Goal: Information Seeking & Learning: Learn about a topic

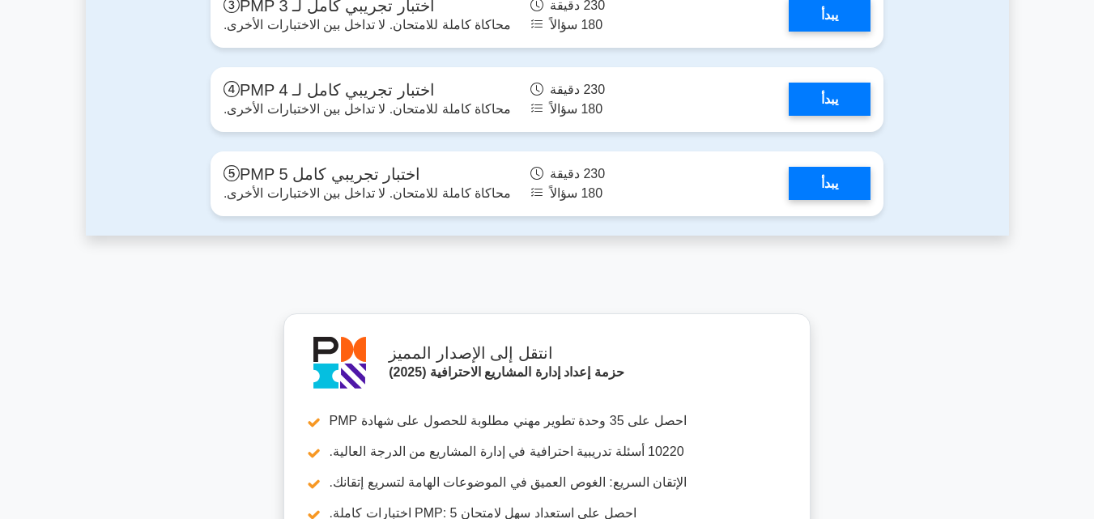
scroll to position [6619, 0]
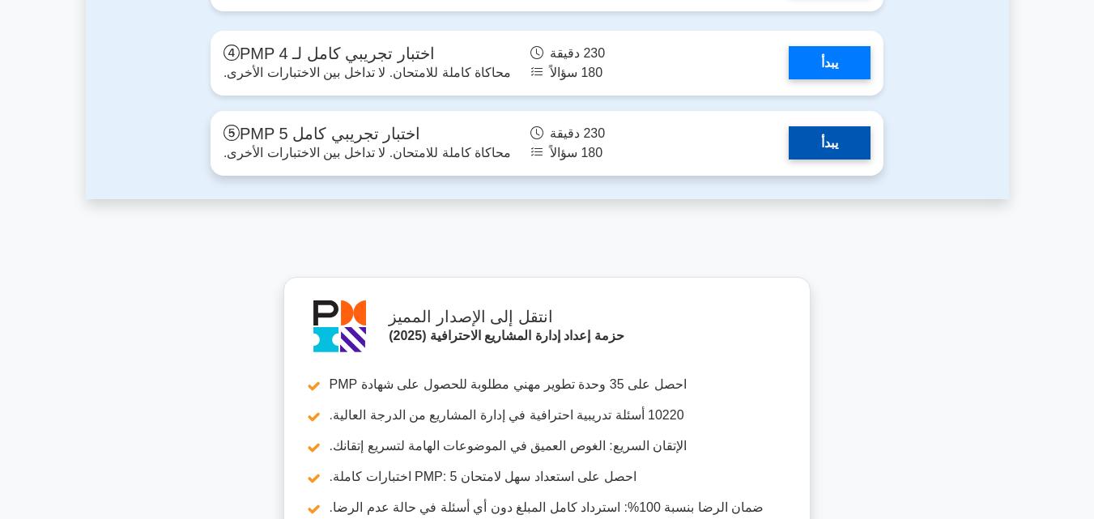
click at [840, 159] on link "يبدأ" at bounding box center [830, 142] width 82 height 33
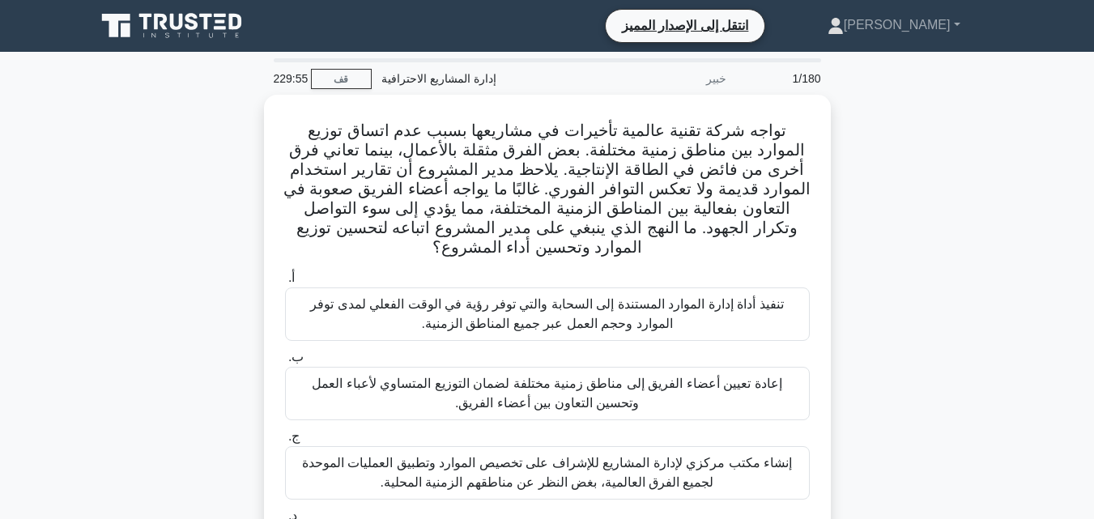
click at [906, 151] on div "تواجه شركة تقنية عالمية تأخيرات في مشاريعها بسبب عدم اتساق توزيع الموارد بين من…" at bounding box center [547, 358] width 923 height 526
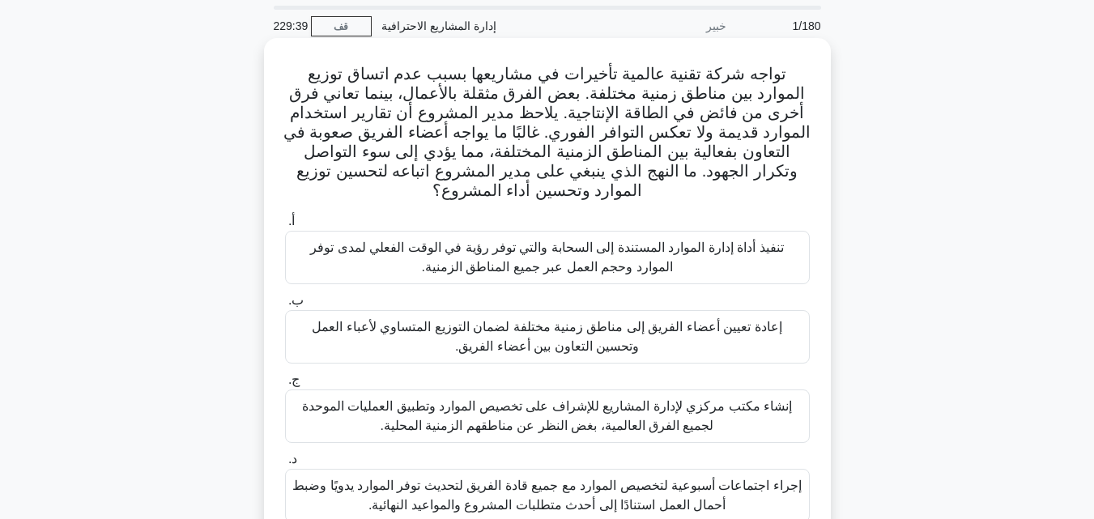
scroll to position [81, 0]
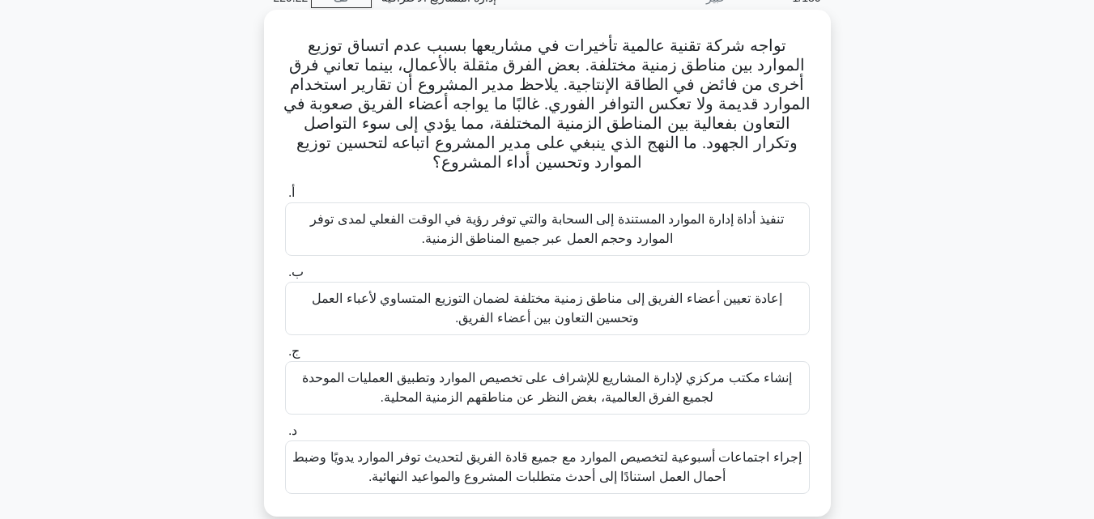
click at [620, 232] on font "تنفيذ أداة إدارة الموارد المستندة إلى السحابة والتي توفر رؤية في الوقت الفعلي ل…" at bounding box center [546, 228] width 473 height 33
click at [285, 198] on input "أ. تنفيذ أداة إدارة الموارد المستندة إلى السحابة والتي توفر رؤية في الوقت الفعل…" at bounding box center [285, 193] width 0 height 11
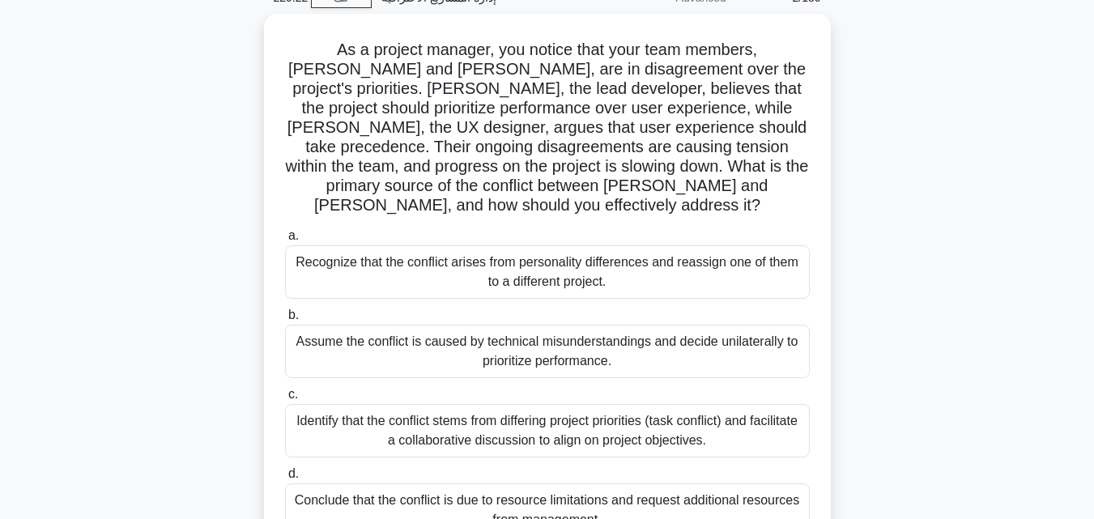
scroll to position [0, 0]
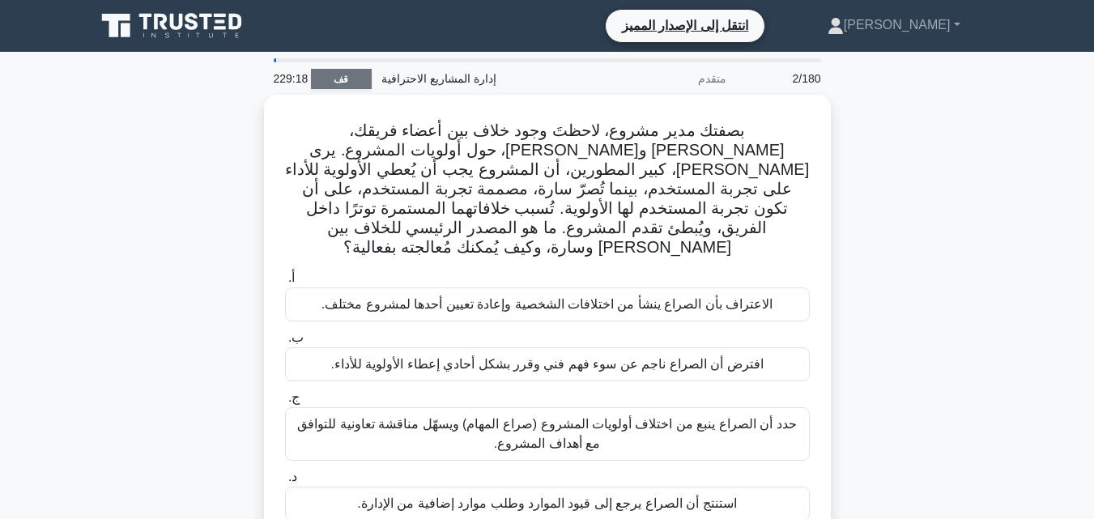
click at [347, 81] on font "قف" at bounding box center [341, 79] width 15 height 11
click at [922, 176] on div "بصفتك مدير مشروع، لاحظتَ وجود خلاف بين أعضاء فريقك، جون وسارة، حول أولويات المش…" at bounding box center [547, 329] width 923 height 468
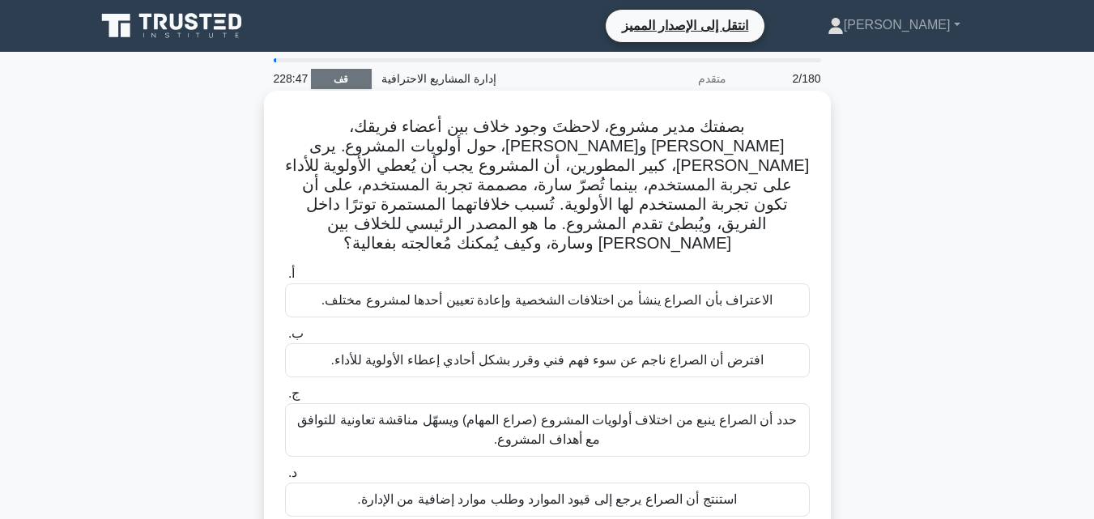
scroll to position [81, 0]
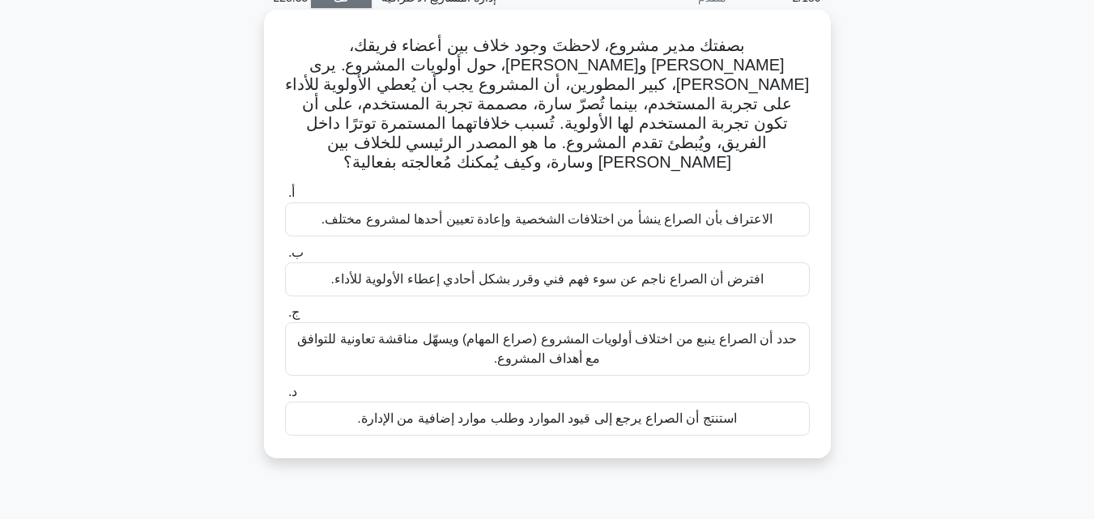
click at [512, 332] on font "حدد أن الصراع ينبع من اختلاف أولويات المشروع (صراع المهام) ويسهّل مناقشة تعاوني…" at bounding box center [546, 348] width 499 height 33
click at [285, 318] on input "ج. حدد أن الصراع ينبع من اختلاف أولويات المشروع (صراع المهام) ويسهّل مناقشة تعا…" at bounding box center [285, 313] width 0 height 11
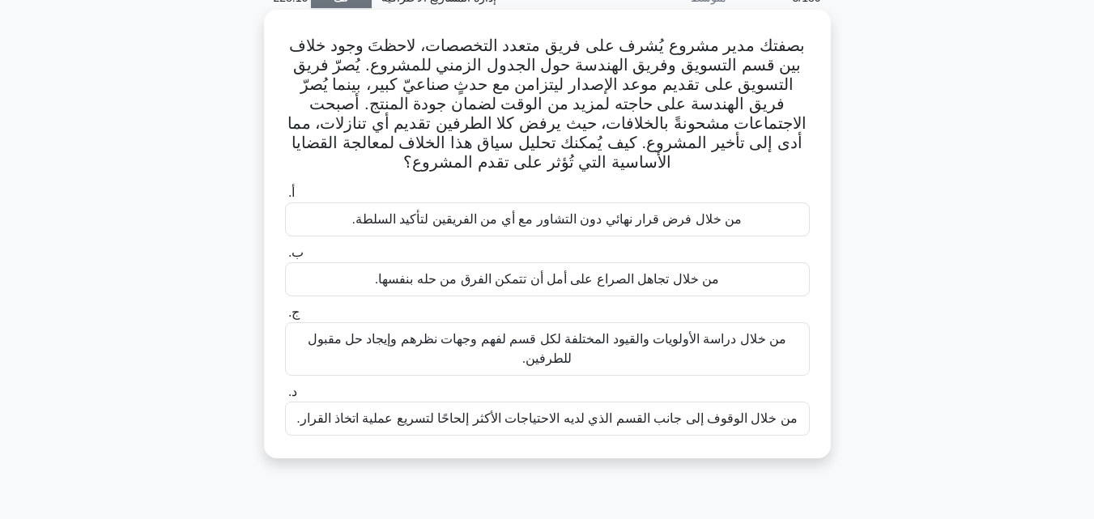
click at [633, 351] on font "من خلال دراسة الأولويات والقيود المختلفة لكل قسم لفهم وجهات نظرهم وإيجاد حل مقب…" at bounding box center [547, 348] width 510 height 39
click at [285, 318] on input "ج. من خلال دراسة الأولويات والقيود المختلفة لكل قسم لفهم وجهات نظرهم وإيجاد حل …" at bounding box center [285, 313] width 0 height 11
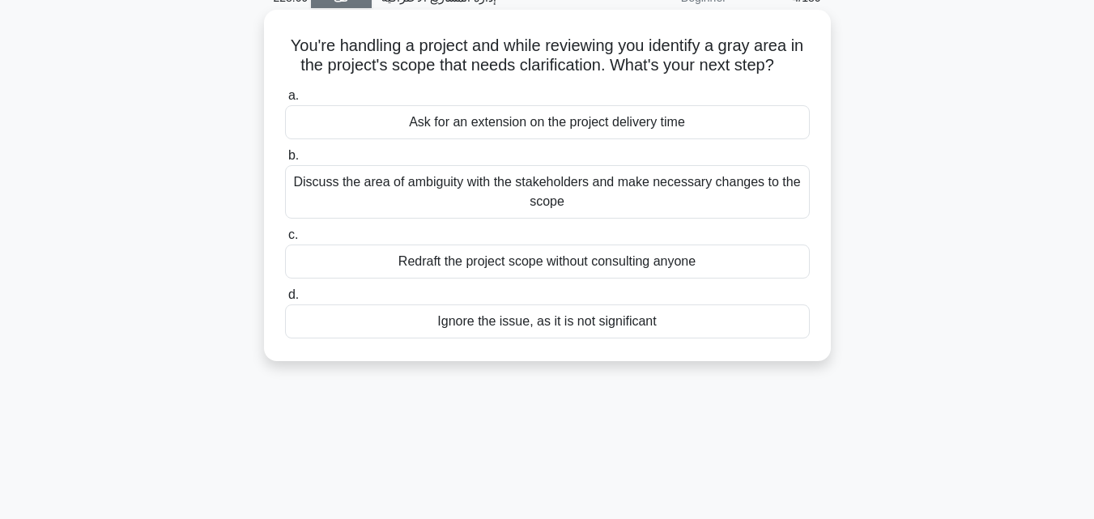
scroll to position [0, 0]
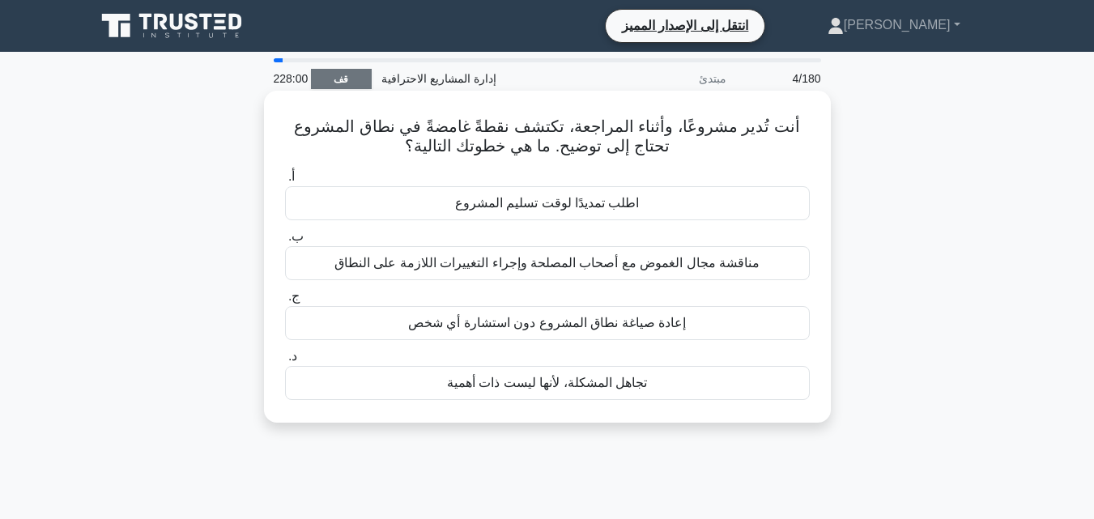
click at [560, 263] on font "مناقشة مجال الغموض مع أصحاب المصلحة وإجراء التغييرات اللازمة على النطاق" at bounding box center [546, 263] width 425 height 14
click at [285, 242] on input "ب. مناقشة مجال الغموض مع أصحاب المصلحة وإجراء التغييرات اللازمة على النطاق" at bounding box center [285, 237] width 0 height 11
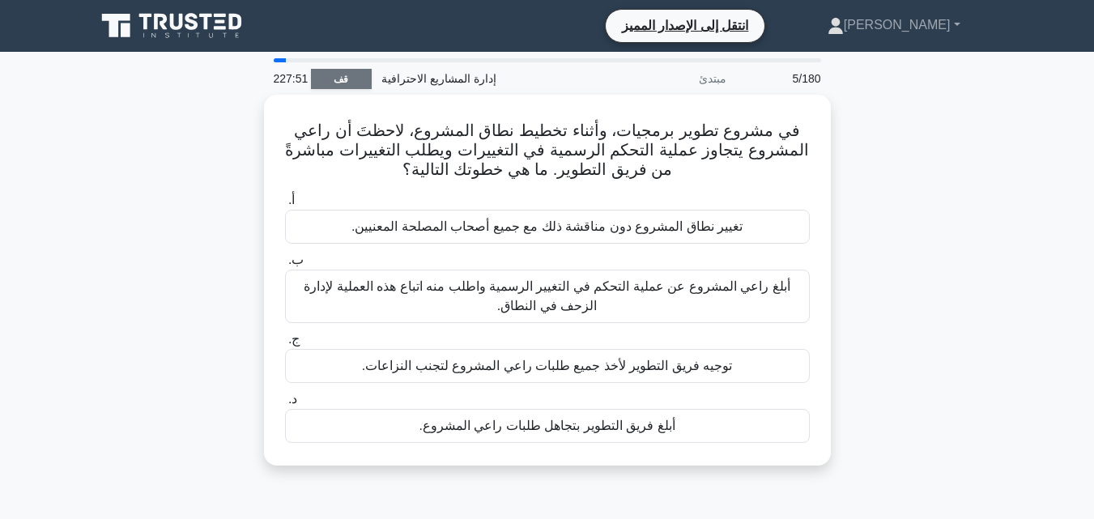
click at [363, 75] on link "قف" at bounding box center [341, 79] width 61 height 20
click at [882, 185] on div "في مشروع تطوير برمجيات، وأثناء تخطيط نطاق المشروع، لاحظتَ أن راعي المشروع يتجاو…" at bounding box center [547, 290] width 923 height 390
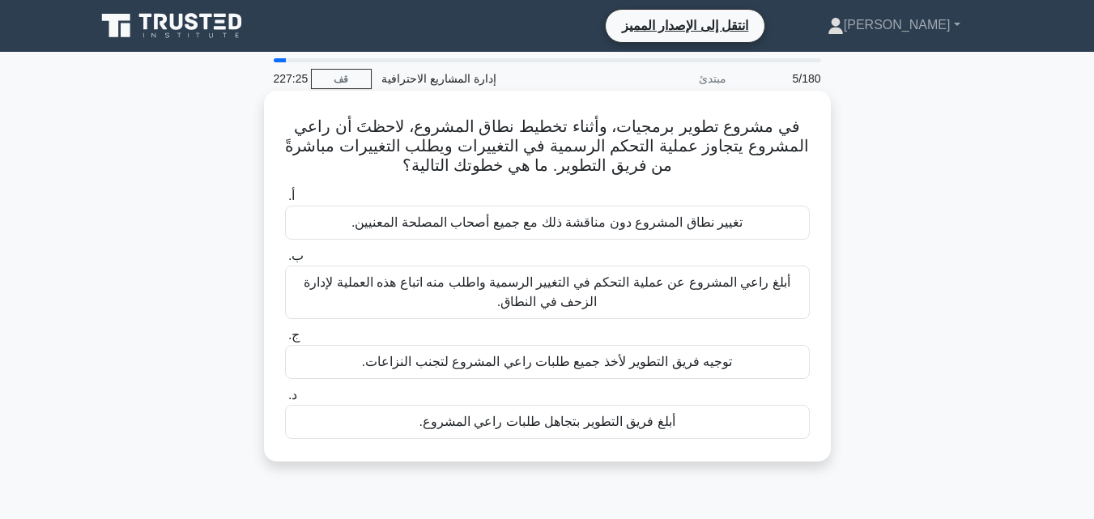
click at [652, 293] on font "أبلغ راعي المشروع عن عملية التحكم في التغيير الرسمية واطلب منه اتباع هذه العملي…" at bounding box center [547, 292] width 510 height 39
click at [285, 261] on input "ب. أبلغ راعي المشروع عن عملية التحكم في التغيير الرسمية واطلب منه اتباع هذه الع…" at bounding box center [285, 256] width 0 height 11
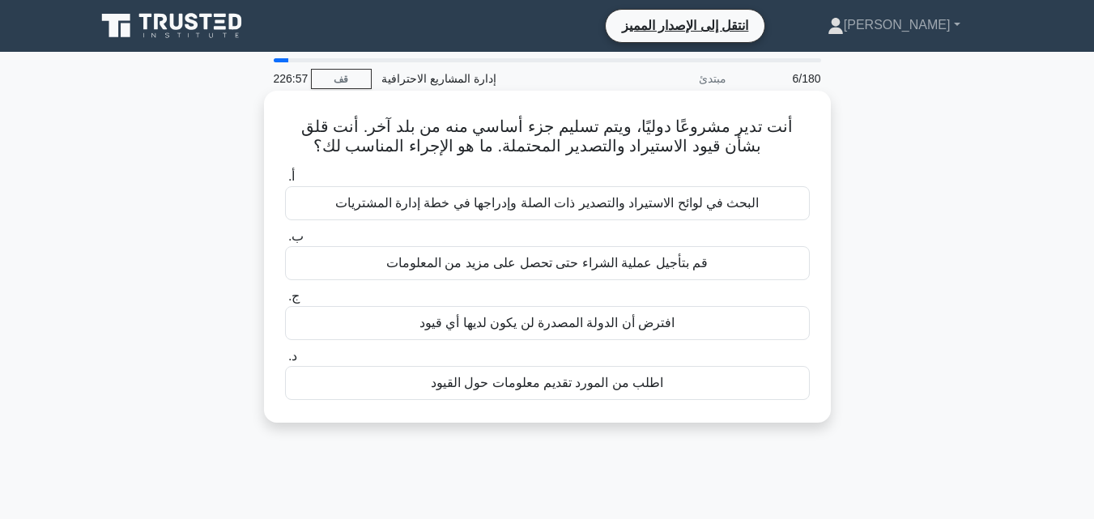
click at [590, 208] on font "البحث في لوائح الاستيراد والتصدير ذات الصلة وإدراجها في خطة إدارة المشتريات" at bounding box center [547, 203] width 424 height 14
click at [285, 182] on input "أ. البحث في لوائح الاستيراد والتصدير ذات الصلة وإدراجها في خطة إدارة المشتريات" at bounding box center [285, 177] width 0 height 11
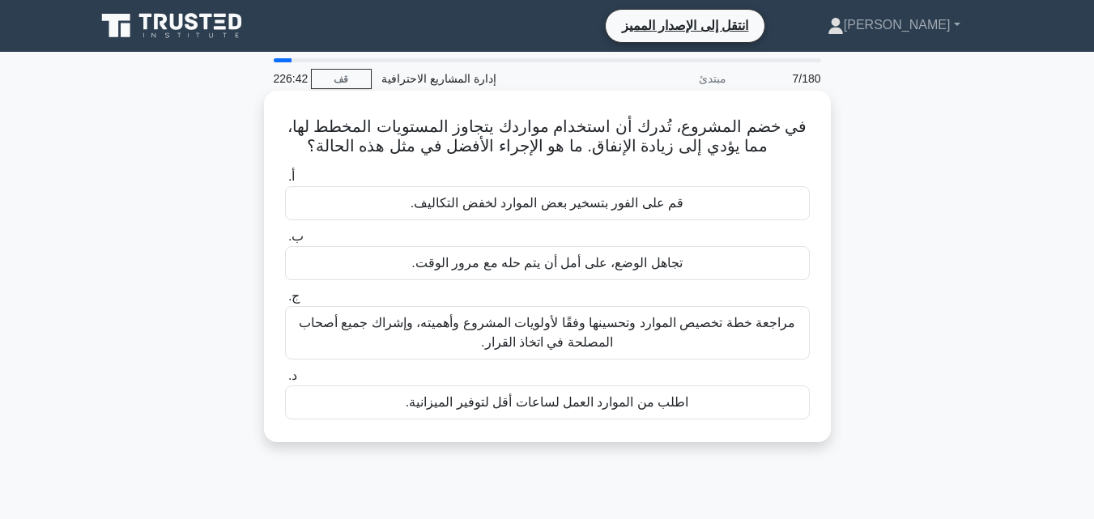
click at [665, 328] on font "مراجعة خطة تخصيص الموارد وتحسينها وفقًا لأولويات المشروع وأهميته، وإشراك جميع أ…" at bounding box center [547, 332] width 496 height 33
click at [285, 302] on input "ج. مراجعة خطة تخصيص الموارد وتحسينها وفقًا لأولويات المشروع وأهميته، وإشراك جمي…" at bounding box center [285, 296] width 0 height 11
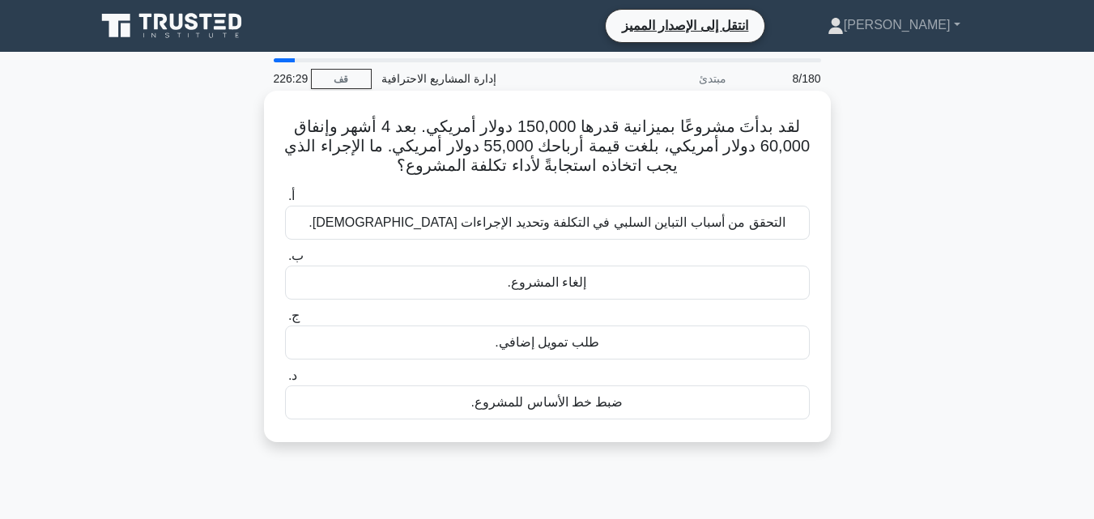
click at [685, 219] on font "التحقق من أسباب التباين السلبي في التكلفة وتحديد الإجراءات التصحيحية." at bounding box center [546, 222] width 476 height 14
click at [285, 202] on input "أ. التحقق من أسباب التباين السلبي في التكلفة وتحديد الإجراءات التصحيحية." at bounding box center [285, 196] width 0 height 11
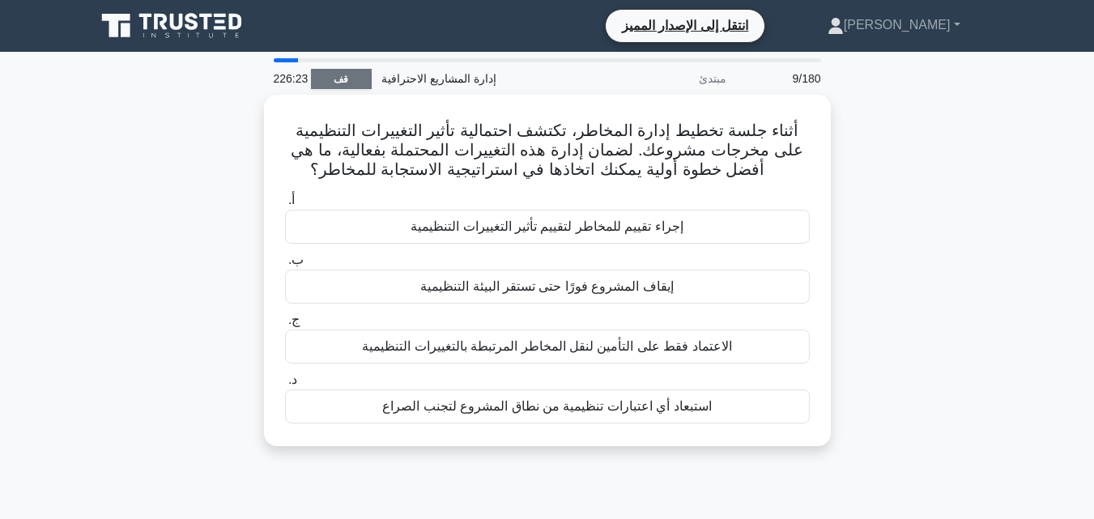
click at [321, 74] on link "قف" at bounding box center [341, 79] width 61 height 20
click at [878, 283] on div "أثناء جلسة تخطيط إدارة المخاطر، تكتشف احتمالية تأثير التغييرات التنظيمية على مخ…" at bounding box center [547, 280] width 923 height 371
click at [331, 83] on link "قف" at bounding box center [341, 79] width 61 height 20
click at [884, 200] on div "أثناء جلسة تخطيط إدارة المخاطر، تكتشف احتمالية تأثير التغييرات التنظيمية على مخ…" at bounding box center [547, 280] width 923 height 371
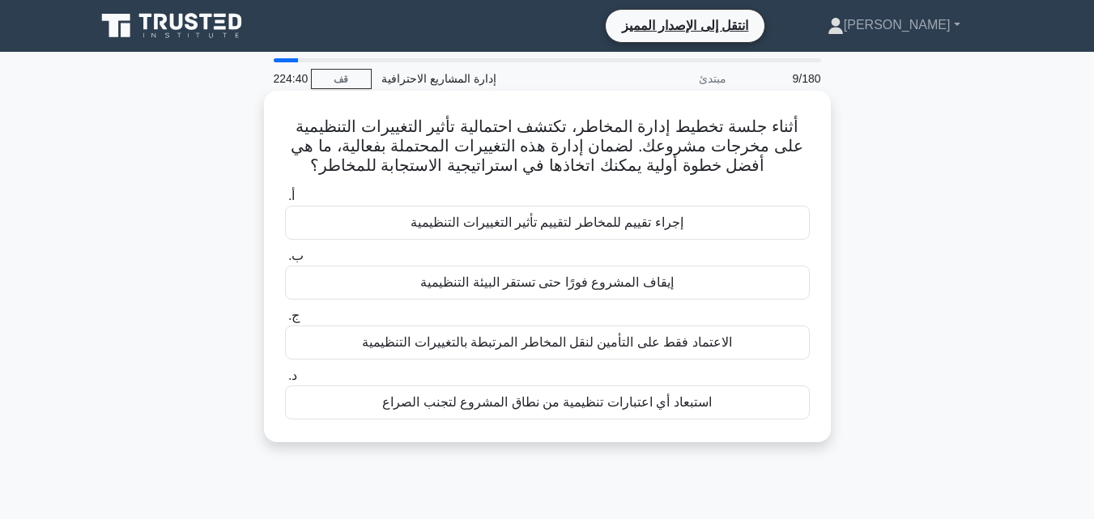
click at [615, 223] on font "إجراء تقييم للمخاطر لتقييم تأثير التغييرات التنظيمية" at bounding box center [546, 222] width 273 height 14
click at [285, 202] on input "أ. إجراء تقييم للمخاطر لتقييم تأثير التغييرات التنظيمية" at bounding box center [285, 196] width 0 height 11
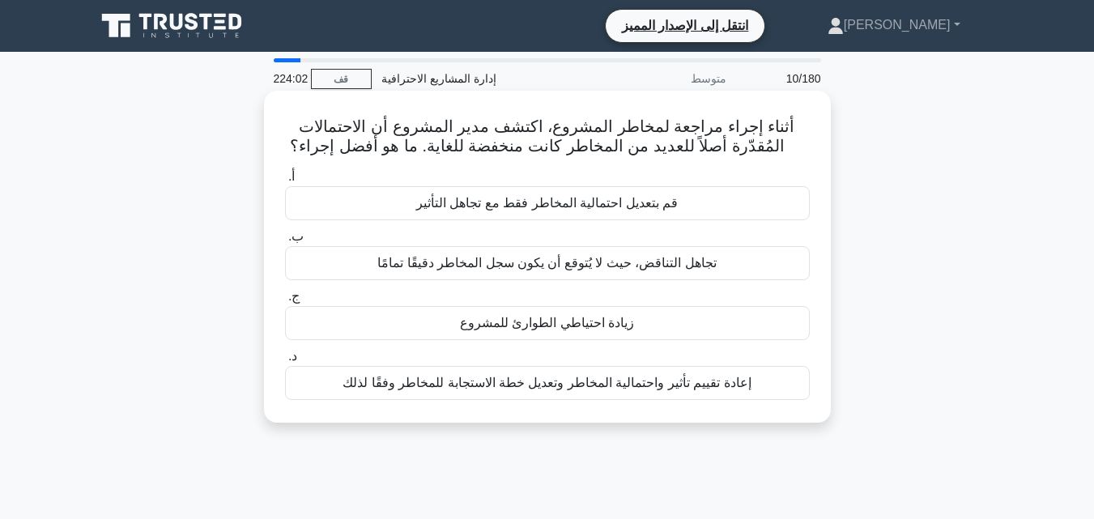
click at [666, 386] on font "إعادة تقييم تأثير واحتمالية المخاطر وتعديل خطة الاستجابة للمخاطر وفقًا لذلك" at bounding box center [546, 383] width 408 height 14
click at [285, 362] on input "د. إعادة تقييم تأثير واحتمالية المخاطر وتعديل خطة الاستجابة للمخاطر وفقًا لذلك" at bounding box center [285, 356] width 0 height 11
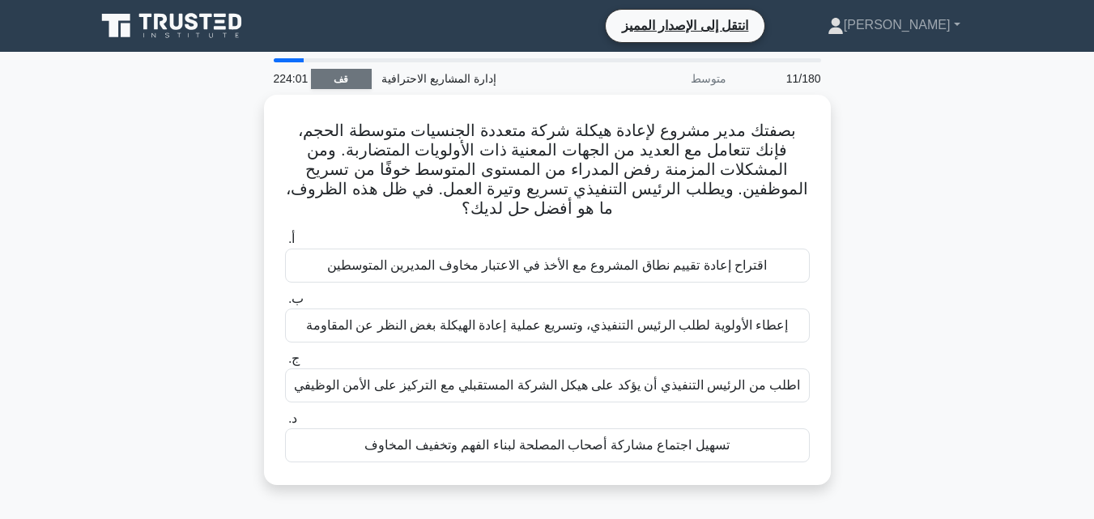
click at [358, 75] on link "قف" at bounding box center [341, 79] width 61 height 20
click at [927, 177] on div "بصفتك مدير مشروع لإعادة هيكلة شركة متعددة الجنسيات متوسطة الحجم، فإنك تتعامل مع…" at bounding box center [547, 300] width 923 height 410
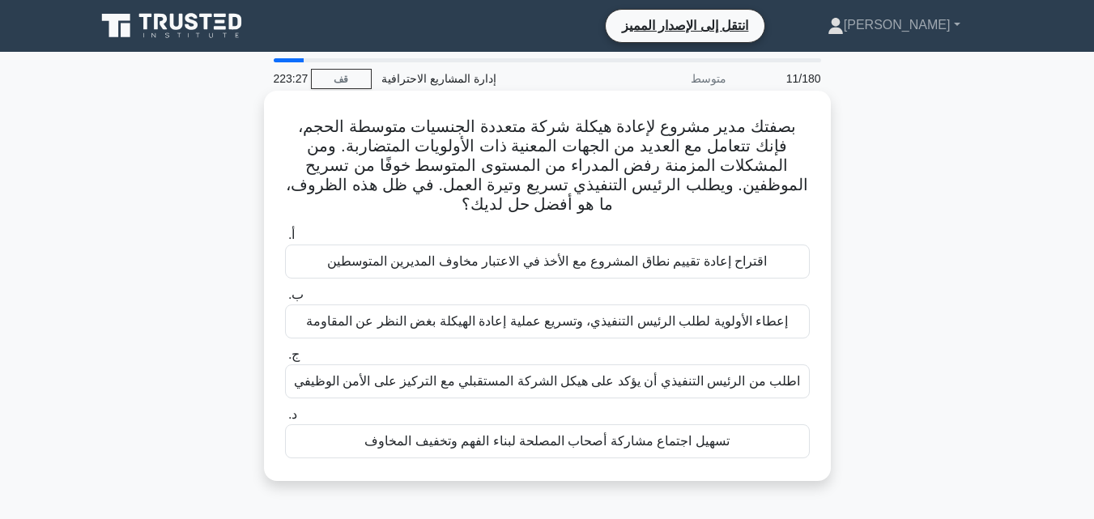
click at [566, 436] on font "تسهيل اجتماع مشاركة أصحاب المصلحة لبناء الفهم وتخفيف المخاوف" at bounding box center [546, 441] width 365 height 14
click at [285, 420] on input "د. تسهيل اجتماع مشاركة أصحاب المصلحة لبناء الفهم وتخفيف المخاوف" at bounding box center [285, 415] width 0 height 11
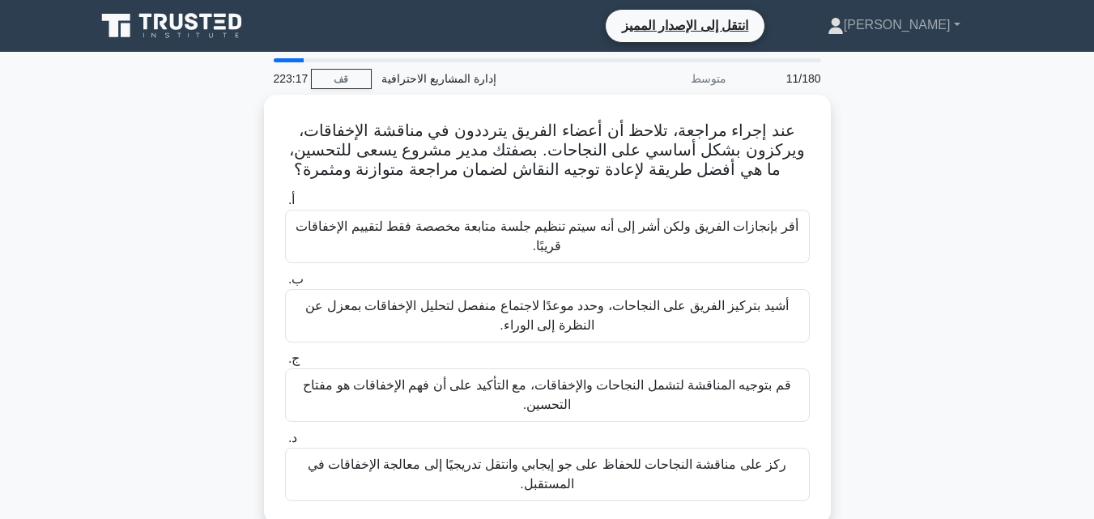
click at [904, 204] on div "عند إجراء مراجعة، تلاحظ أن أعضاء الفريق يترددون في مناقشة الإخفاقات، ويركزون بش…" at bounding box center [547, 319] width 923 height 448
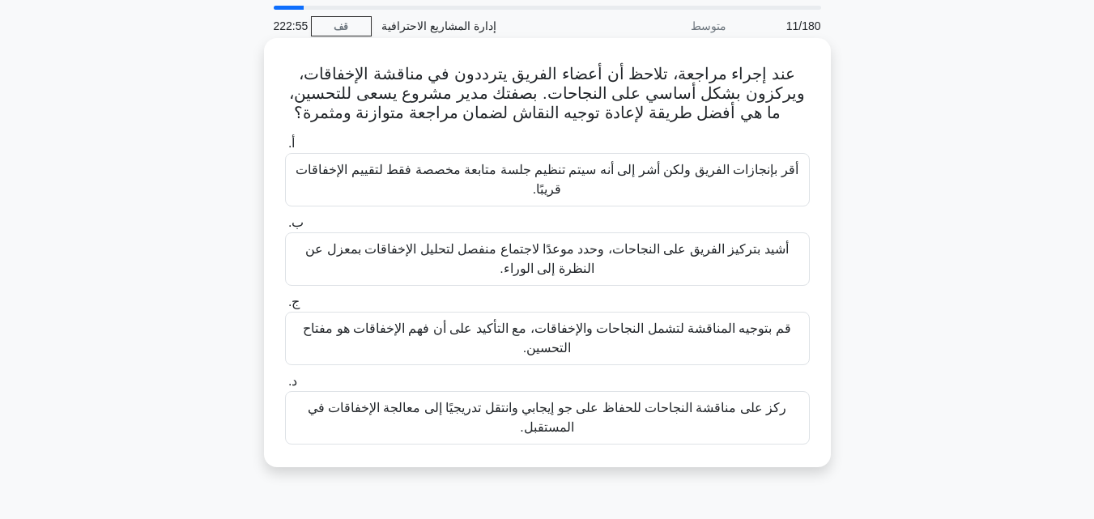
scroll to position [81, 0]
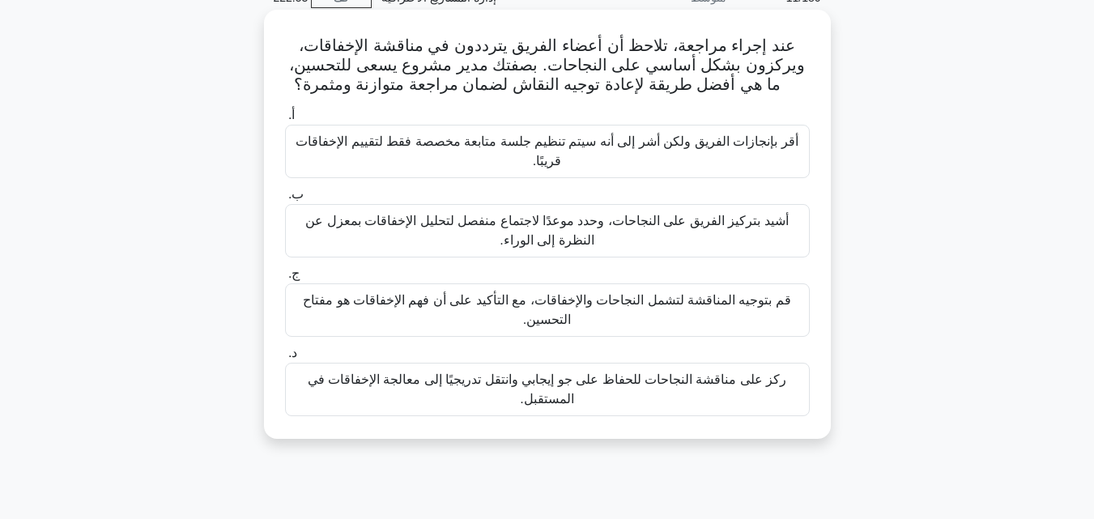
click at [648, 304] on font "قم بتوجيه المناقشة لتشمل النجاحات والإخفاقات، مع التأكيد على أن فهم الإخفاقات ه…" at bounding box center [547, 309] width 488 height 33
click at [285, 279] on input "ج. قم بتوجيه المناقشة لتشمل النجاحات والإخفاقات، مع التأكيد على أن فهم الإخفاقا…" at bounding box center [285, 274] width 0 height 11
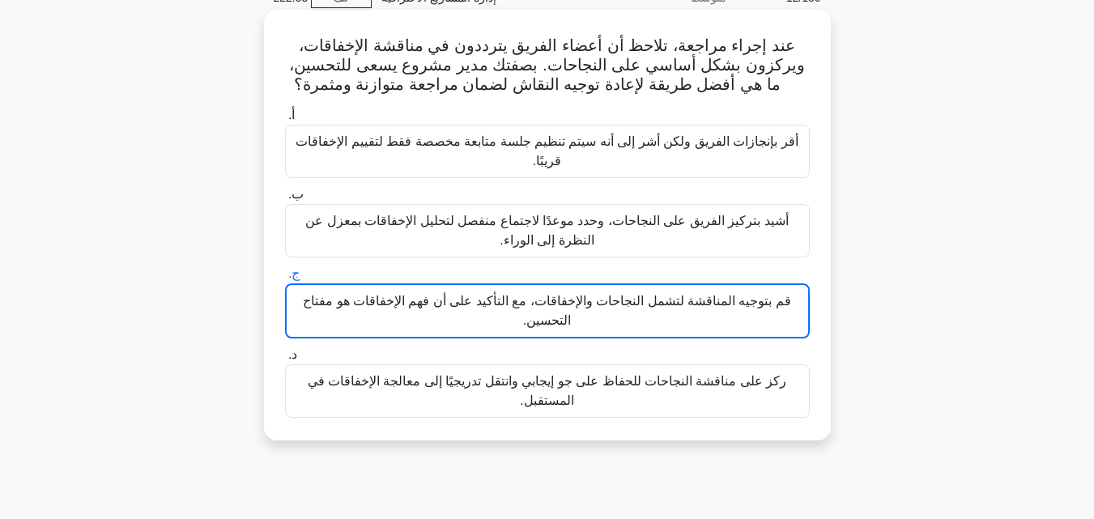
scroll to position [0, 0]
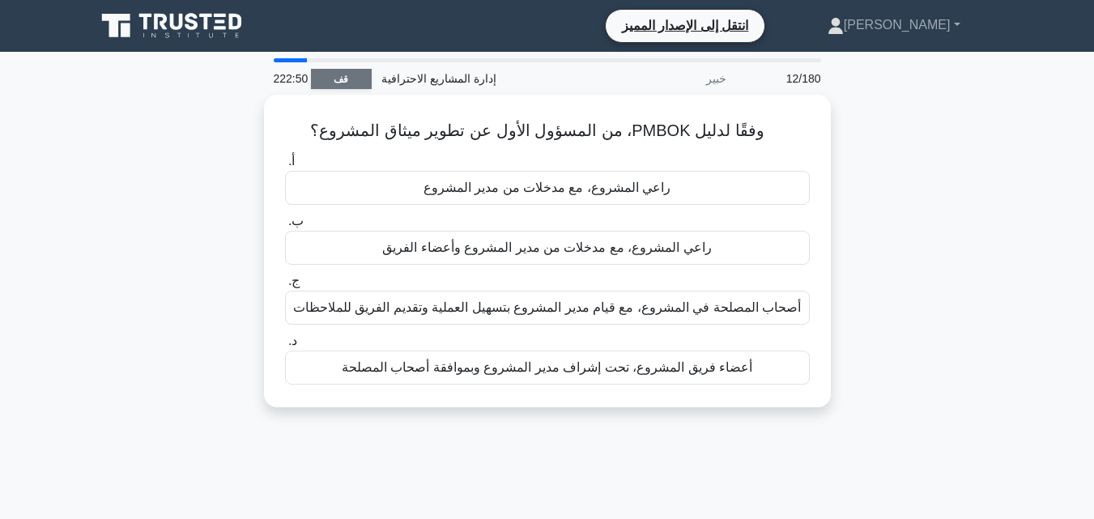
click at [336, 70] on link "قف" at bounding box center [341, 79] width 61 height 20
click at [892, 211] on div "وفقًا لدليل PMBOK، من المسؤول الأول عن تطوير ميثاق المشروع؟ .spinner_0XTQ{trans…" at bounding box center [547, 261] width 923 height 332
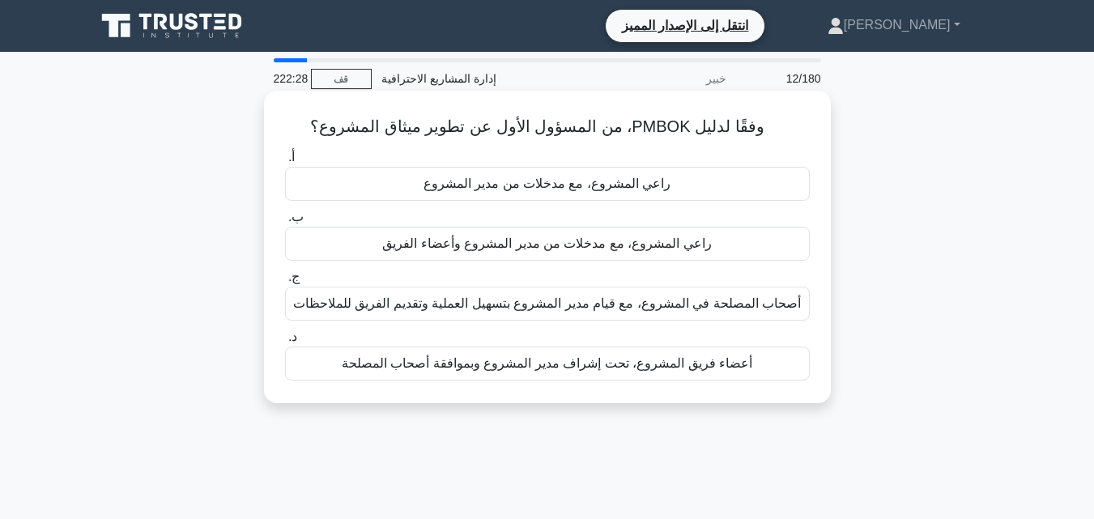
click at [619, 183] on font "راعي المشروع، مع مدخلات من مدير المشروع" at bounding box center [547, 183] width 248 height 14
click at [285, 163] on input "أ. راعي المشروع، مع مدخلات من مدير المشروع" at bounding box center [285, 157] width 0 height 11
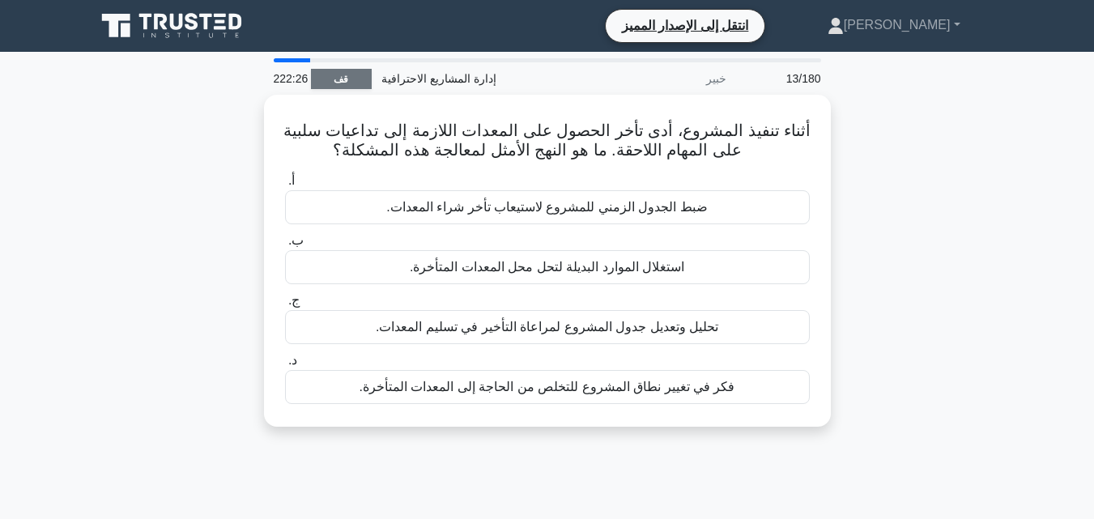
click at [351, 87] on link "قف" at bounding box center [341, 79] width 61 height 20
click at [946, 211] on div "أثناء تنفيذ المشروع، أدى تأخر الحصول على المعدات اللازمة إلى تداعيات سلبية على …" at bounding box center [547, 270] width 923 height 351
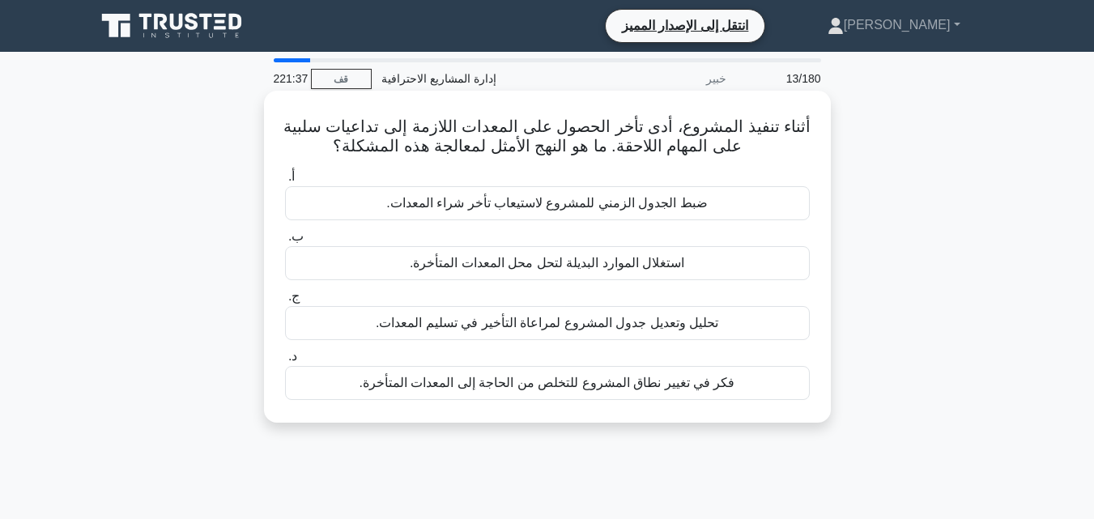
click at [723, 321] on div "تحليل وتعديل جدول المشروع لمراعاة التأخير في تسليم المعدات." at bounding box center [547, 323] width 525 height 34
click at [285, 302] on input "ج. تحليل وتعديل جدول المشروع لمراعاة التأخير في تسليم المعدات." at bounding box center [285, 296] width 0 height 11
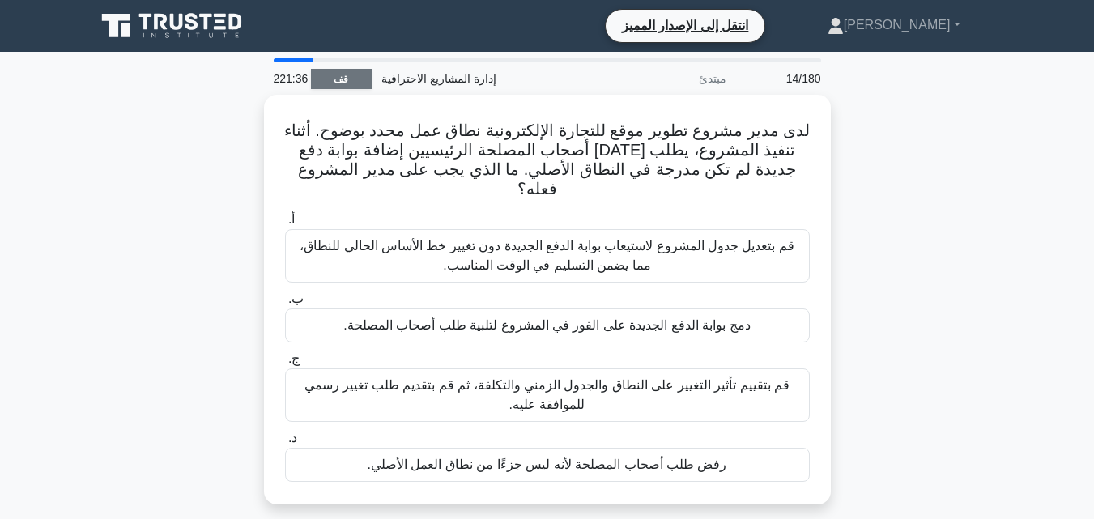
click at [355, 85] on link "قف" at bounding box center [341, 79] width 61 height 20
click at [908, 168] on div "لدى مدير مشروع تطوير موقع للتجارة الإلكترونية نطاق عمل محدد بوضوح. أثناء تنفيذ …" at bounding box center [547, 309] width 923 height 429
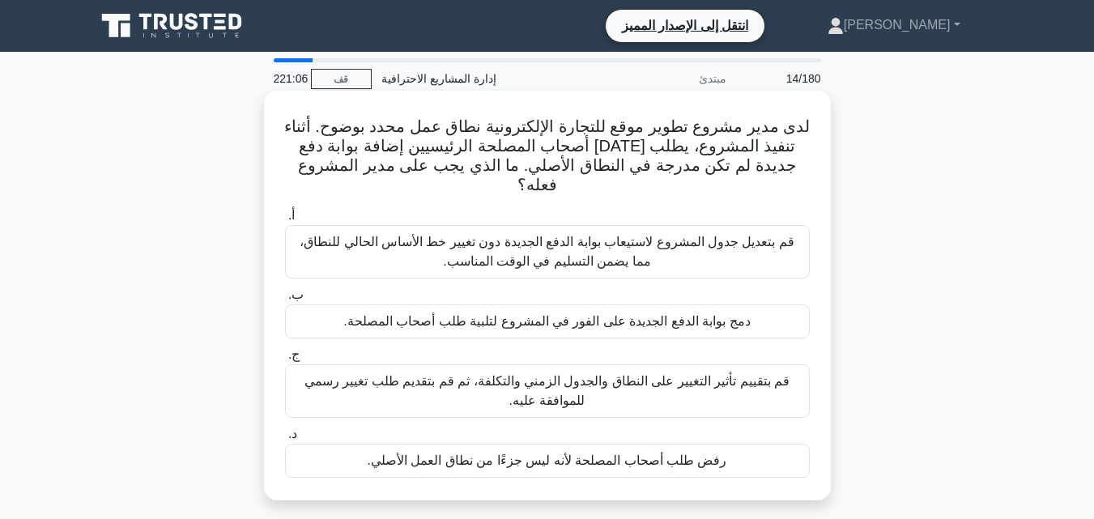
click at [627, 374] on font "قم بتقييم تأثير التغيير على النطاق والجدول الزمني والتكلفة، ثم قم بتقديم طلب تغ…" at bounding box center [546, 390] width 485 height 33
click at [285, 360] on input "ج. قم بتقييم تأثير التغيير على النطاق والجدول الزمني والتكلفة، ثم قم بتقديم طلب…" at bounding box center [285, 355] width 0 height 11
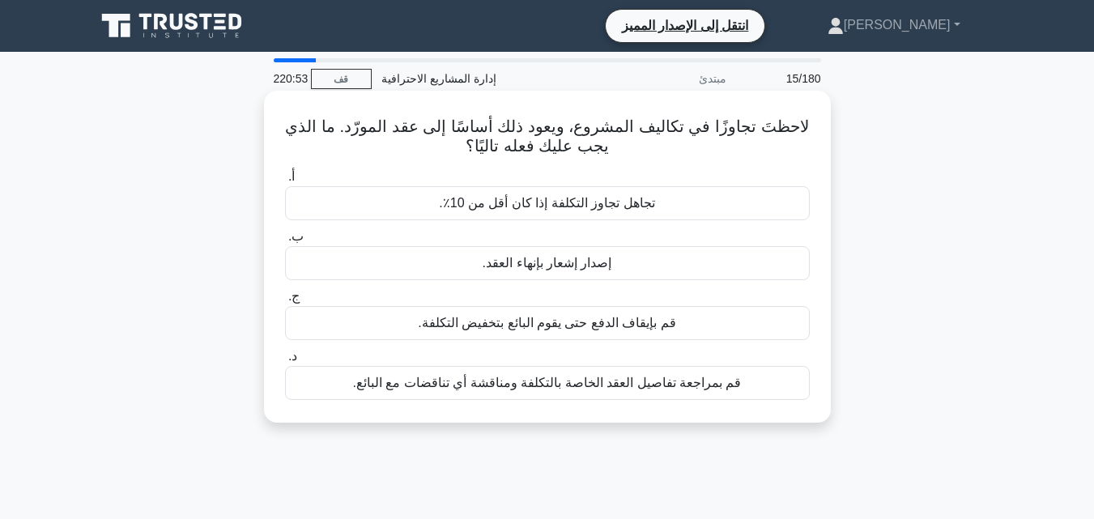
click at [636, 386] on font "قم بمراجعة تفاصيل العقد الخاصة بالتكلفة ومناقشة أي تناقضات مع البائع." at bounding box center [547, 383] width 389 height 14
click at [285, 362] on input "د. قم بمراجعة تفاصيل العقد الخاصة بالتكلفة ومناقشة أي تناقضات مع البائع." at bounding box center [285, 356] width 0 height 11
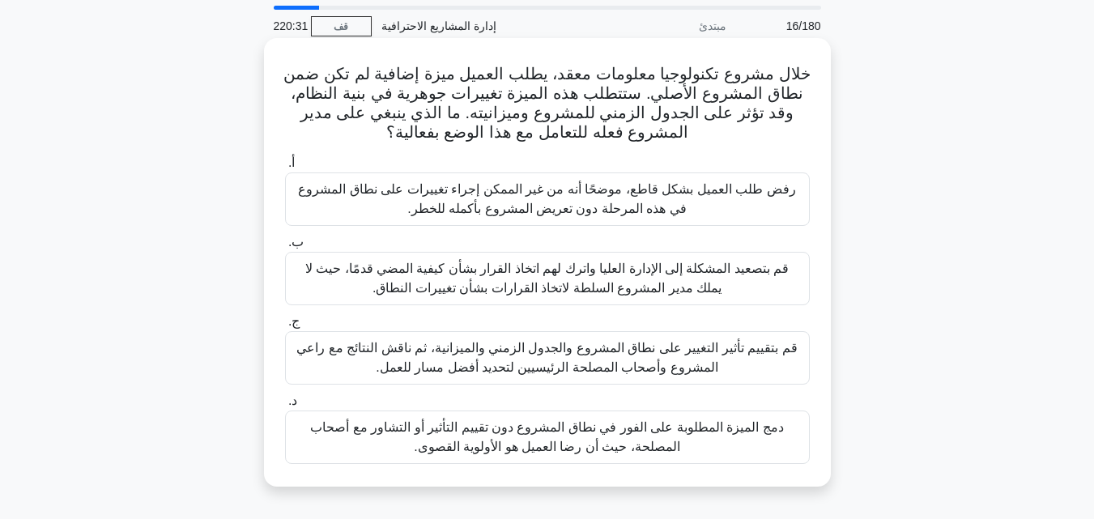
scroll to position [81, 0]
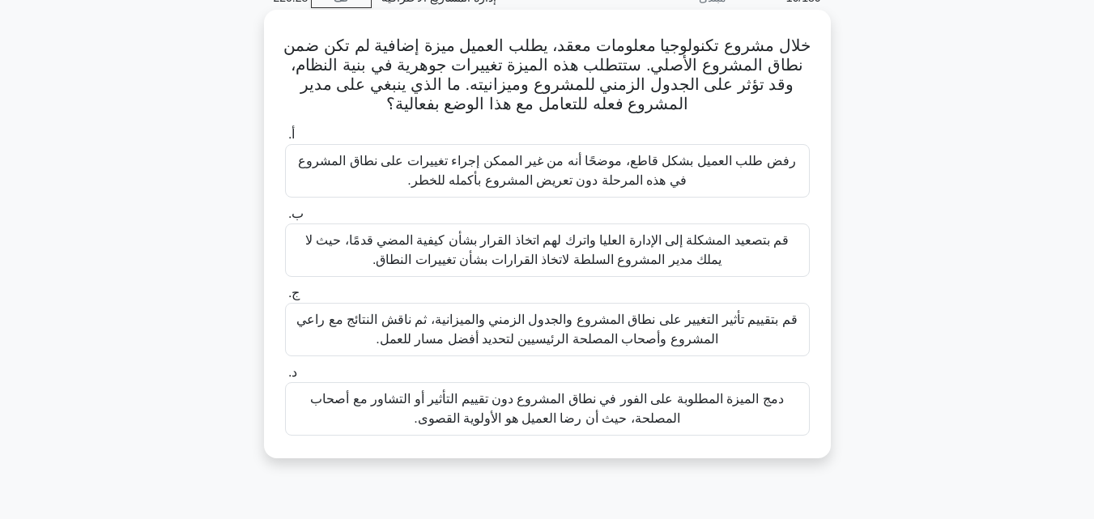
click at [735, 325] on font "قم بتقييم تأثير التغيير على نطاق المشروع والجدول الزمني والميزانية، ثم ناقش الن…" at bounding box center [546, 328] width 500 height 33
click at [285, 299] on input "ج. قم بتقييم تأثير التغيير على نطاق المشروع والجدول الزمني والميزانية، ثم ناقش …" at bounding box center [285, 293] width 0 height 11
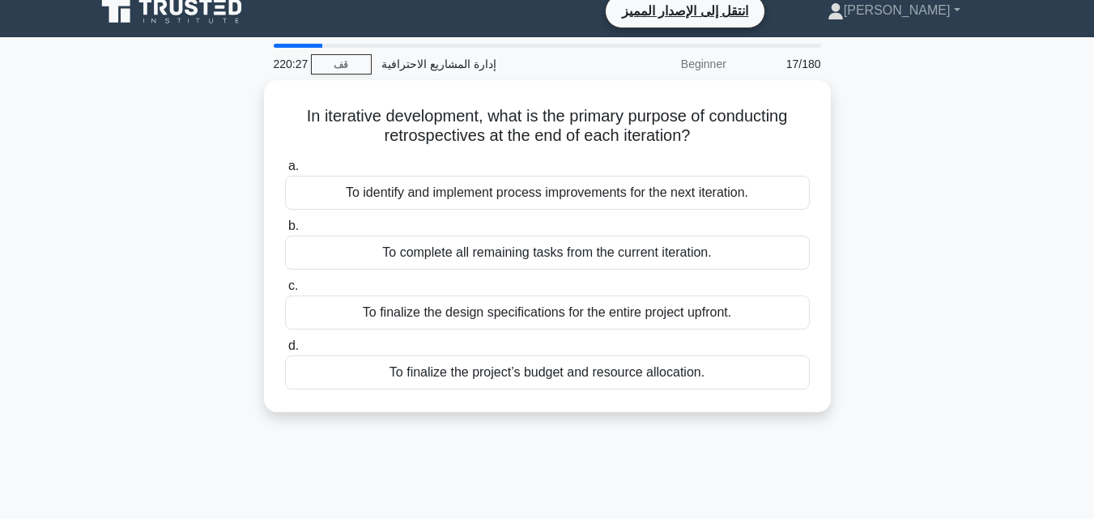
scroll to position [0, 0]
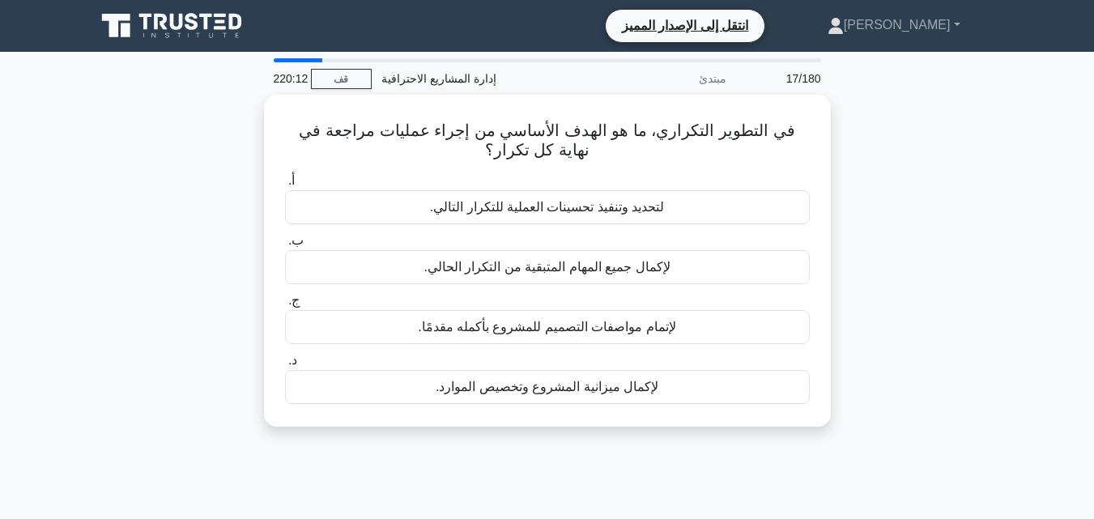
click at [920, 228] on div "في التطوير التكراري، ما هو الهدف الأساسي من إجراء عمليات مراجعة في نهاية كل تكر…" at bounding box center [547, 270] width 923 height 351
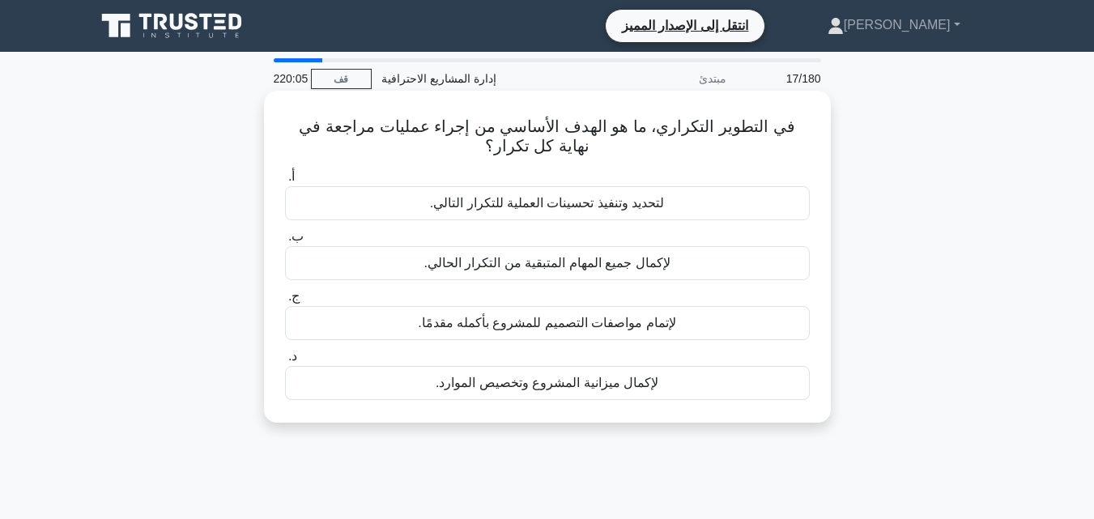
drag, startPoint x: 551, startPoint y: 202, endPoint x: 538, endPoint y: 202, distance: 13.0
click at [541, 202] on font "لتحديد وتنفيذ تحسينات العملية للتكرار التالي." at bounding box center [547, 203] width 235 height 14
click at [710, 210] on div "لتحديد وتنفيذ تحسينات العملية للتكرار التالي." at bounding box center [547, 203] width 525 height 34
click at [285, 182] on input "أ. لتحديد وتنفيذ تحسينات العملية للتكرار التالي." at bounding box center [285, 177] width 0 height 11
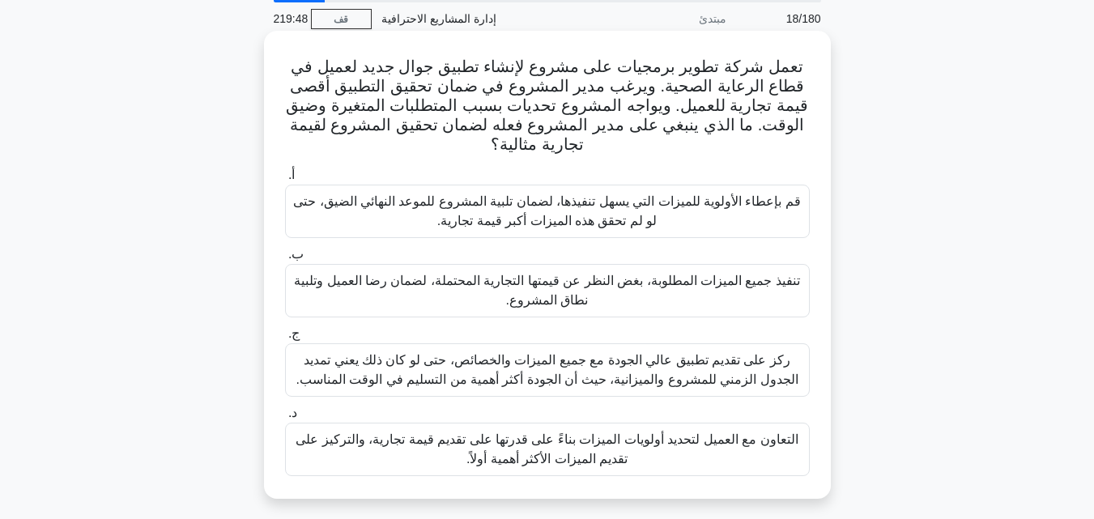
scroll to position [162, 0]
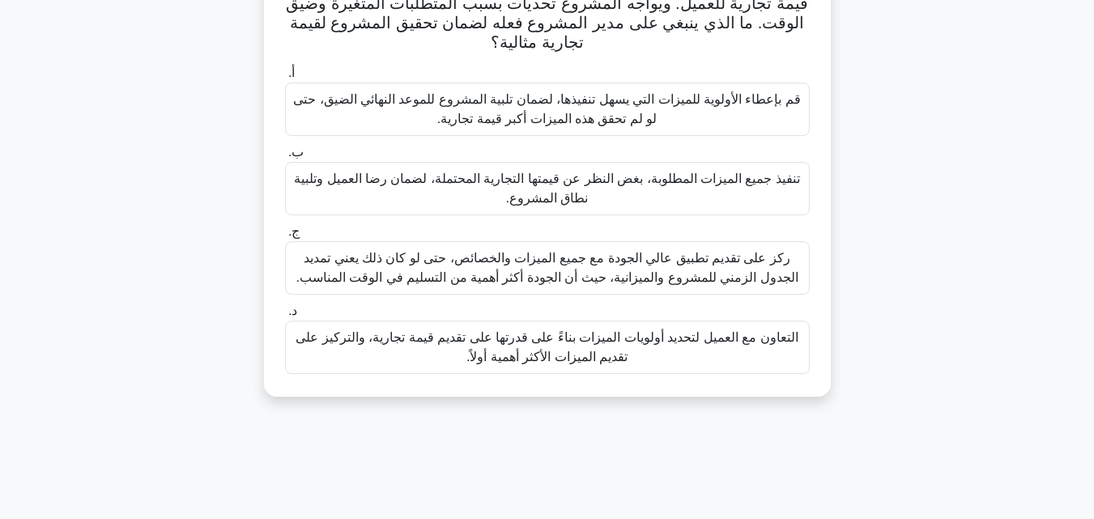
click at [686, 346] on font "التعاون مع العميل لتحديد أولويات الميزات بناءً على قدرتها على تقديم قيمة تجارية…" at bounding box center [546, 346] width 502 height 33
click at [285, 317] on input "د. التعاون مع العميل لتحديد أولويات الميزات بناءً على قدرتها على تقديم قيمة تجا…" at bounding box center [285, 311] width 0 height 11
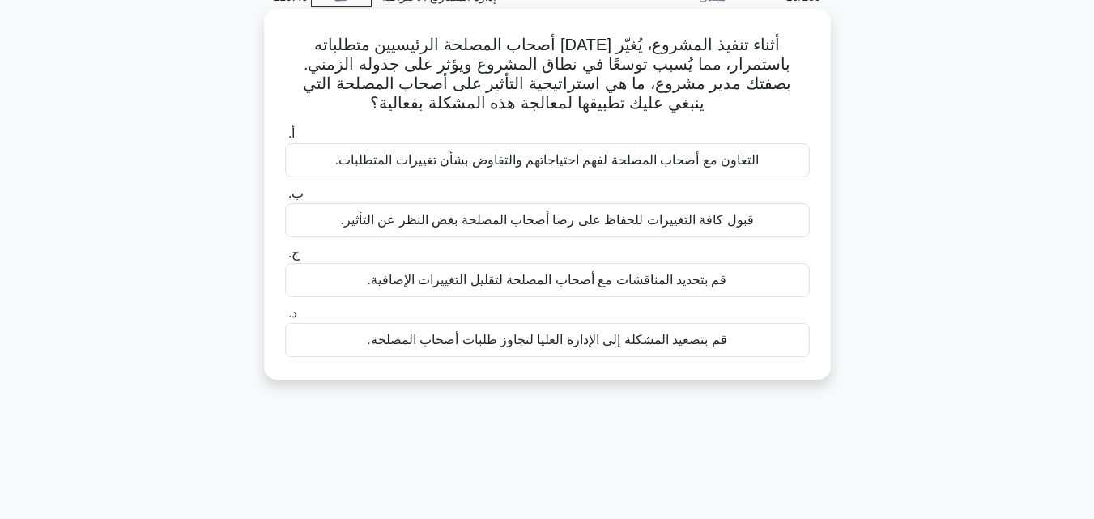
scroll to position [0, 0]
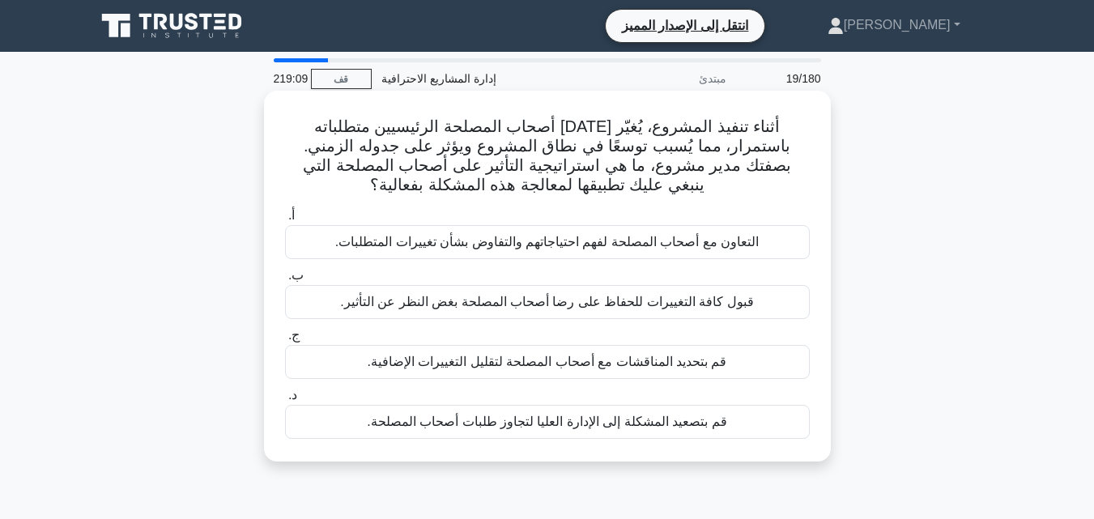
click at [527, 244] on font "التعاون مع أصحاب المصلحة لفهم احتياجاتهم والتفاوض بشأن تغييرات المتطلبات." at bounding box center [546, 242] width 423 height 14
click at [285, 221] on input "أ. التعاون مع أصحاب المصلحة لفهم احتياجاتهم والتفاوض بشأن تغييرات المتطلبات." at bounding box center [285, 215] width 0 height 11
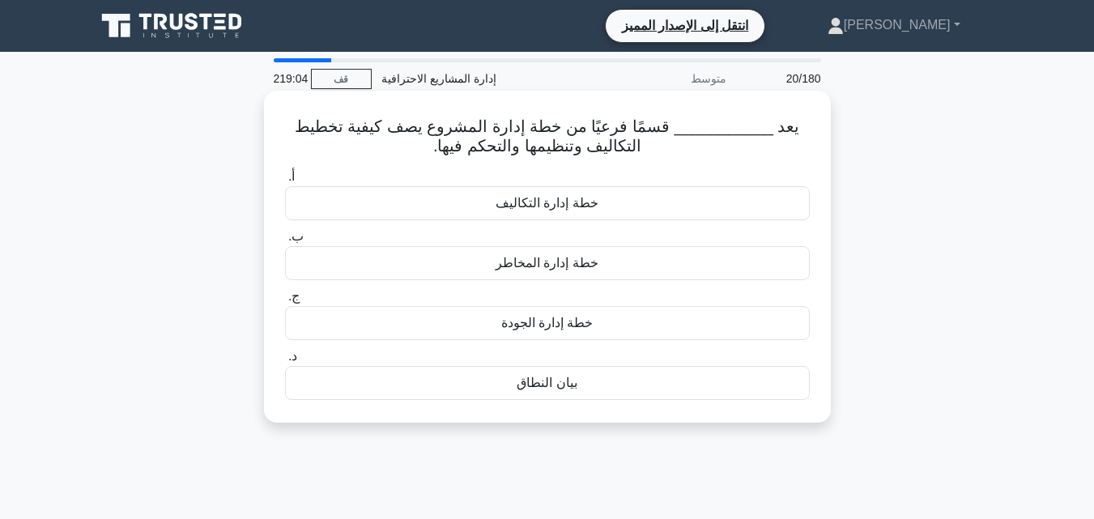
click at [529, 198] on font "خطة إدارة التكاليف" at bounding box center [546, 203] width 103 height 14
click at [285, 182] on input "أ. خطة إدارة التكاليف" at bounding box center [285, 177] width 0 height 11
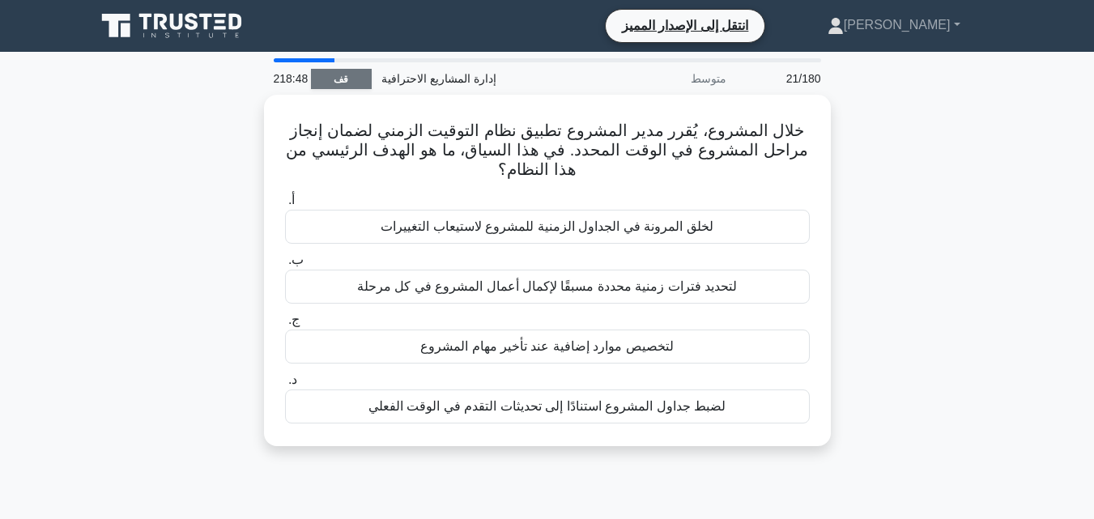
drag, startPoint x: 1101, startPoint y: 0, endPoint x: 361, endPoint y: 80, distance: 744.3
click at [361, 80] on link "قف" at bounding box center [341, 79] width 61 height 20
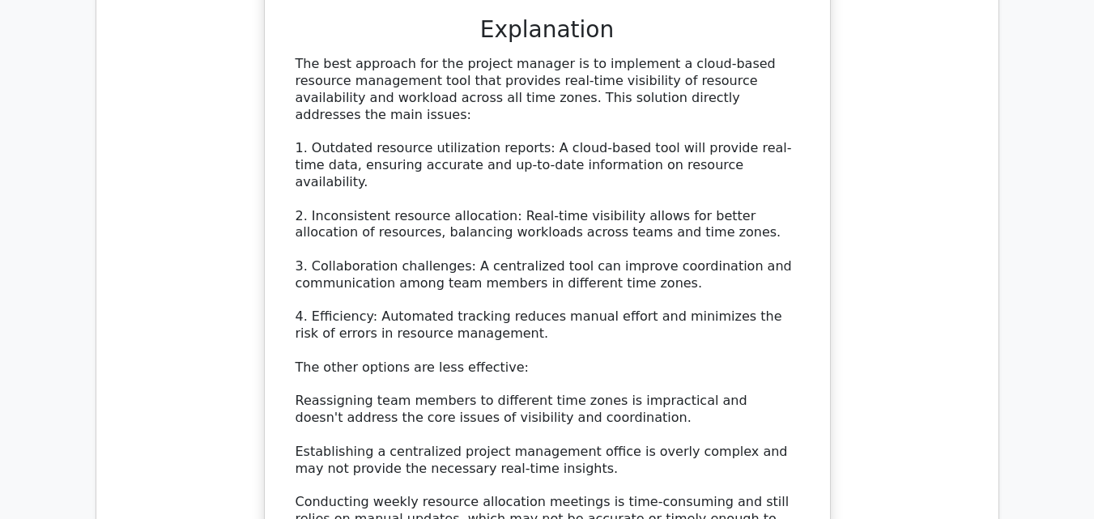
scroll to position [1862, 0]
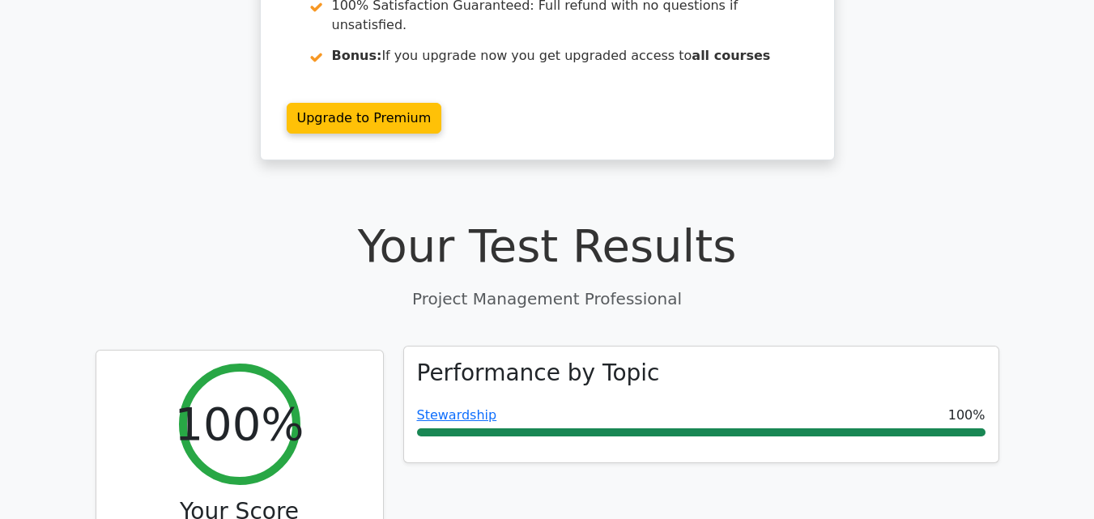
scroll to position [486, 0]
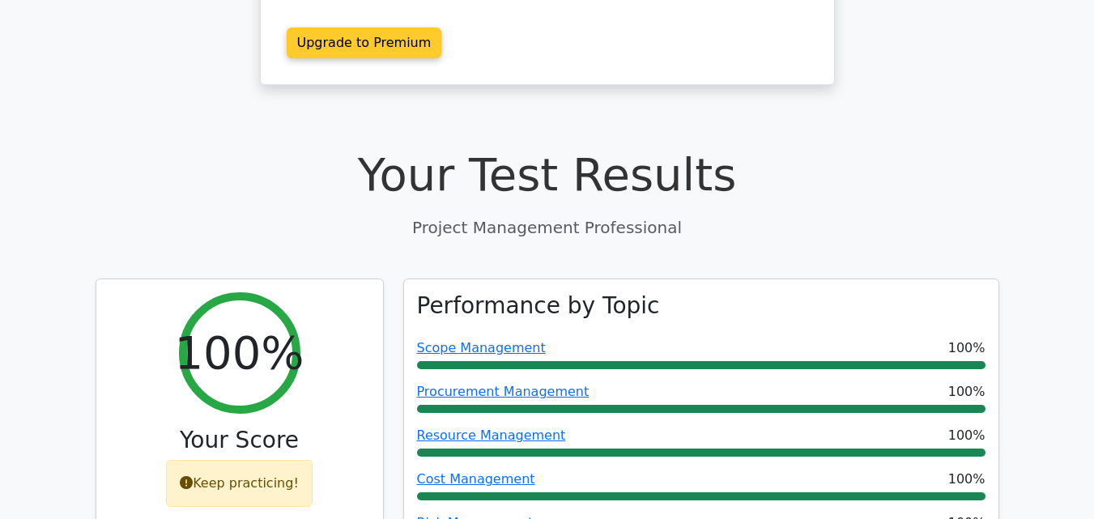
scroll to position [405, 0]
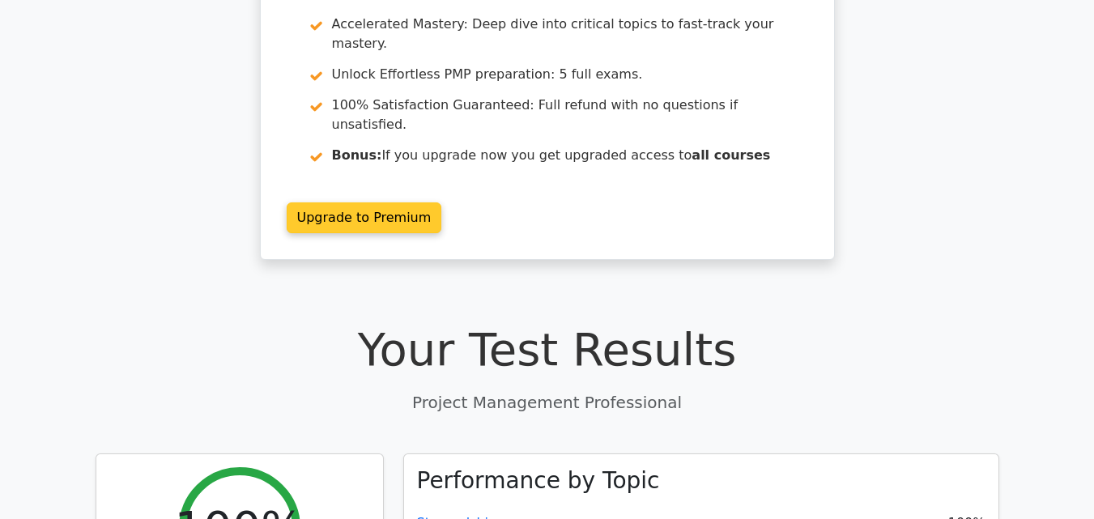
scroll to position [243, 0]
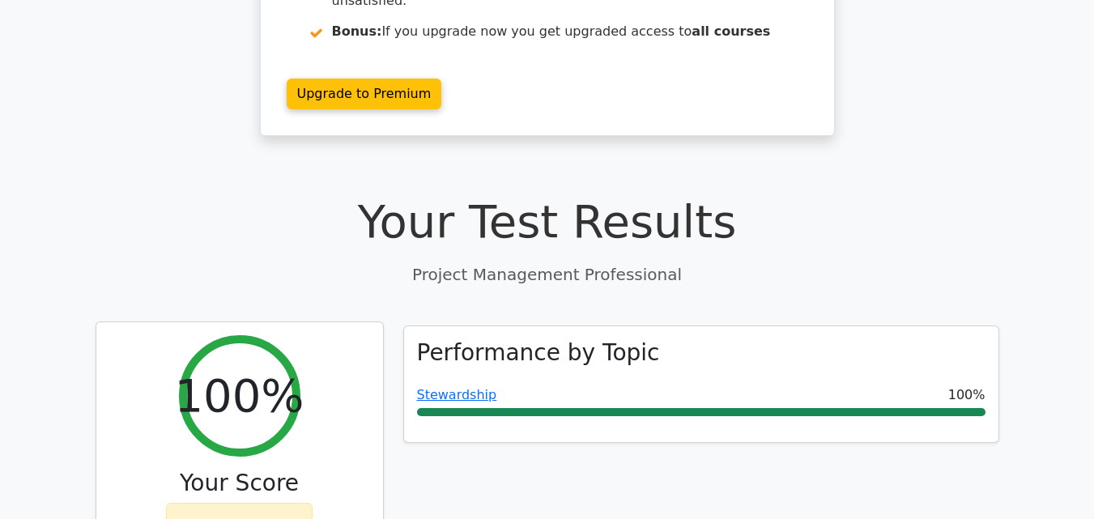
scroll to position [405, 0]
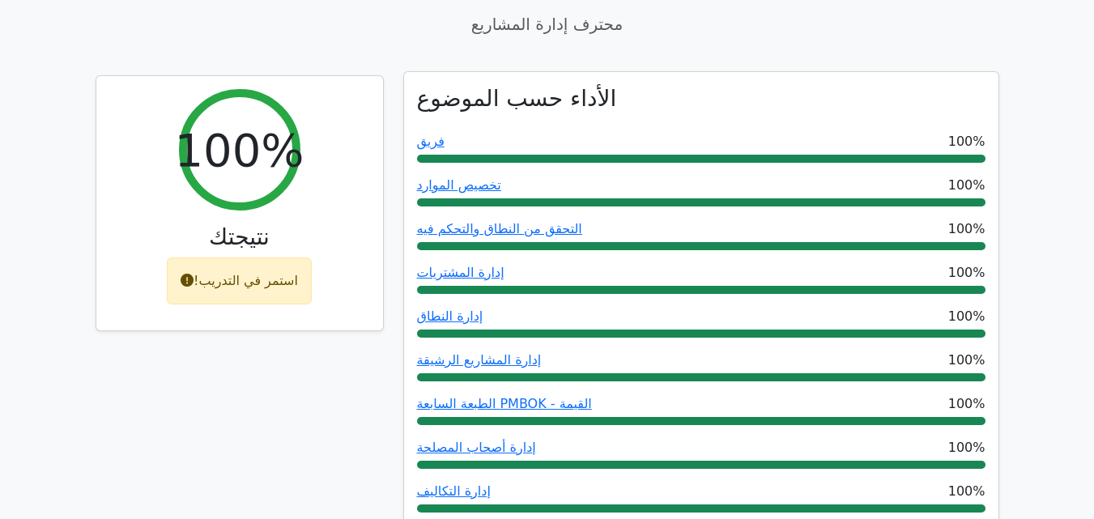
scroll to position [567, 0]
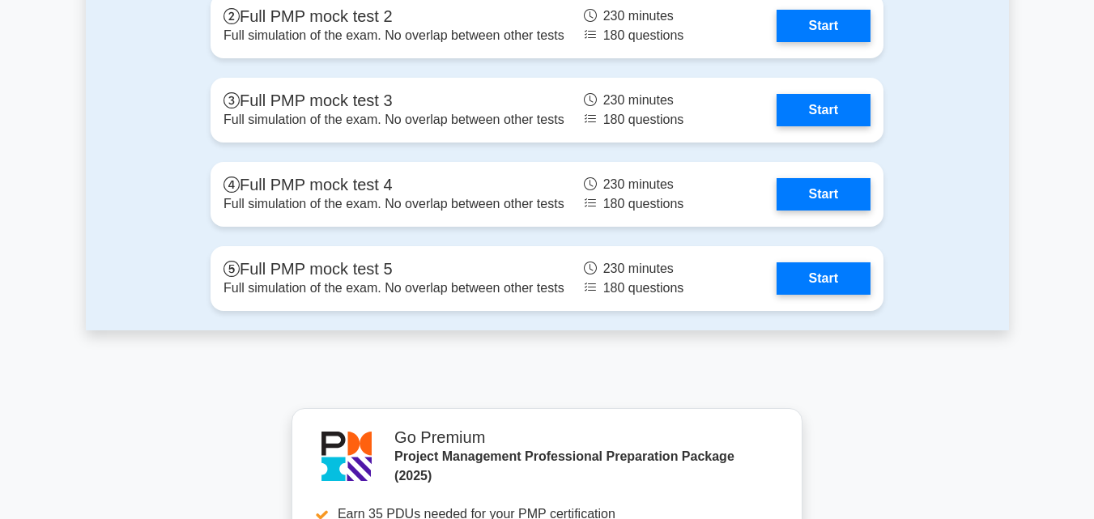
scroll to position [6583, 0]
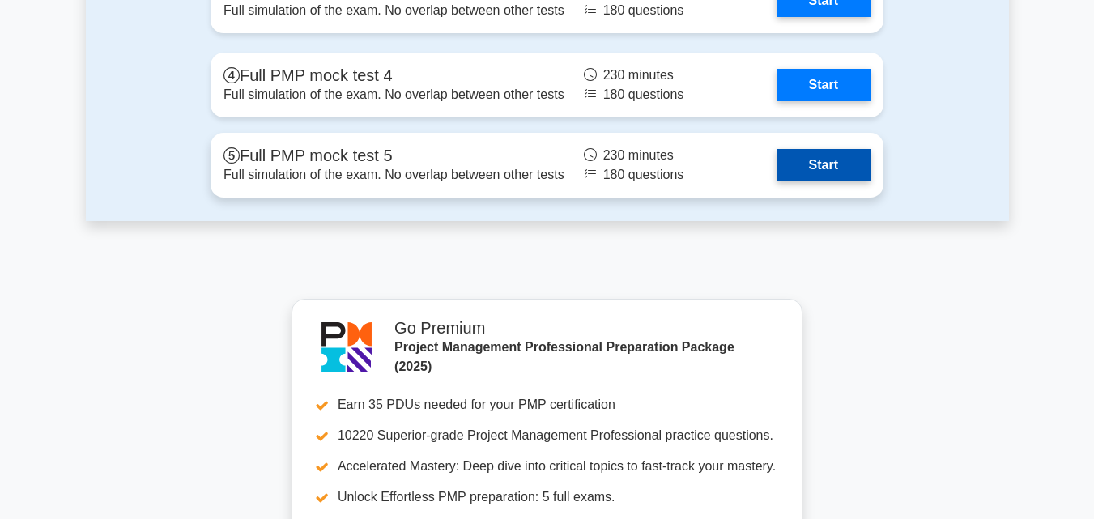
click at [808, 165] on link "Start" at bounding box center [823, 165] width 94 height 32
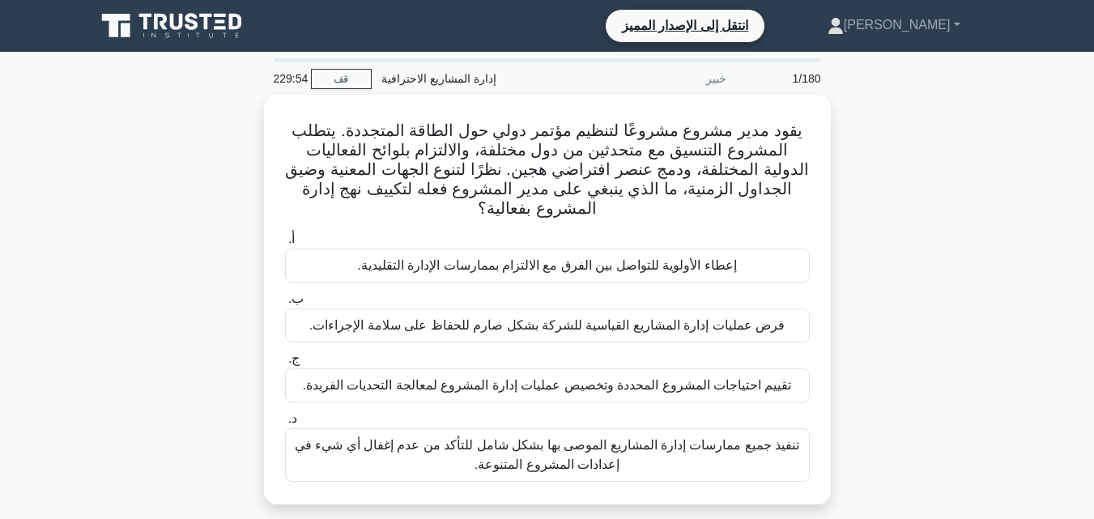
click at [919, 153] on div "يقود مدير مشروع مشروعًا لتنظيم مؤتمر دولي حول الطاقة المتجددة. يتطلب المشروع ال…" at bounding box center [547, 309] width 923 height 429
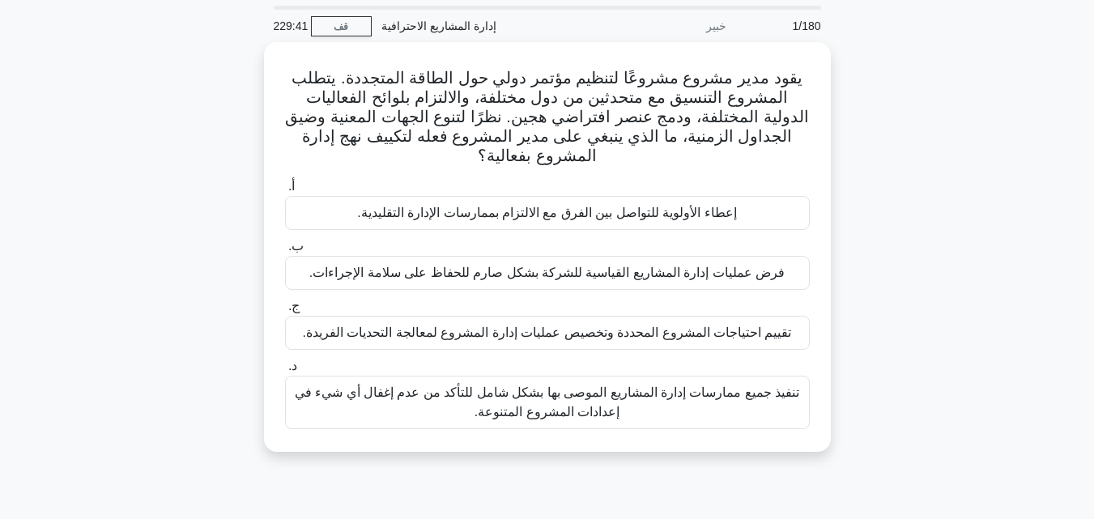
scroll to position [81, 0]
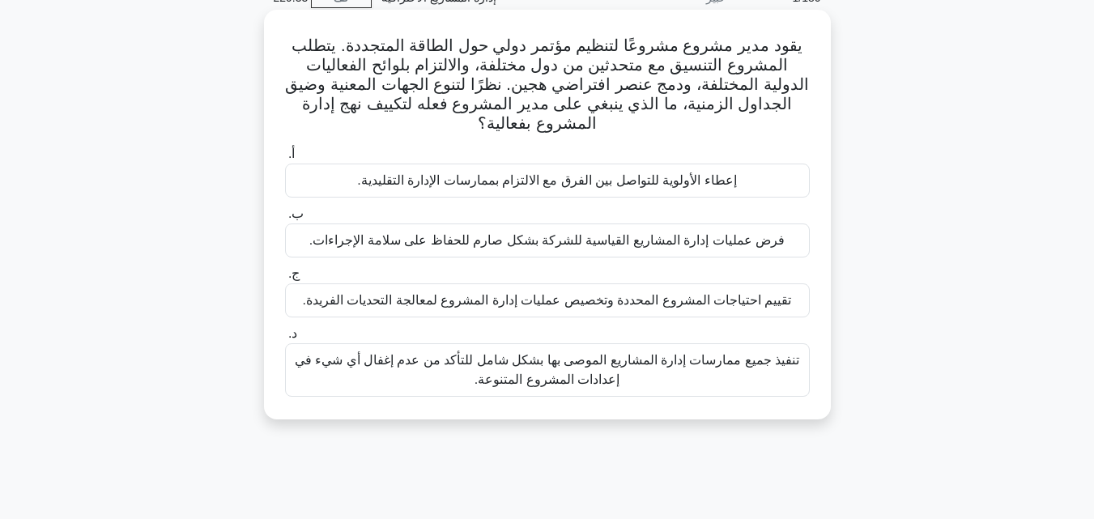
click at [699, 304] on font "تقييم احتياجات المشروع المحددة وتخصيص عمليات إدارة المشروع لمعالجة التحديات الف…" at bounding box center [547, 300] width 489 height 14
click at [285, 279] on input "ج. تقييم احتياجات المشروع المحددة وتخصيص عمليات إدارة المشروع لمعالجة التحديات …" at bounding box center [285, 274] width 0 height 11
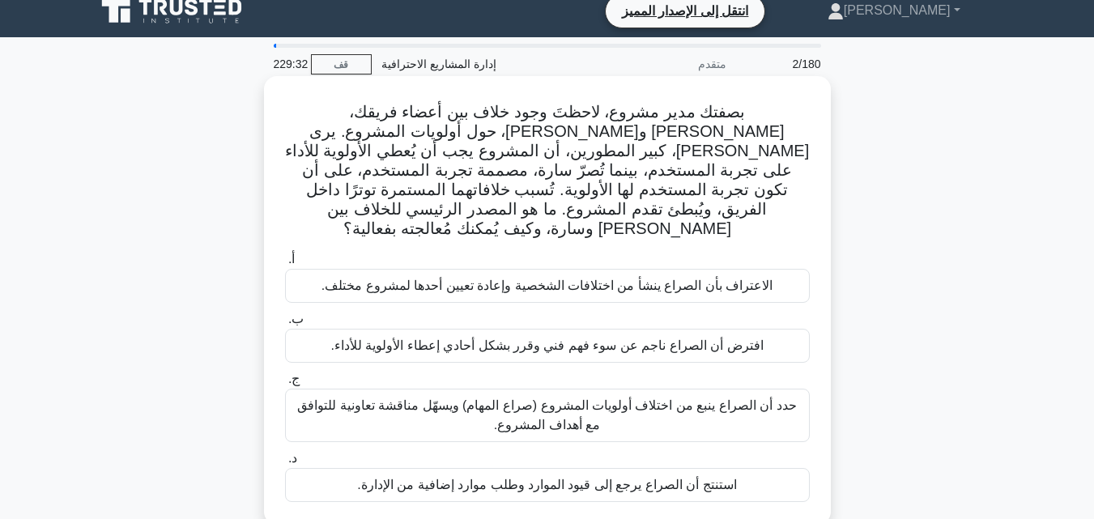
scroll to position [0, 0]
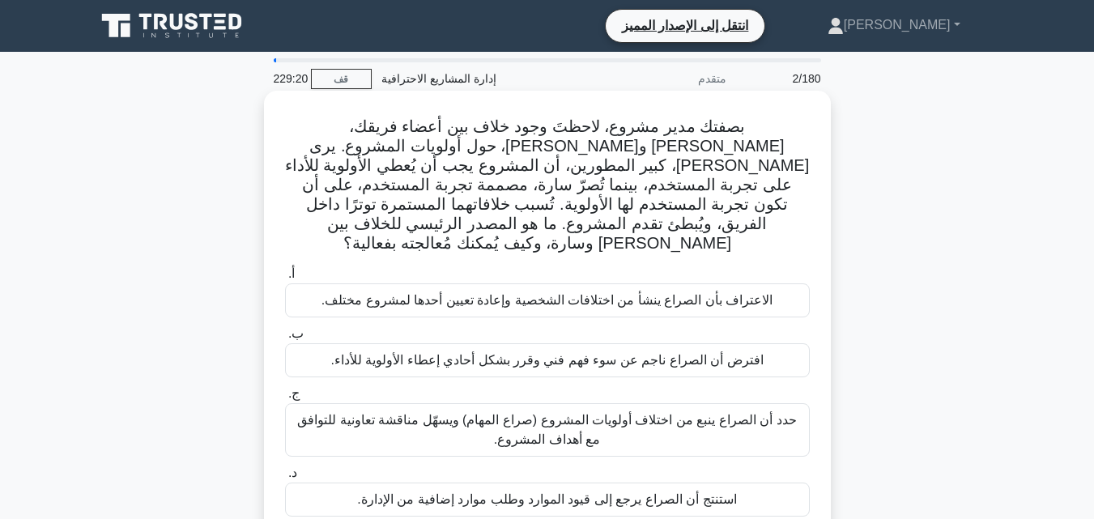
click at [695, 411] on font "حدد أن الصراع ينبع من اختلاف أولويات المشروع (صراع المهام) ويسهّل مناقشة تعاوني…" at bounding box center [547, 429] width 510 height 39
click at [285, 399] on input "ج. حدد أن الصراع ينبع من اختلاف أولويات المشروع (صراع المهام) ويسهّل مناقشة تعا…" at bounding box center [285, 394] width 0 height 11
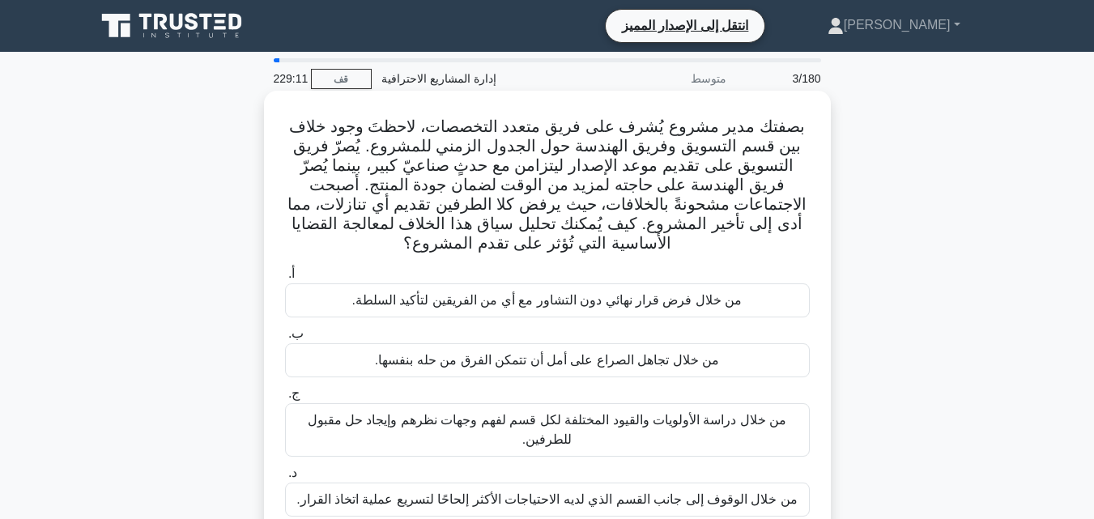
click at [665, 428] on font "من خلال دراسة الأولويات والقيود المختلفة لكل قسم لفهم وجهات نظرهم وإيجاد حل مقب…" at bounding box center [547, 429] width 479 height 33
click at [285, 399] on input "ج. من خلال دراسة الأولويات والقيود المختلفة لكل قسم لفهم وجهات نظرهم وإيجاد حل …" at bounding box center [285, 394] width 0 height 11
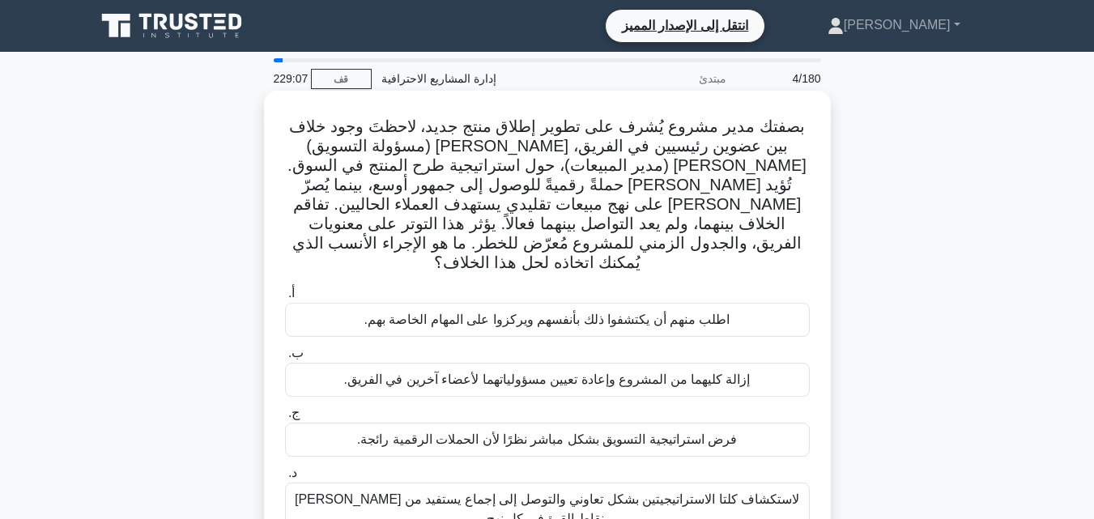
scroll to position [81, 0]
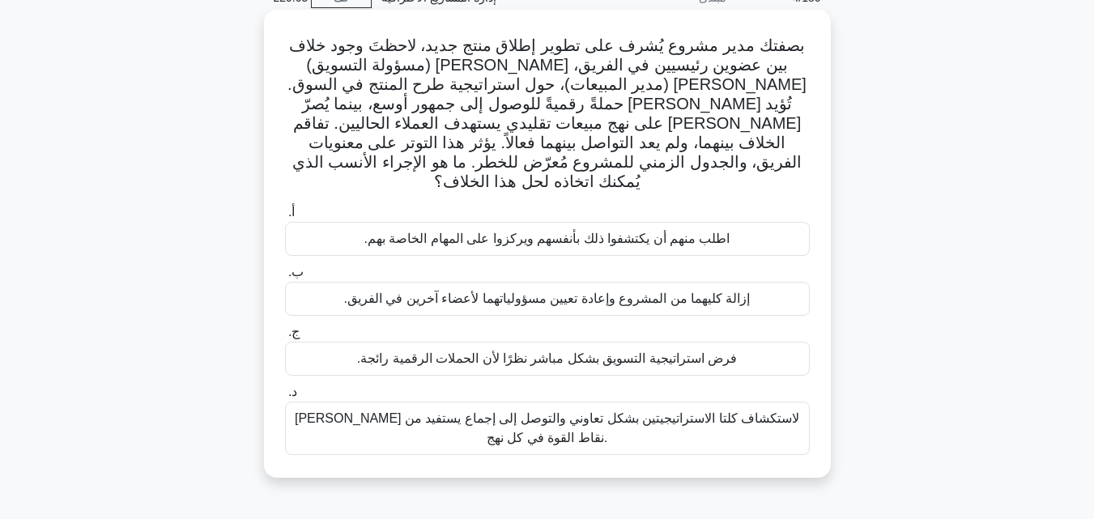
click at [699, 411] on font "تيسير اجتماع لاستكشاف كلتا الاستراتيجيتين بشكل تعاوني والتوصل إلى إجماع يستفيد …" at bounding box center [547, 427] width 504 height 33
click at [285, 397] on input "د. تيسير اجتماع لاستكشاف كلتا الاستراتيجيتين بشكل تعاوني والتوصل إلى إجماع يستف…" at bounding box center [285, 392] width 0 height 11
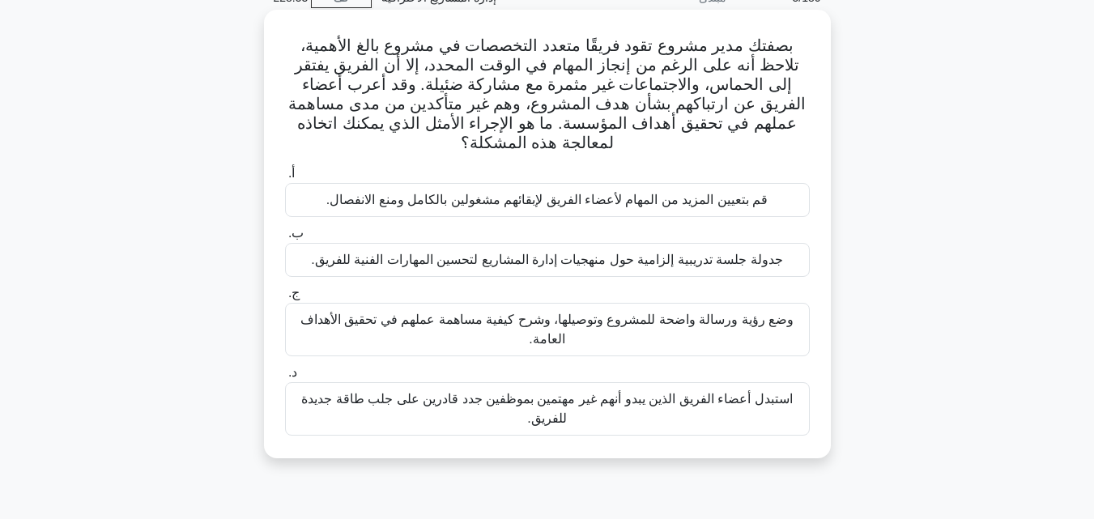
click at [648, 335] on font "وضع رؤية ورسالة واضحة للمشروع وتوصيلها، وشرح كيفية مساهمة عملهم في تحقيق الأهدا…" at bounding box center [547, 329] width 510 height 39
click at [285, 299] on input "ج. وضع رؤية ورسالة واضحة للمشروع وتوصيلها، وشرح كيفية مساهمة عملهم في تحقيق الأ…" at bounding box center [285, 293] width 0 height 11
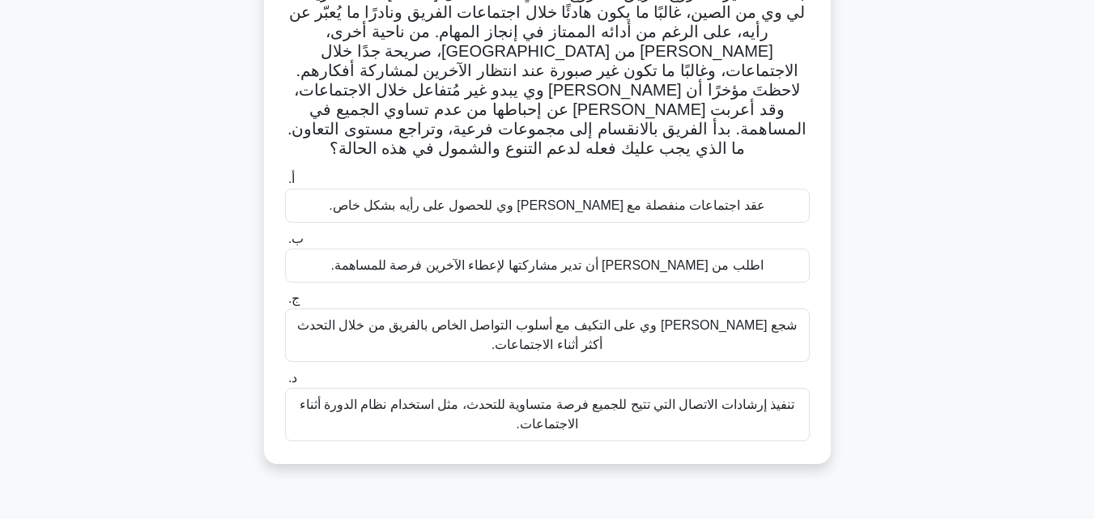
scroll to position [162, 0]
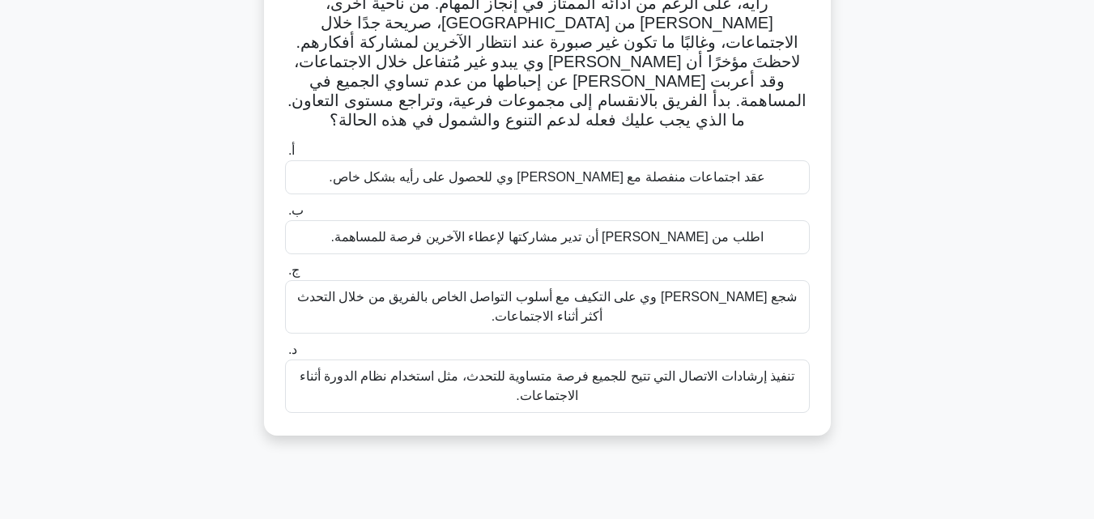
click at [691, 368] on font "تنفيذ إرشادات الاتصال التي تتيح للجميع فرصة متساوية للتحدث، مثل استخدام نظام ال…" at bounding box center [547, 386] width 510 height 39
click at [285, 355] on input "د. تنفيذ إرشادات الاتصال التي تتيح للجميع فرصة متساوية للتحدث، مثل استخدام نظام…" at bounding box center [285, 350] width 0 height 11
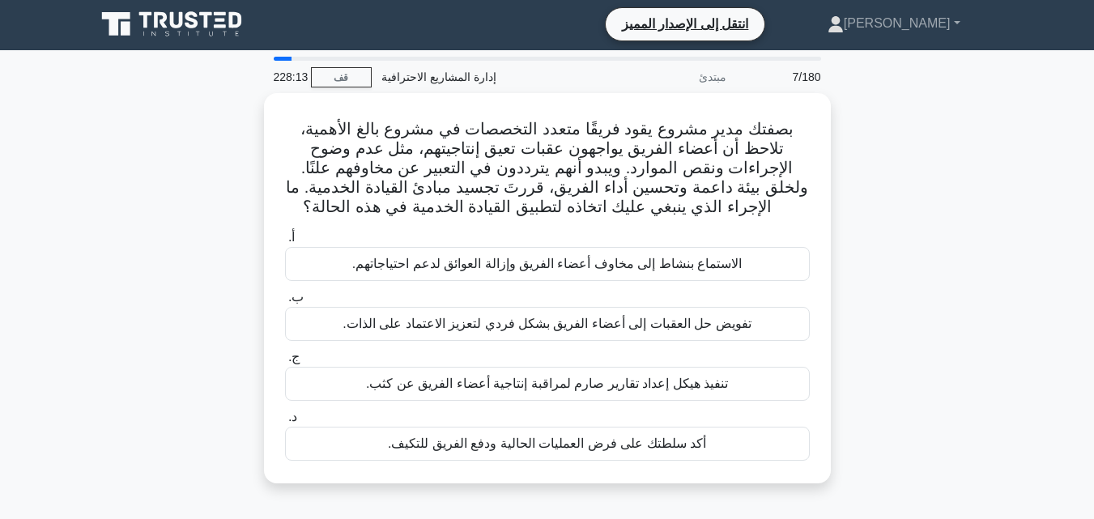
scroll to position [0, 0]
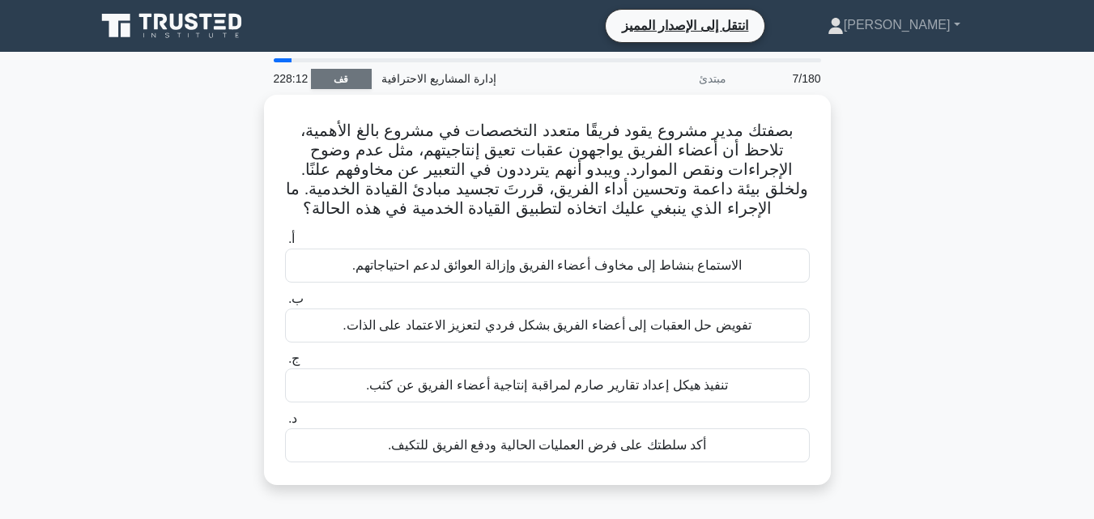
click at [334, 79] on font "قف" at bounding box center [341, 79] width 15 height 11
click at [965, 193] on div "بصفتك مدير مشروع يقود فريقًا متعدد التخصصات في مشروع بالغ الأهمية، تلاحظ أن أعض…" at bounding box center [547, 300] width 923 height 410
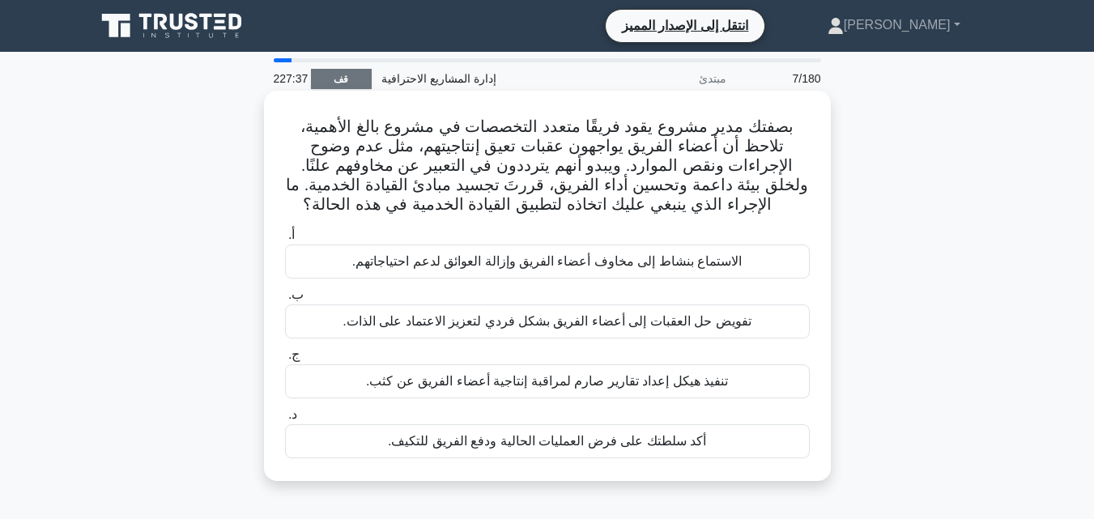
click at [684, 261] on font "الاستماع بنشاط إلى مخاوف أعضاء الفريق وإزالة العوائق لدعم احتياجاتهم." at bounding box center [546, 261] width 389 height 14
click at [285, 240] on input "أ. الاستماع بنشاط إلى مخاوف أعضاء الفريق وإزالة العوائق لدعم احتياجاتهم." at bounding box center [285, 235] width 0 height 11
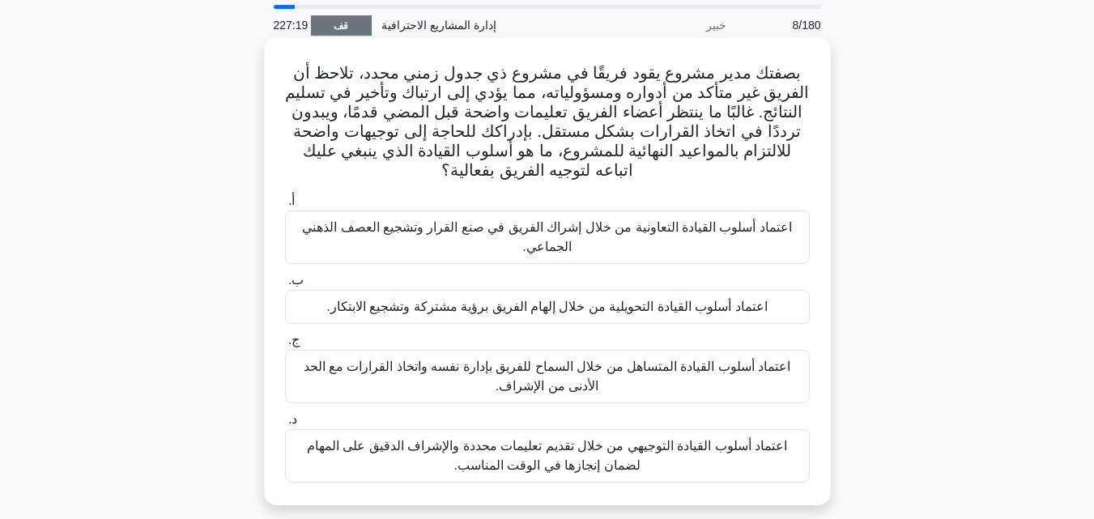
scroll to position [81, 0]
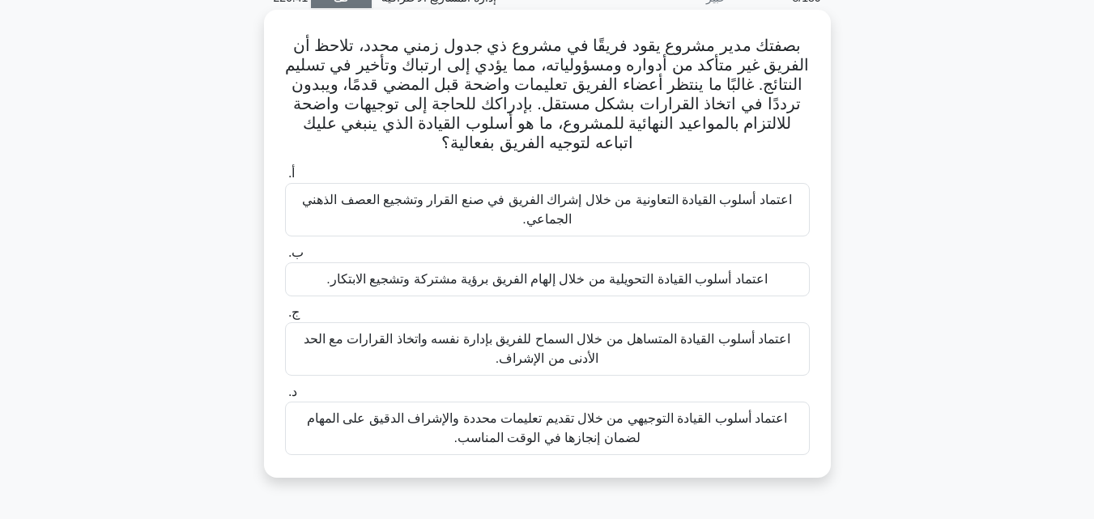
click at [590, 279] on font "اعتماد أسلوب القيادة التحويلية من خلال إلهام الفريق برؤية مشتركة وتشجيع الابتكا…" at bounding box center [546, 279] width 440 height 14
click at [285, 258] on input "ب. اعتماد أسلوب القيادة التحويلية من خلال إلهام الفريق برؤية مشتركة وتشجيع الاب…" at bounding box center [285, 253] width 0 height 11
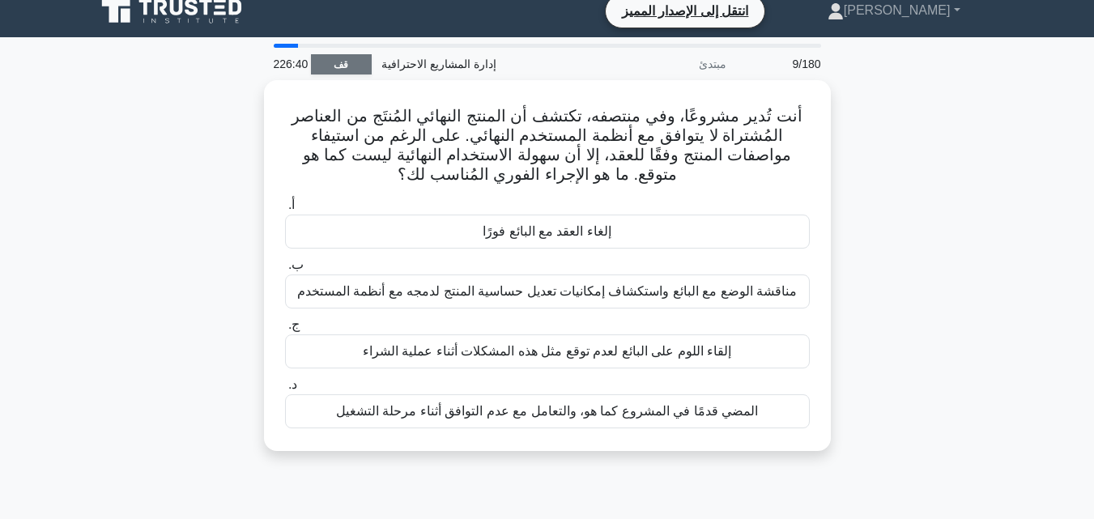
scroll to position [0, 0]
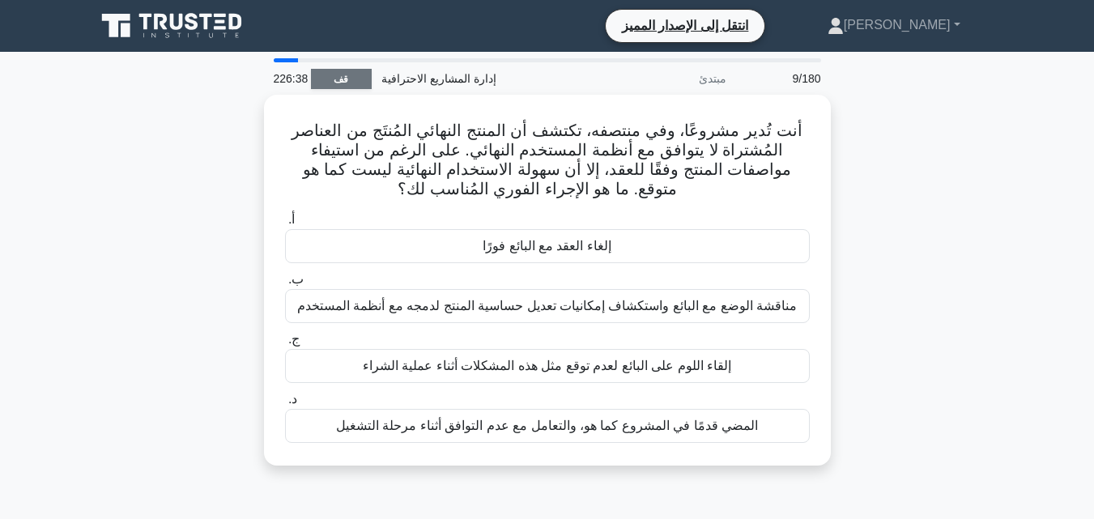
click at [346, 84] on font "قف" at bounding box center [341, 79] width 15 height 11
click at [930, 195] on div "أنت تُدير مشروعًا، وفي منتصفه، تكتشف أن المنتج النهائي المُنتَج من العناصر المُ…" at bounding box center [547, 290] width 923 height 390
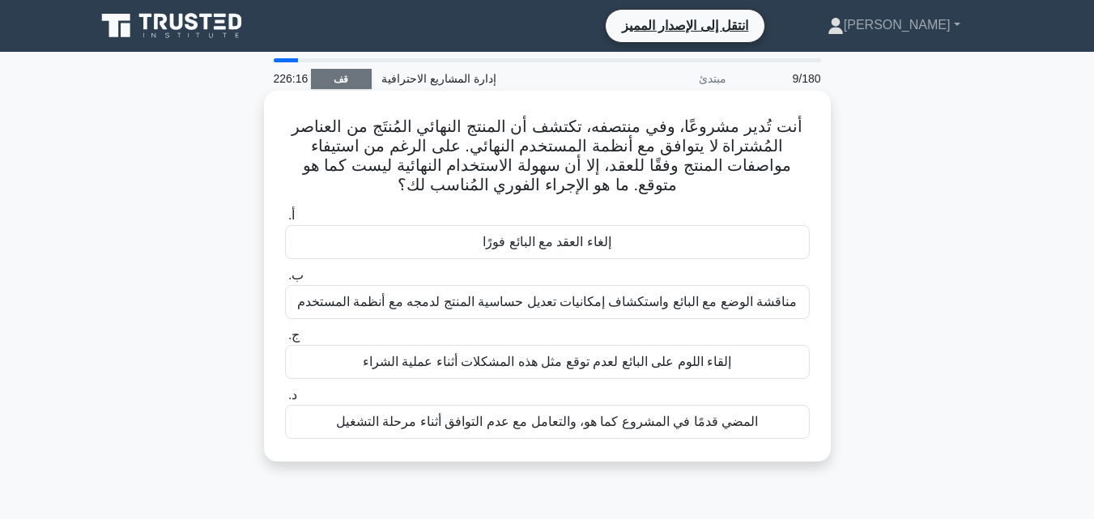
click at [592, 303] on font "مناقشة الوضع مع البائع واستكشاف إمكانيات تعديل حساسية المنتج لدمجه مع أنظمة الم…" at bounding box center [546, 302] width 499 height 14
click at [285, 281] on input "ب. مناقشة الوضع مع البائع واستكشاف إمكانيات تعديل حساسية المنتج لدمجه مع أنظمة …" at bounding box center [285, 275] width 0 height 11
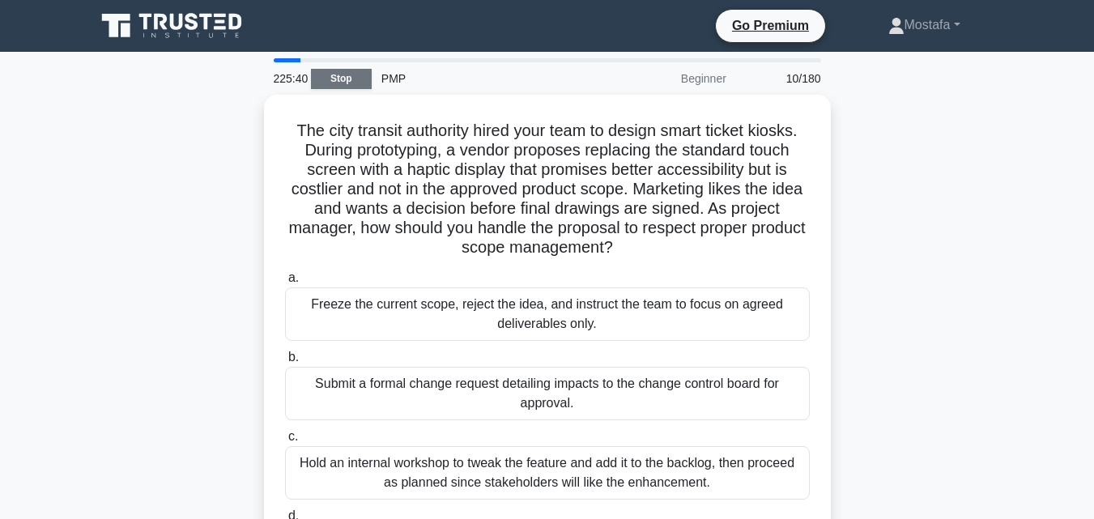
click at [904, 333] on div "The city transit authority hired your team to design smart ticket kiosks. Durin…" at bounding box center [547, 348] width 923 height 507
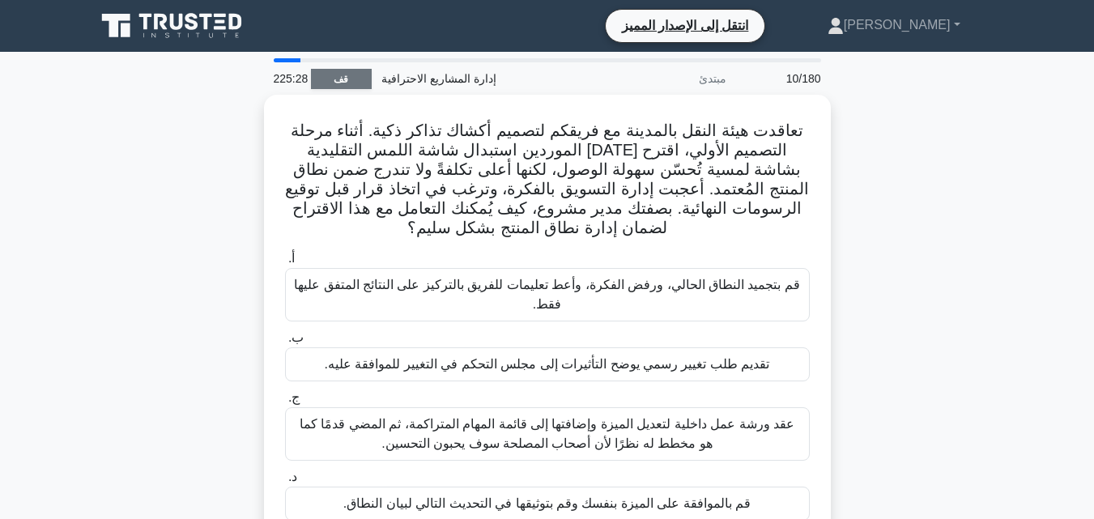
click at [903, 155] on div "تعاقدت هيئة النقل بالمدينة مع فريقكم لتصميم أكشاك تذاكر ذكية. أثناء مرحلة التصم…" at bounding box center [547, 329] width 923 height 468
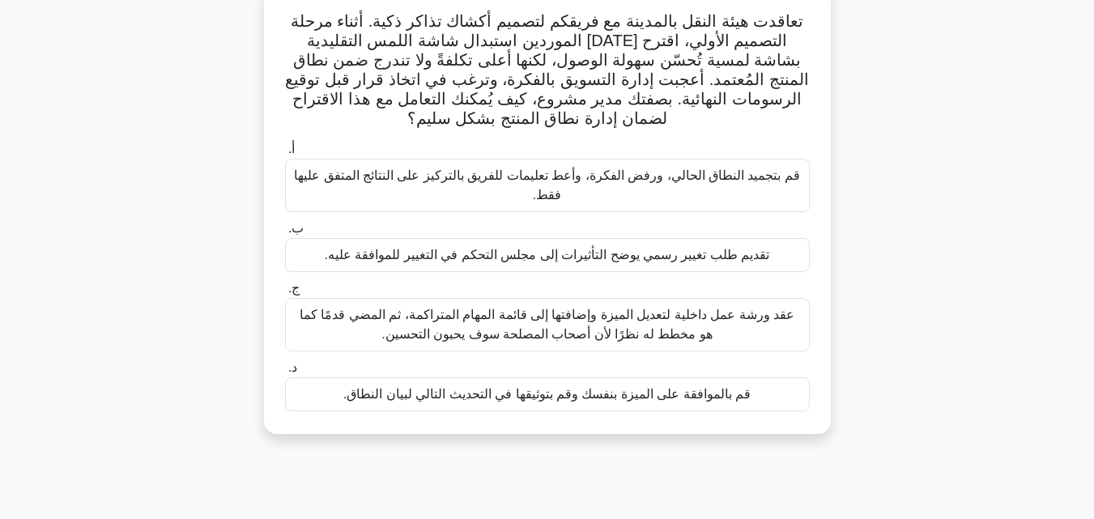
scroll to position [81, 0]
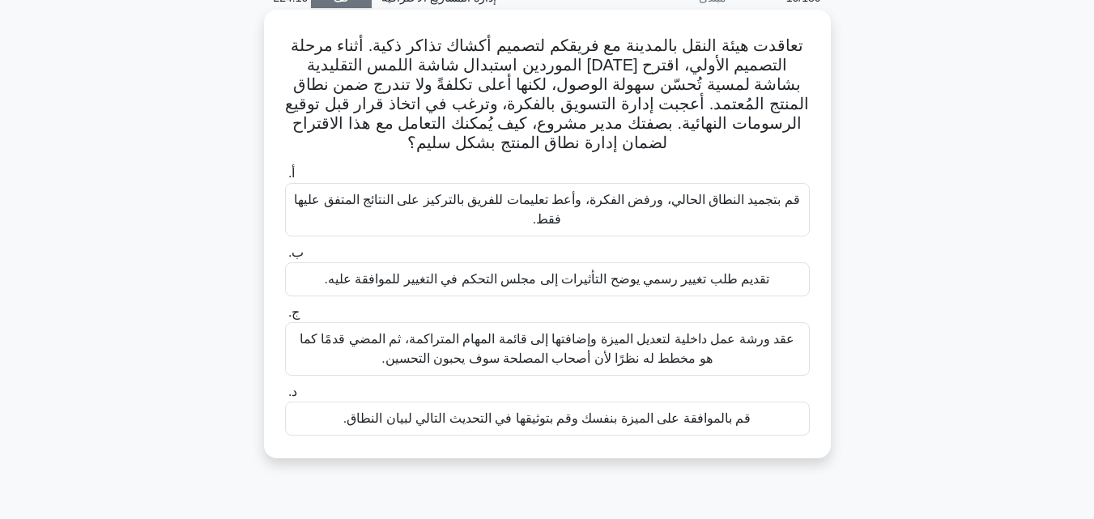
click at [711, 282] on font "تقديم طلب تغيير رسمي يوضح التأثيرات إلى مجلس التحكم في التغيير للموافقة عليه." at bounding box center [547, 279] width 445 height 14
click at [285, 258] on input "ب. تقديم طلب تغيير رسمي يوضح التأثيرات إلى مجلس التحكم في التغيير للموافقة عليه." at bounding box center [285, 253] width 0 height 11
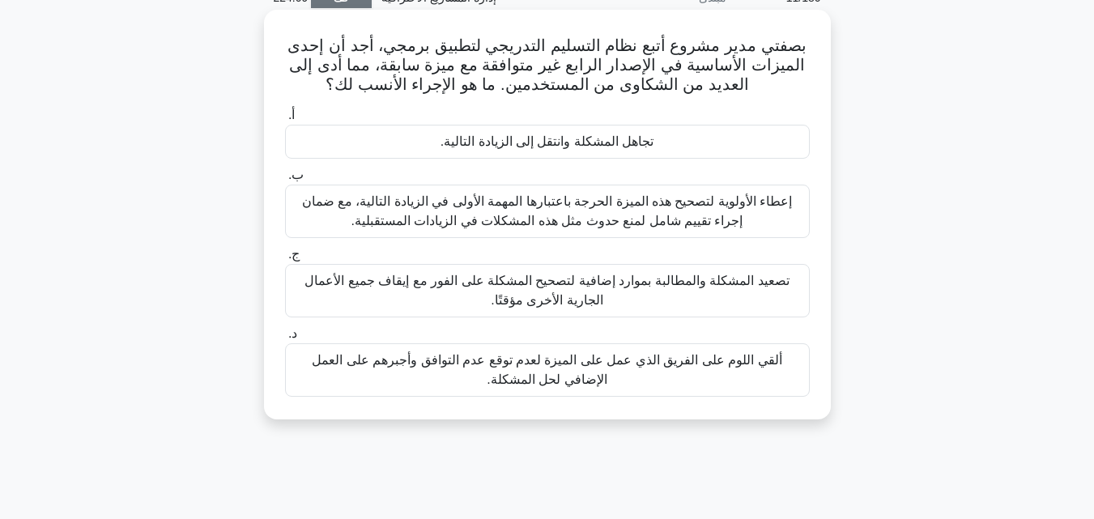
scroll to position [0, 0]
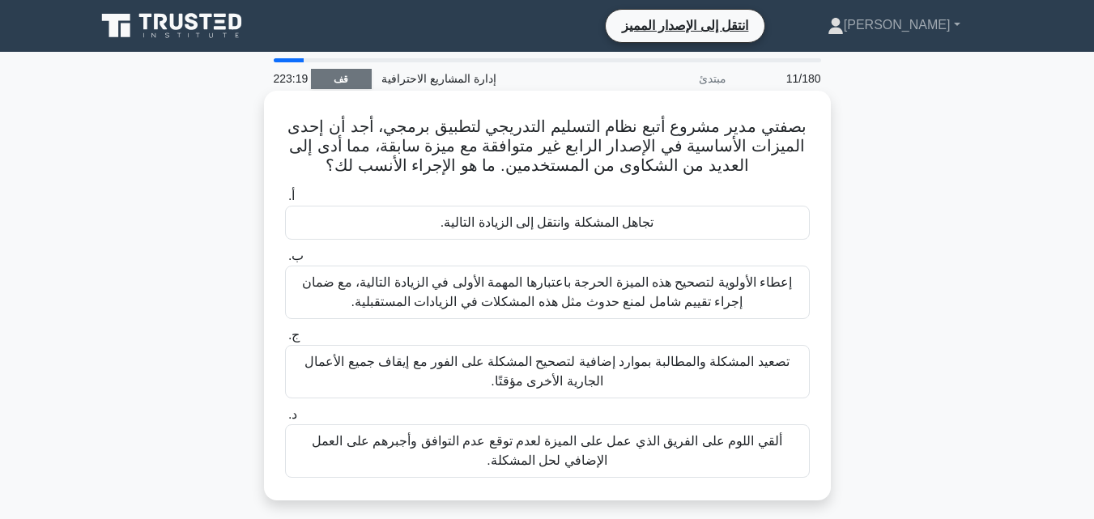
click at [702, 290] on font "إعطاء الأولوية لتصحيح هذه الميزة الحرجة باعتبارها المهمة الأولى في الزيادة التا…" at bounding box center [547, 291] width 491 height 33
click at [285, 261] on input "ب. إعطاء الأولوية لتصحيح هذه الميزة الحرجة باعتبارها المهمة الأولى في الزيادة ا…" at bounding box center [285, 256] width 0 height 11
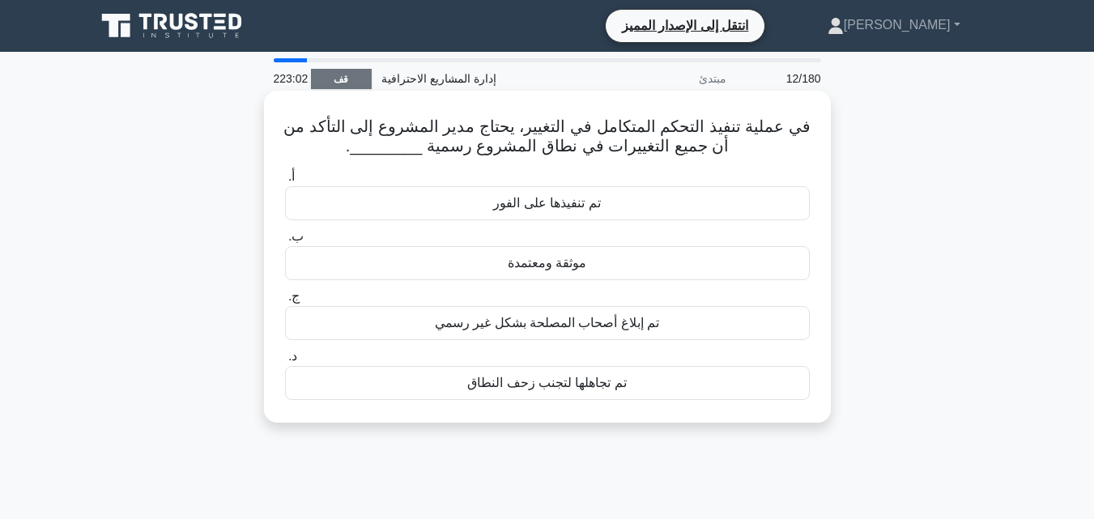
click at [613, 255] on div "موثقة ومعتمدة" at bounding box center [547, 263] width 525 height 34
click at [285, 242] on input "ب. موثقة ومعتمدة" at bounding box center [285, 237] width 0 height 11
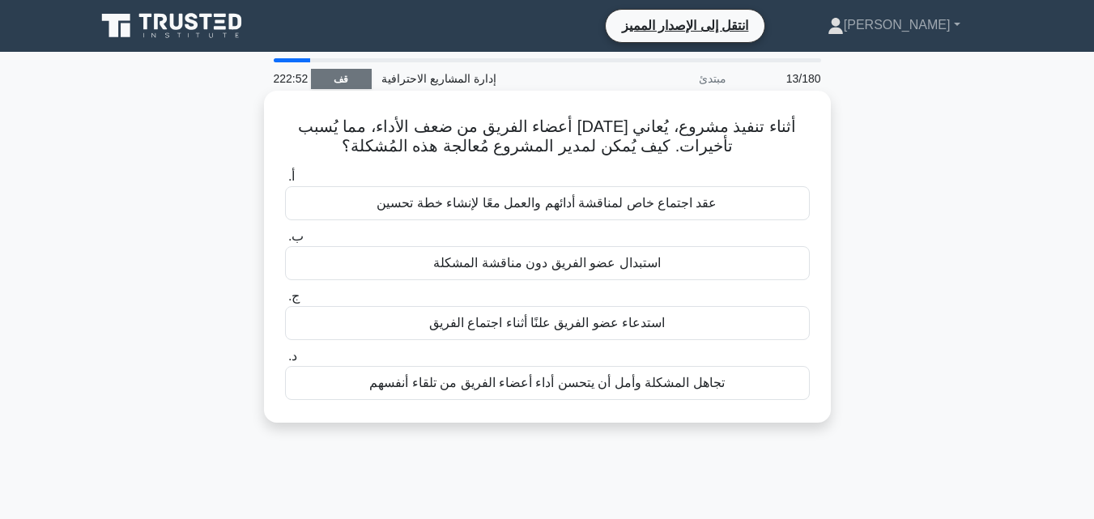
click at [697, 203] on font "عقد اجتماع خاص لمناقشة أدائهم والعمل معًا لإنشاء خطة تحسين" at bounding box center [546, 203] width 340 height 14
click at [285, 182] on input "أ. عقد اجتماع خاص لمناقشة أدائهم والعمل معًا لإنشاء خطة تحسين" at bounding box center [285, 177] width 0 height 11
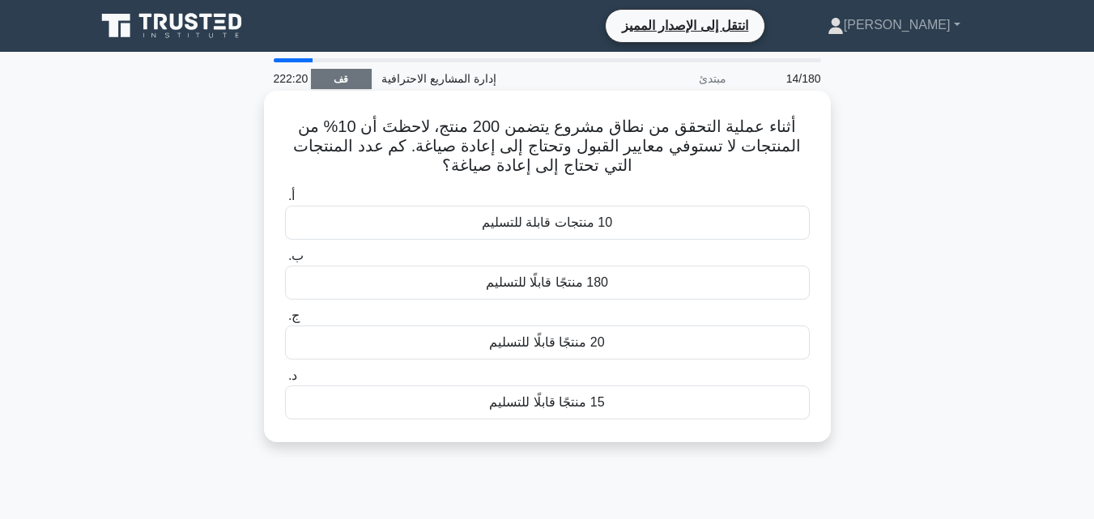
click at [603, 282] on font "180 منتجًا قابلًا للتسليم" at bounding box center [547, 282] width 122 height 14
click at [285, 261] on input "ب. 180 منتجًا قابلًا للتسليم" at bounding box center [285, 256] width 0 height 11
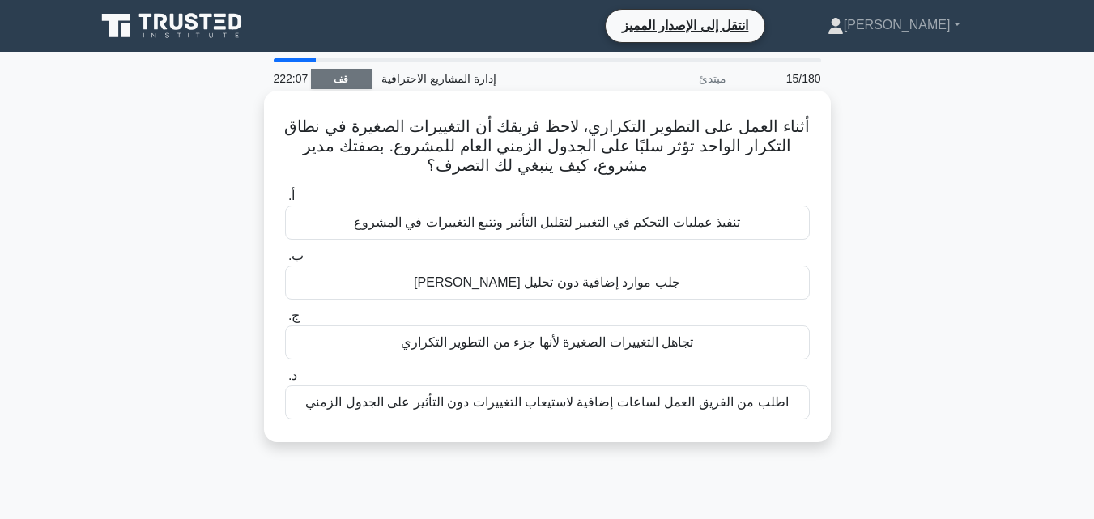
click at [624, 215] on font "تنفيذ عمليات التحكم في التغيير لتقليل التأثير وتتبع التغييرات في المشروع" at bounding box center [547, 222] width 386 height 14
click at [285, 202] on input "أ. تنفيذ عمليات التحكم في التغيير لتقليل التأثير وتتبع التغييرات في المشروع" at bounding box center [285, 196] width 0 height 11
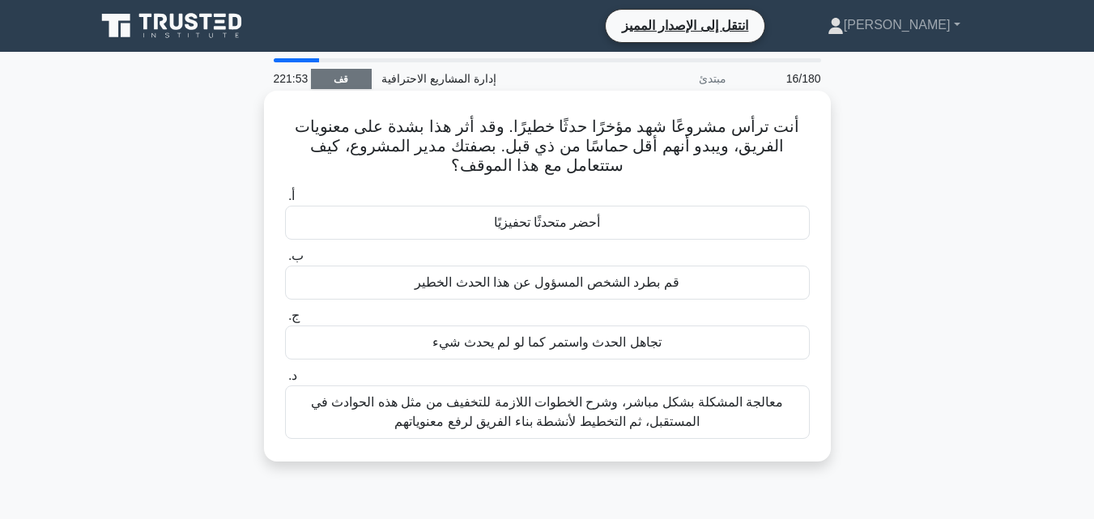
click at [711, 406] on font "معالجة المشكلة بشكل مباشر، وشرح الخطوات اللازمة للتخفيف من مثل هذه الحوادث في ا…" at bounding box center [547, 411] width 472 height 33
click at [285, 381] on input "د. معالجة المشكلة بشكل مباشر، وشرح الخطوات اللازمة للتخفيف من مثل هذه الحوادث ف…" at bounding box center [285, 376] width 0 height 11
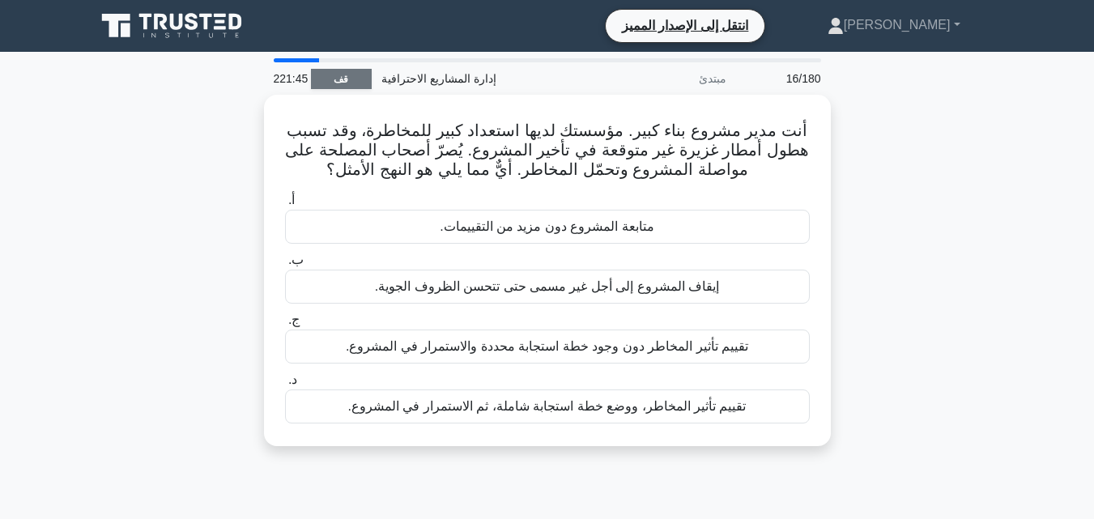
click at [945, 222] on div "أنت مدير مشروع بناء كبير. مؤسستك لديها استعداد كبير للمخاطرة، وقد تسبب هطول أمط…" at bounding box center [547, 280] width 923 height 371
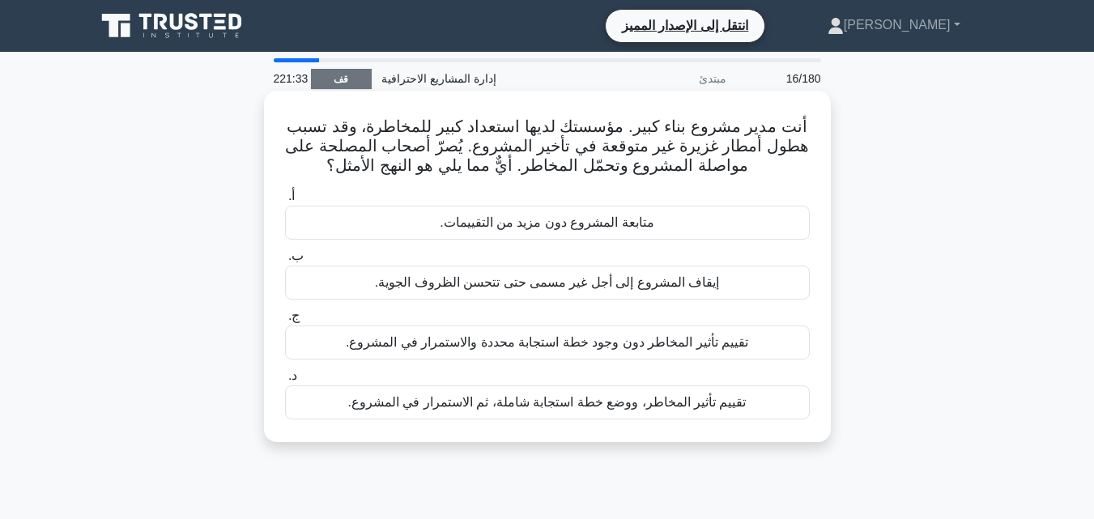
click at [623, 401] on font "تقييم تأثير المخاطر، ووضع خطة استجابة شاملة، ثم الاستمرار في المشروع." at bounding box center [547, 402] width 398 height 14
click at [285, 381] on input "د. تقييم تأثير المخاطر، ووضع خطة استجابة شاملة، ثم الاستمرار في المشروع." at bounding box center [285, 376] width 0 height 11
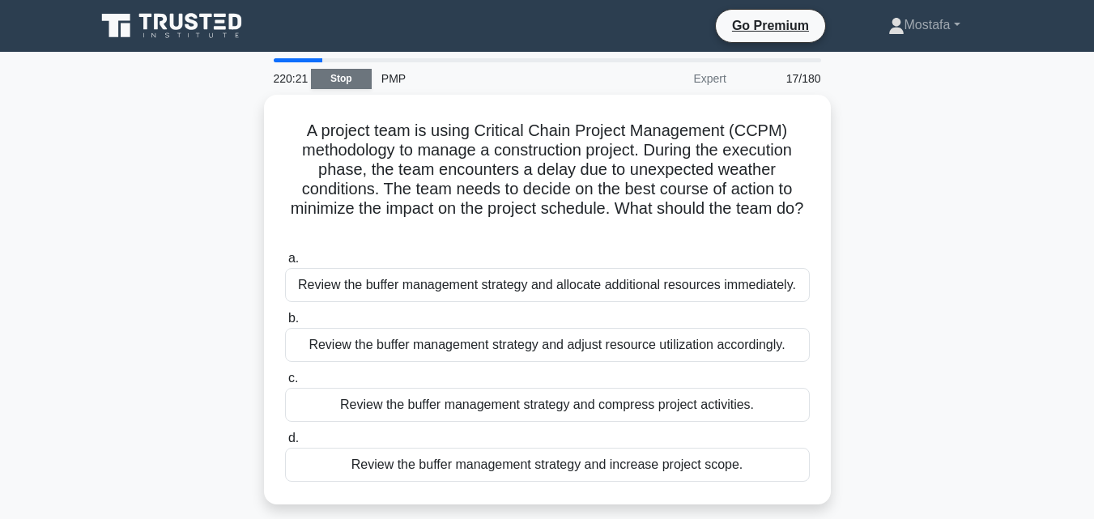
click at [887, 327] on div "A project team is using Critical Chain Project Management (CCPM) methodology to…" at bounding box center [547, 309] width 923 height 429
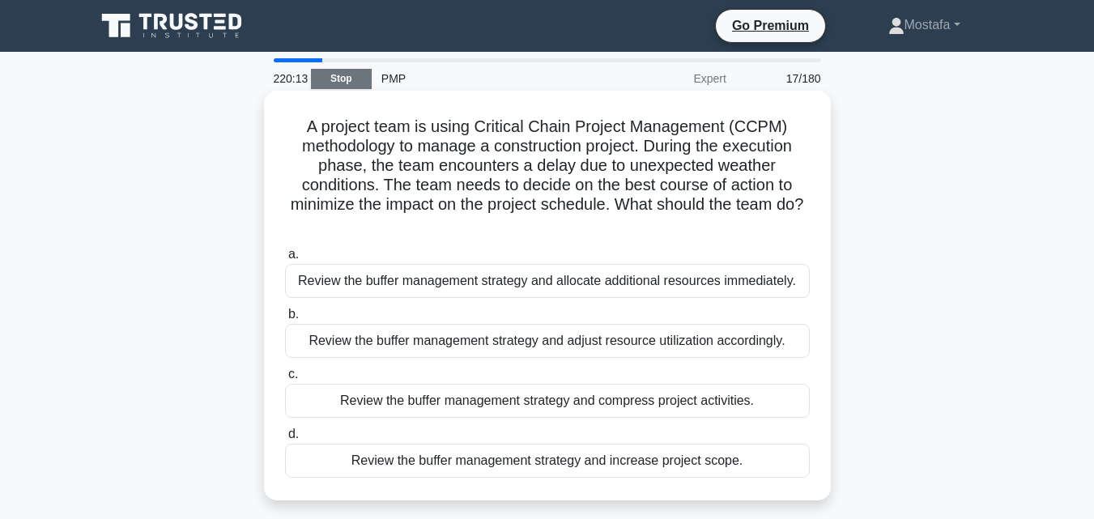
click at [644, 341] on div "Review the buffer management strategy and adjust resource utilization according…" at bounding box center [547, 341] width 525 height 34
click at [285, 320] on input "b. Review the buffer management strategy and adjust resource utilization accord…" at bounding box center [285, 314] width 0 height 11
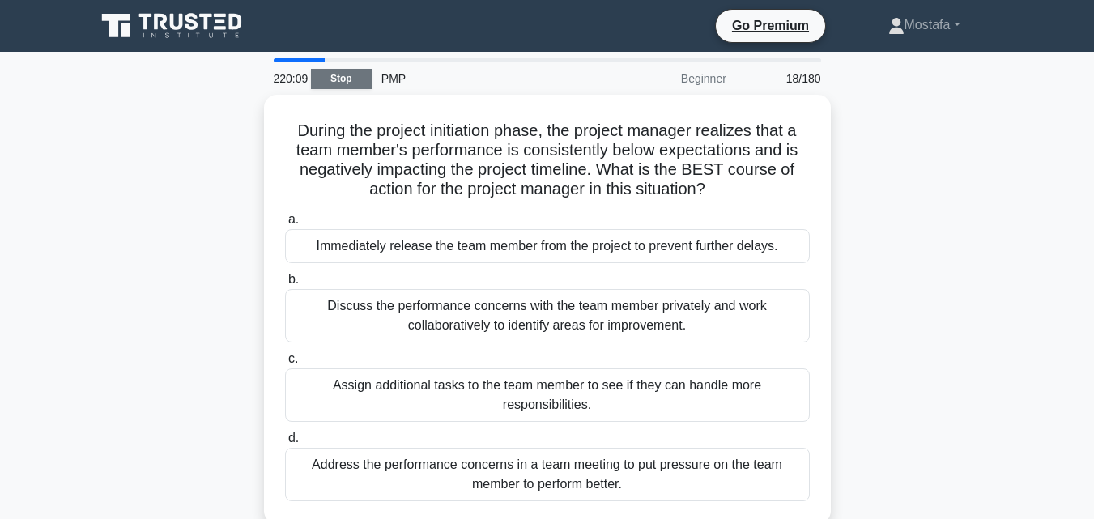
click at [356, 74] on link "Stop" at bounding box center [341, 79] width 61 height 20
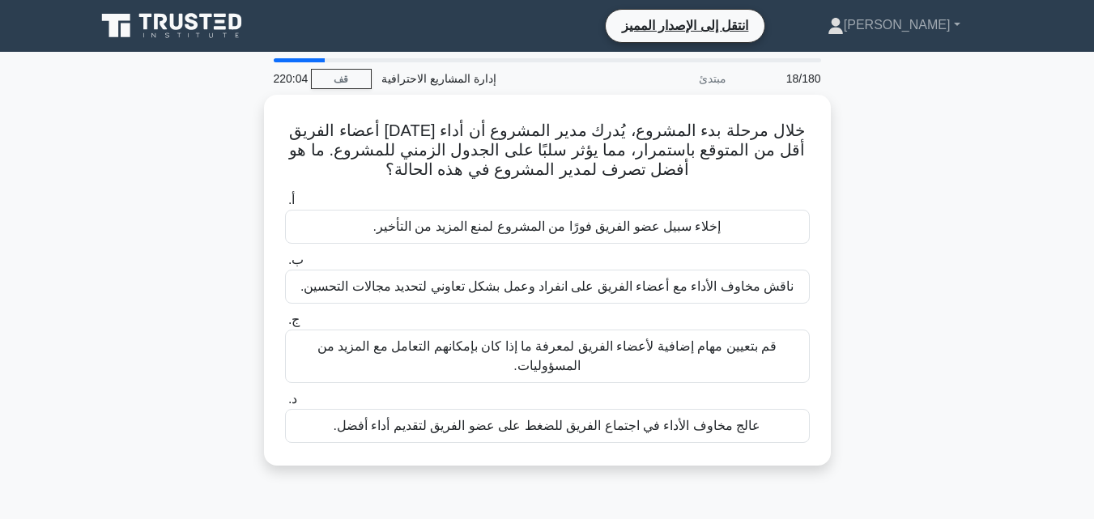
click at [939, 207] on div "خلال مرحلة بدء المشروع، يُدرك مدير المشروع أن أداء أحد أعضاء الفريق أقل من المت…" at bounding box center [547, 290] width 923 height 390
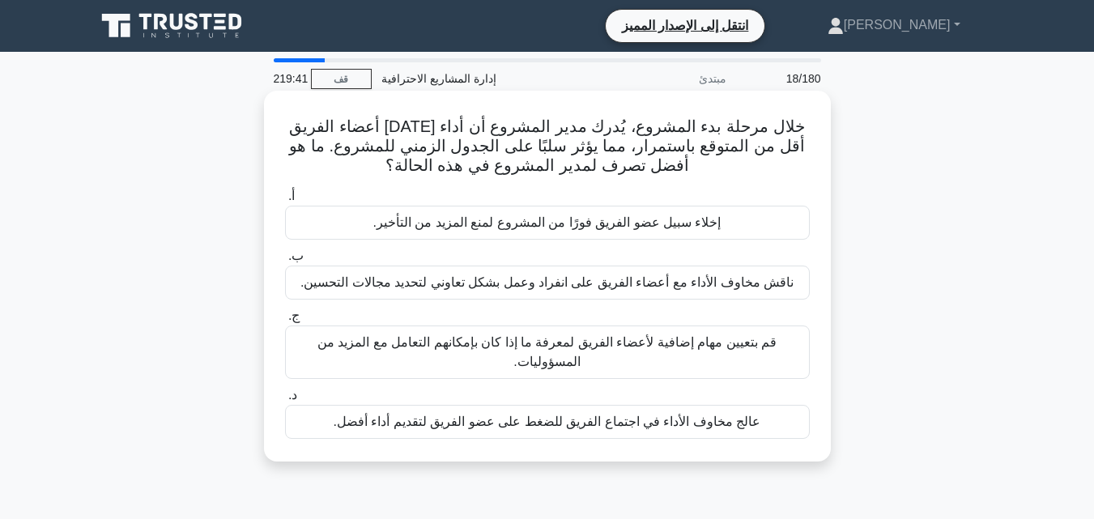
click at [711, 279] on font "ناقش مخاوف الأداء مع أعضاء الفريق على انفراد وعمل بشكل تعاوني لتحديد مجالات الت…" at bounding box center [546, 282] width 493 height 14
click at [285, 261] on input "ب. ناقش مخاوف الأداء مع أعضاء الفريق على انفراد وعمل بشكل تعاوني لتحديد مجالات …" at bounding box center [285, 256] width 0 height 11
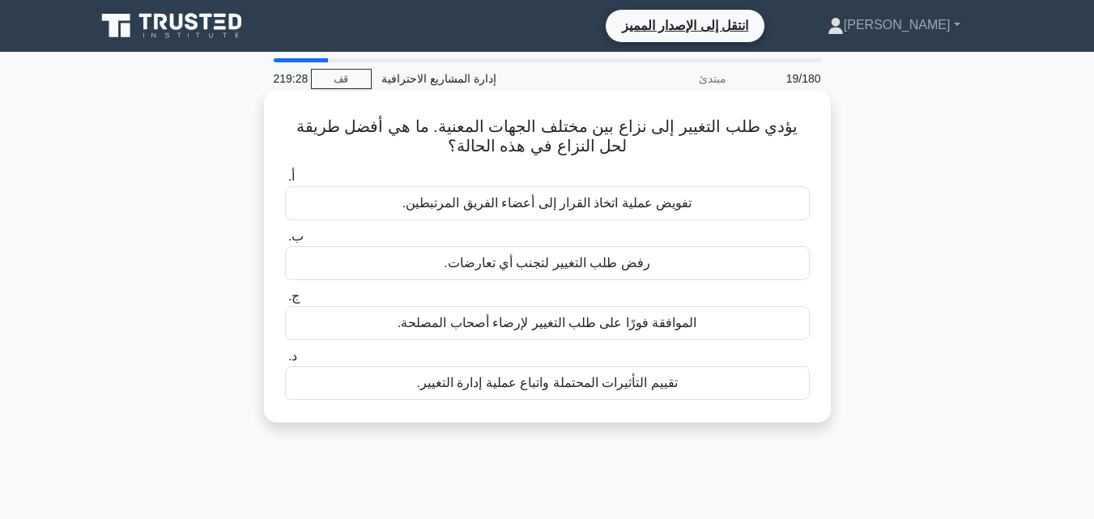
click at [687, 386] on div "تقييم التأثيرات المحتملة واتباع عملية إدارة التغيير." at bounding box center [547, 383] width 525 height 34
click at [285, 362] on input "د. تقييم التأثيرات المحتملة واتباع عملية إدارة التغيير." at bounding box center [285, 356] width 0 height 11
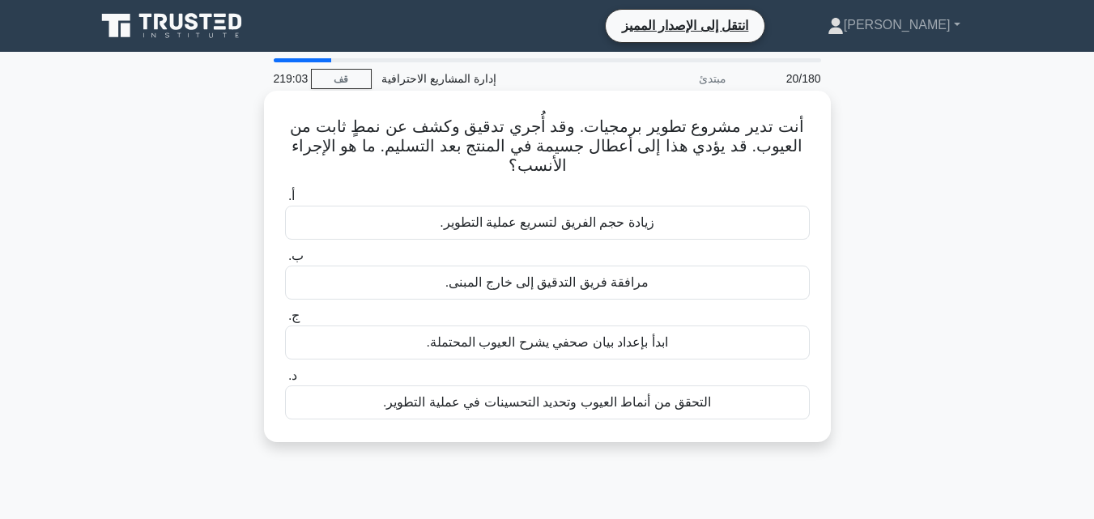
click at [583, 400] on font "التحقق من أنماط العيوب وتحديد التحسينات في عملية التطوير." at bounding box center [547, 402] width 328 height 14
click at [285, 381] on input "د. التحقق من أنماط العيوب وتحديد التحسينات في عملية التطوير." at bounding box center [285, 376] width 0 height 11
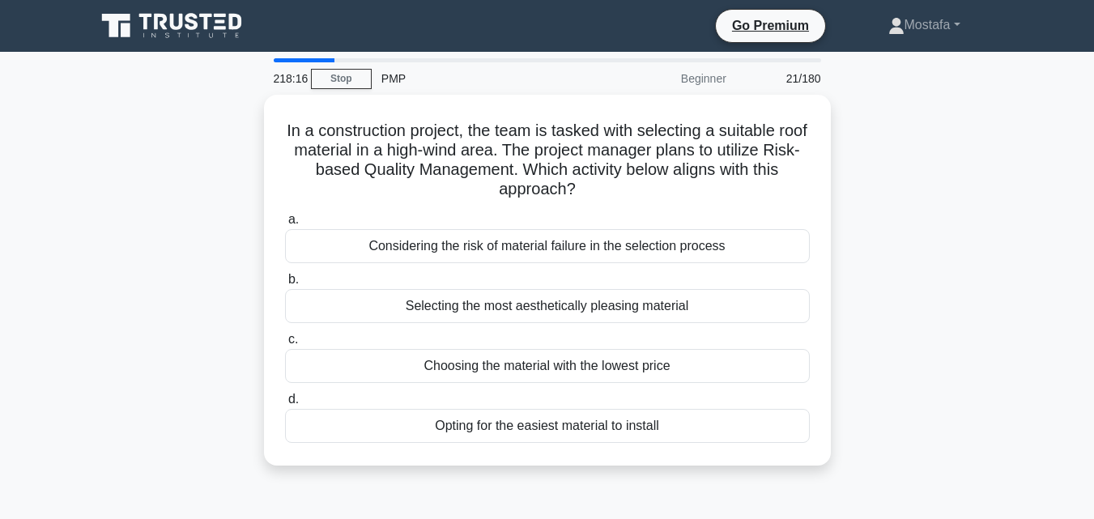
click at [865, 249] on div "In a construction project, the team is tasked with selecting a suitable roof ma…" at bounding box center [547, 290] width 923 height 390
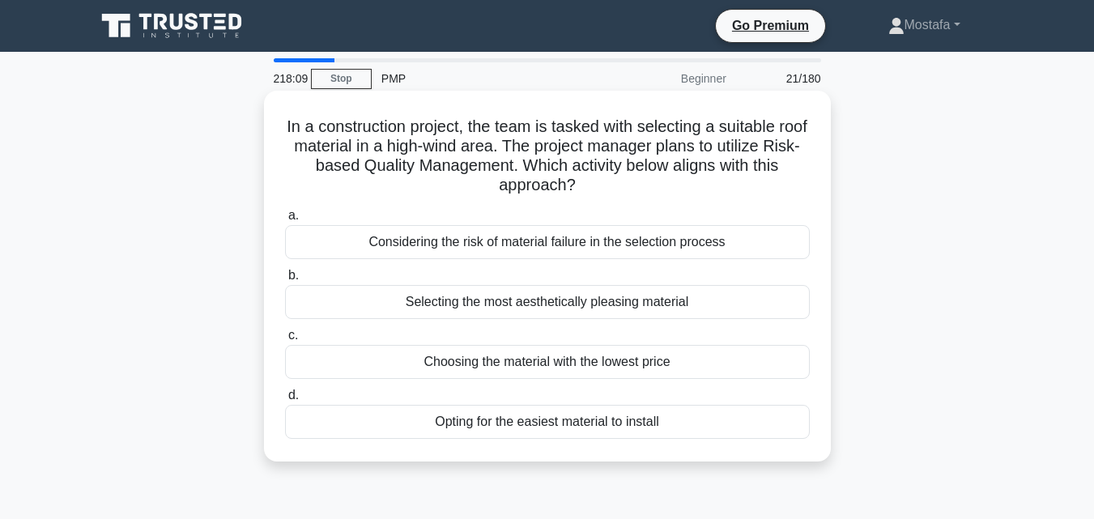
click at [720, 246] on div "Considering the risk of material failure in the selection process" at bounding box center [547, 242] width 525 height 34
click at [285, 221] on input "a. Considering the risk of material failure in the selection process" at bounding box center [285, 215] width 0 height 11
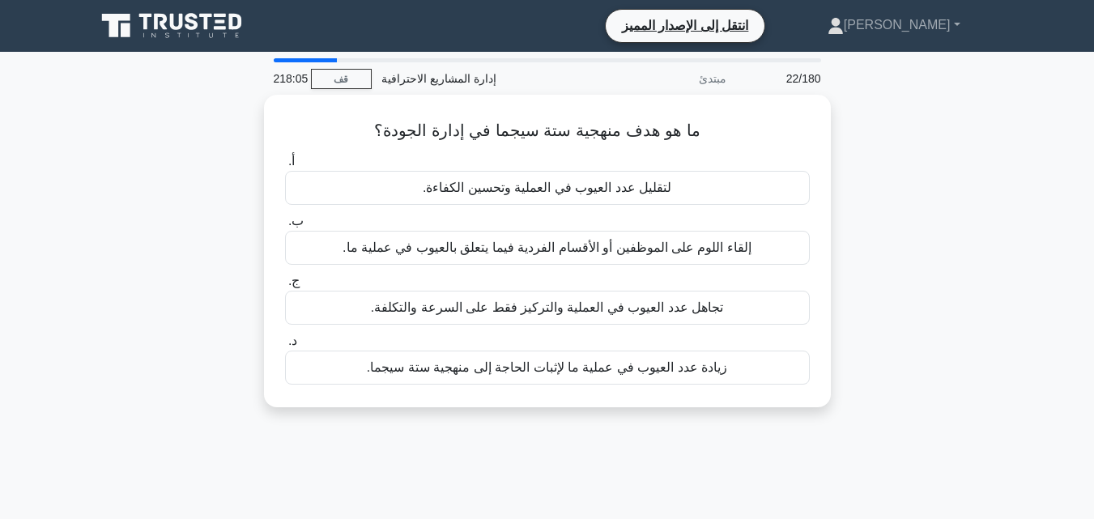
click at [925, 219] on div "ما هو هدف منهجية ستة سيجما في إدارة الجودة؟ .spinner_0XTQ{transform-origin:cent…" at bounding box center [547, 261] width 923 height 332
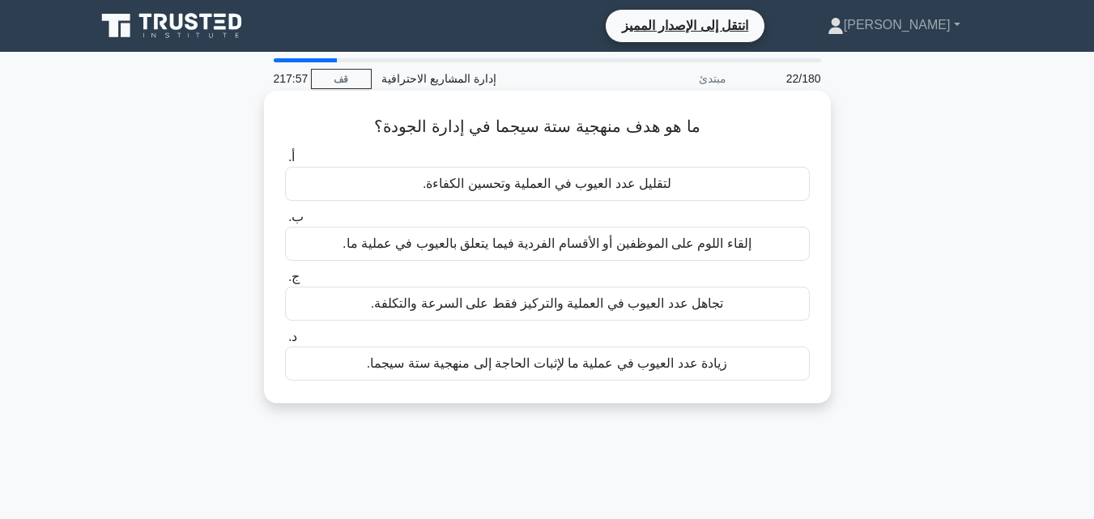
click at [624, 189] on font "لتقليل عدد العيوب في العملية وتحسين الكفاءة." at bounding box center [547, 183] width 249 height 14
click at [285, 163] on input "أ. لتقليل عدد العيوب في العملية وتحسين الكفاءة." at bounding box center [285, 157] width 0 height 11
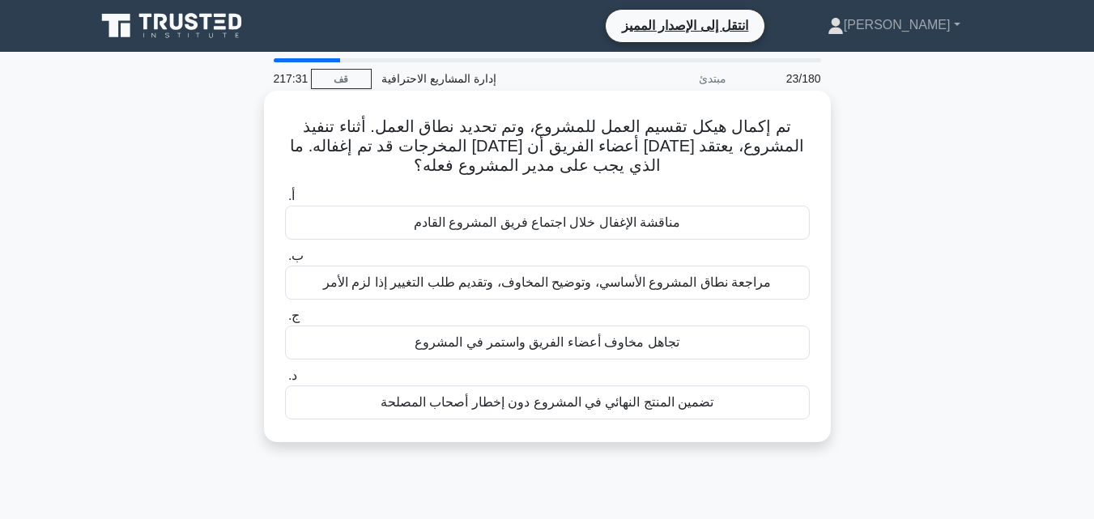
click at [772, 287] on div "مراجعة نطاق المشروع الأساسي، وتوضيح المخاوف، وتقديم طلب التغيير إذا لزم الأمر" at bounding box center [547, 283] width 525 height 34
click at [285, 261] on input "ب. مراجعة نطاق المشروع الأساسي، وتوضيح المخاوف، وتقديم طلب التغيير إذا لزم الأمر" at bounding box center [285, 256] width 0 height 11
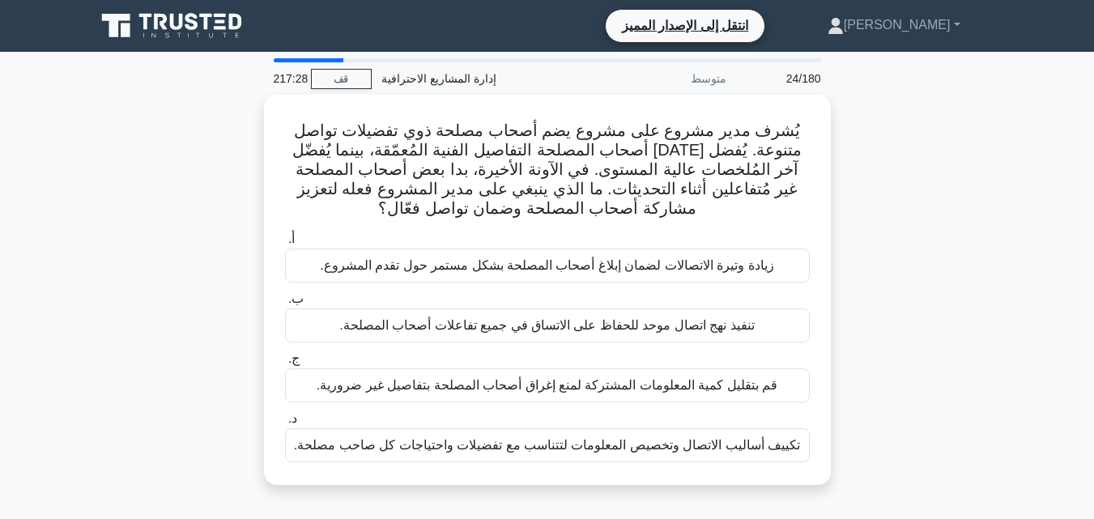
drag, startPoint x: 1103, startPoint y: 1, endPoint x: 846, endPoint y: 214, distance: 333.5
click at [846, 214] on div "يُشرف مدير مشروع على مشروع يضم أصحاب مصلحة ذوي تفضيلات تواصل متنوعة. يُفضل أحد …" at bounding box center [547, 300] width 923 height 410
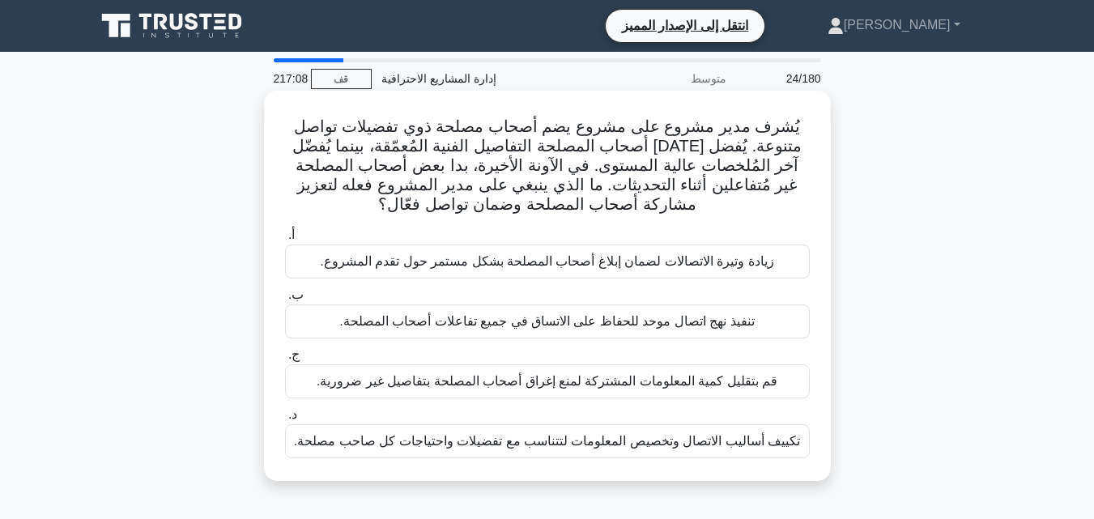
click at [634, 441] on font "تكييف أساليب الاتصال وتخصيص المعلومات لتتناسب مع تفضيلات واحتياجات كل صاحب مصلح…" at bounding box center [547, 441] width 506 height 14
click at [285, 420] on input "د. تكييف أساليب الاتصال وتخصيص المعلومات لتتناسب مع تفضيلات واحتياجات كل صاحب م…" at bounding box center [285, 415] width 0 height 11
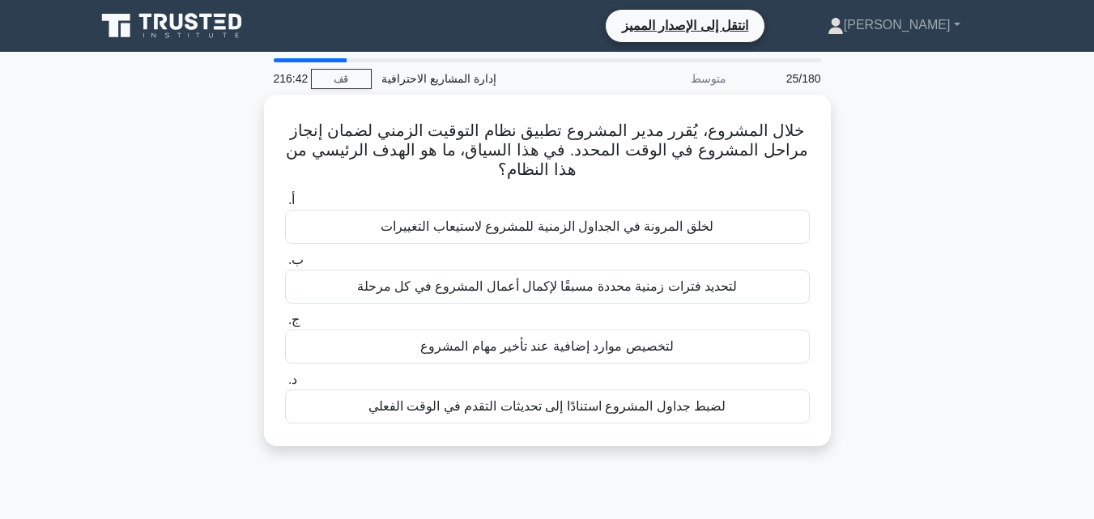
click at [896, 324] on div "خلال المشروع، يُقرر مدير المشروع تطبيق نظام التوقيت الزمني لضمان إنجاز مراحل ال…" at bounding box center [547, 280] width 923 height 371
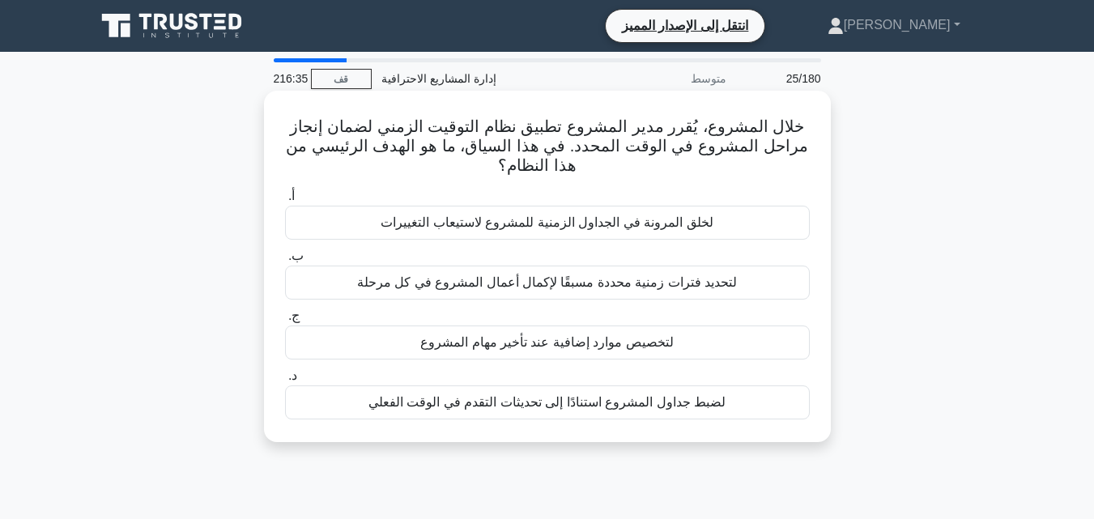
click at [557, 285] on font "لتحديد فترات زمنية محددة مسبقًا لإكمال أعمال المشروع في كل مرحلة" at bounding box center [547, 282] width 380 height 14
click at [285, 261] on input "ب. لتحديد فترات زمنية محددة مسبقًا لإكمال أعمال المشروع في كل مرحلة" at bounding box center [285, 256] width 0 height 11
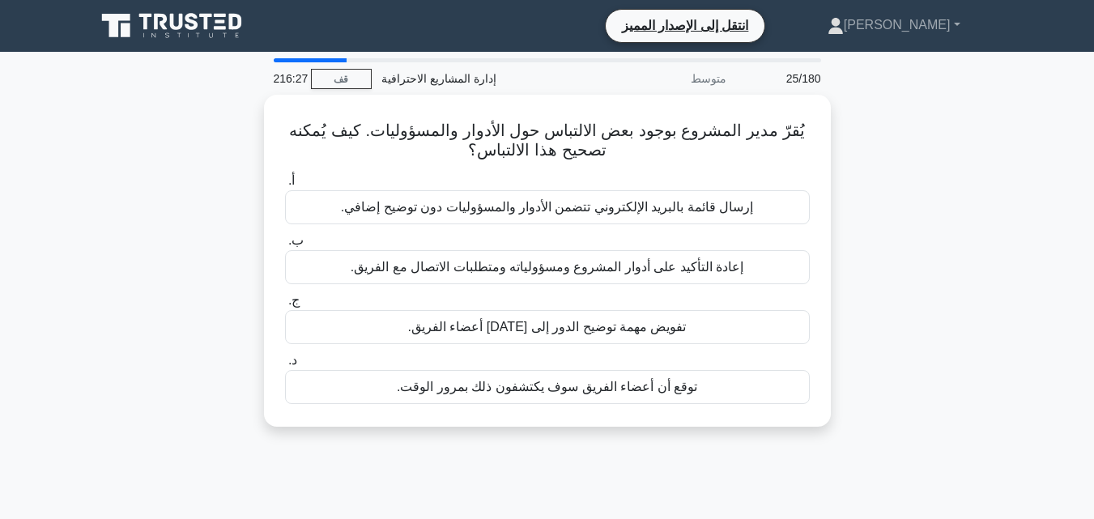
click at [923, 217] on div "يُقرّ مدير المشروع بوجود بعض الالتباس حول الأدوار والمسؤوليات. كيف يُمكنه تصحيح…" at bounding box center [547, 270] width 923 height 351
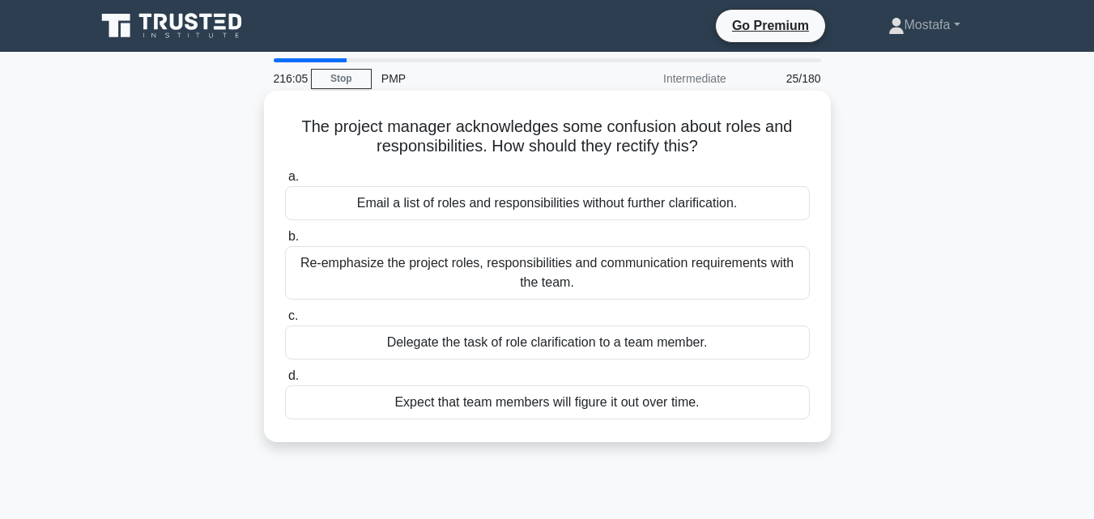
click at [670, 273] on div "Re-emphasize the project roles, responsibilities and communication requirements…" at bounding box center [547, 272] width 525 height 53
click at [285, 242] on input "b. Re-emphasize the project roles, responsibilities and communication requireme…" at bounding box center [285, 237] width 0 height 11
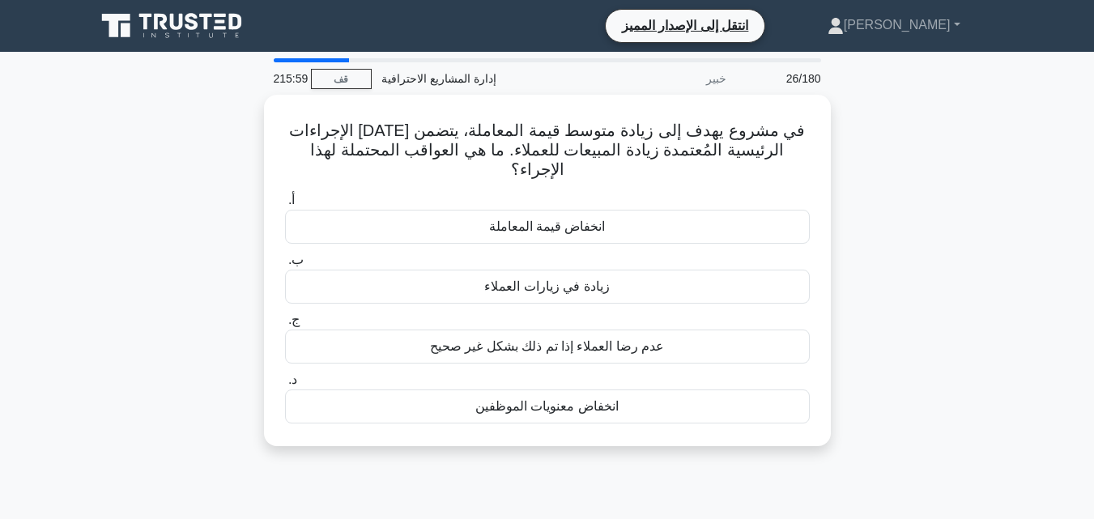
click at [923, 162] on div "في مشروع يهدف إلى زيادة متوسط قيمة المعاملة، يتضمن أحد الإجراءات الرئيسية المُع…" at bounding box center [547, 280] width 923 height 371
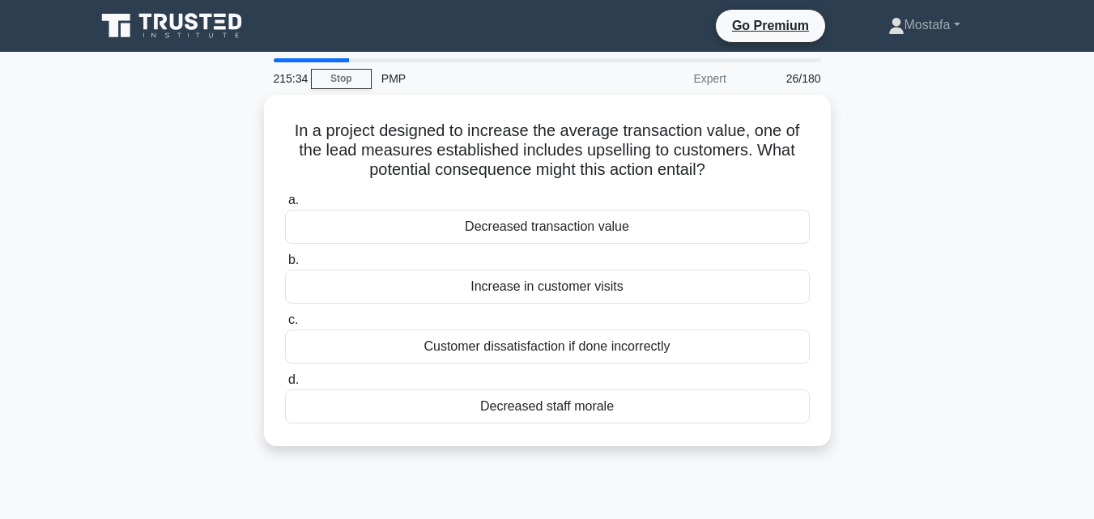
click at [852, 192] on div "In a project designed to increase the average transaction value, one of the lea…" at bounding box center [547, 280] width 923 height 371
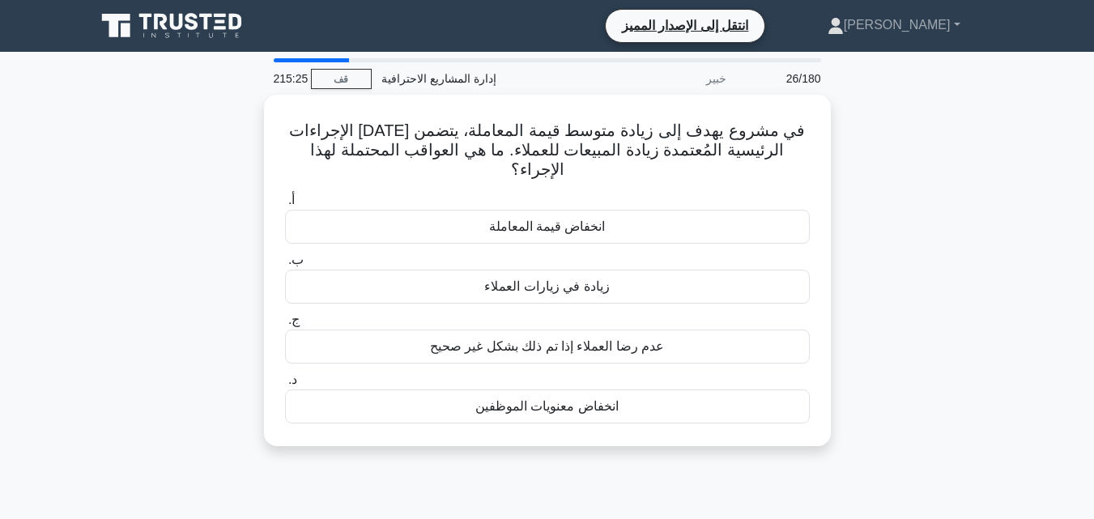
click at [953, 190] on div "في مشروع يهدف إلى زيادة متوسط قيمة المعاملة، يتضمن أحد الإجراءات الرئيسية المُع…" at bounding box center [547, 280] width 923 height 371
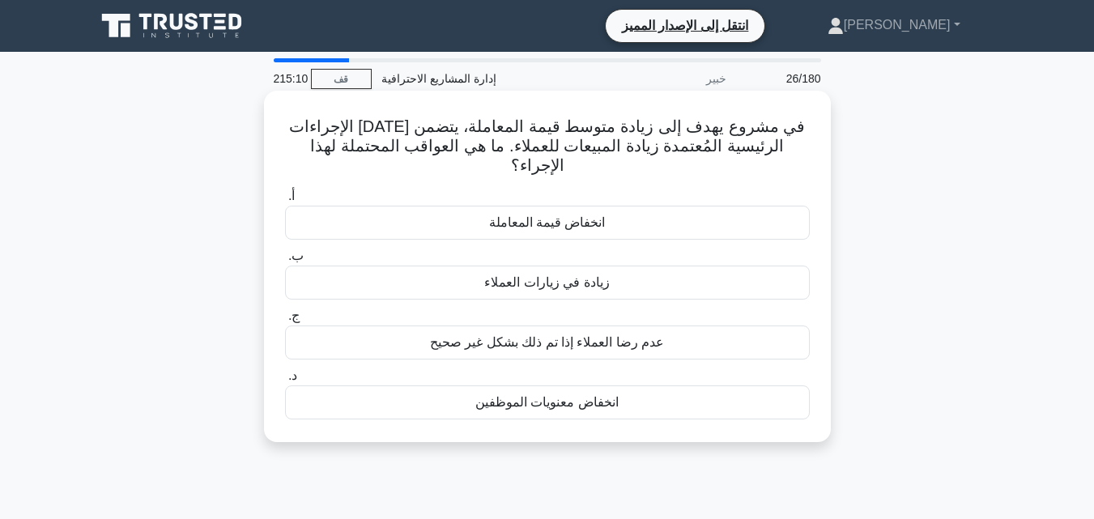
click at [638, 342] on font "عدم رضا العملاء إذا تم ذلك بشكل غير صحيح" at bounding box center [547, 342] width 235 height 14
click at [285, 321] on input "ج. عدم رضا العملاء إذا تم ذلك بشكل غير صحيح" at bounding box center [285, 316] width 0 height 11
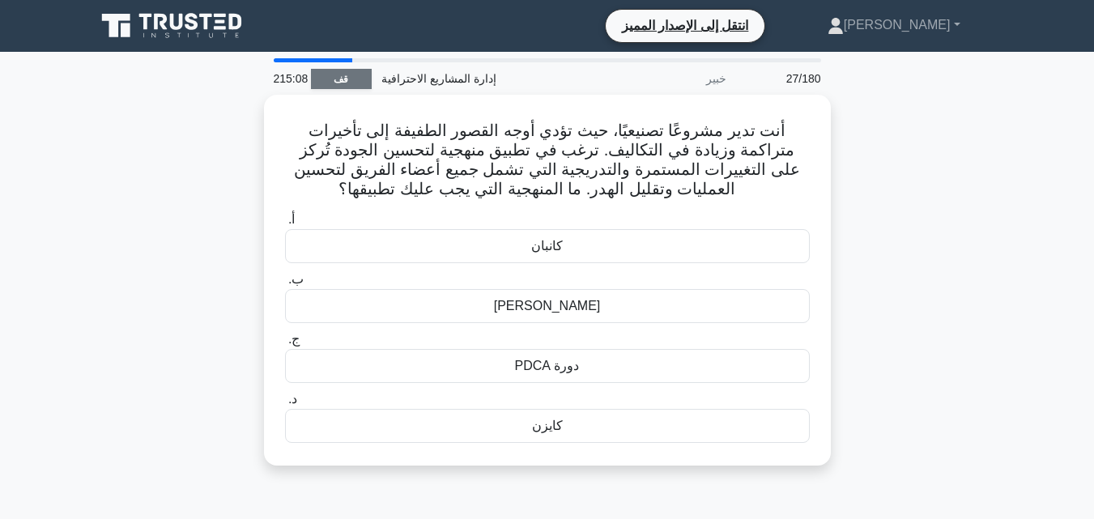
click at [355, 80] on link "قف" at bounding box center [341, 79] width 61 height 20
click at [931, 240] on div "أنت تدير مشروعًا تصنيعيًا، حيث تؤدي أوجه القصور الطفيفة إلى تأخيرات متراكمة وزي…" at bounding box center [547, 290] width 923 height 390
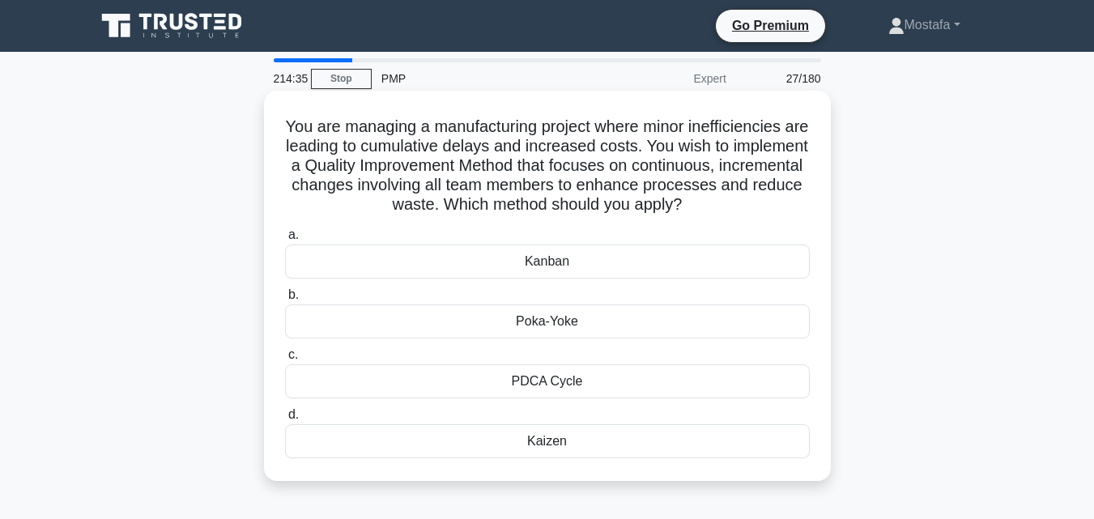
click at [646, 261] on div "Kanban" at bounding box center [547, 261] width 525 height 34
click at [285, 240] on input "a. Kanban" at bounding box center [285, 235] width 0 height 11
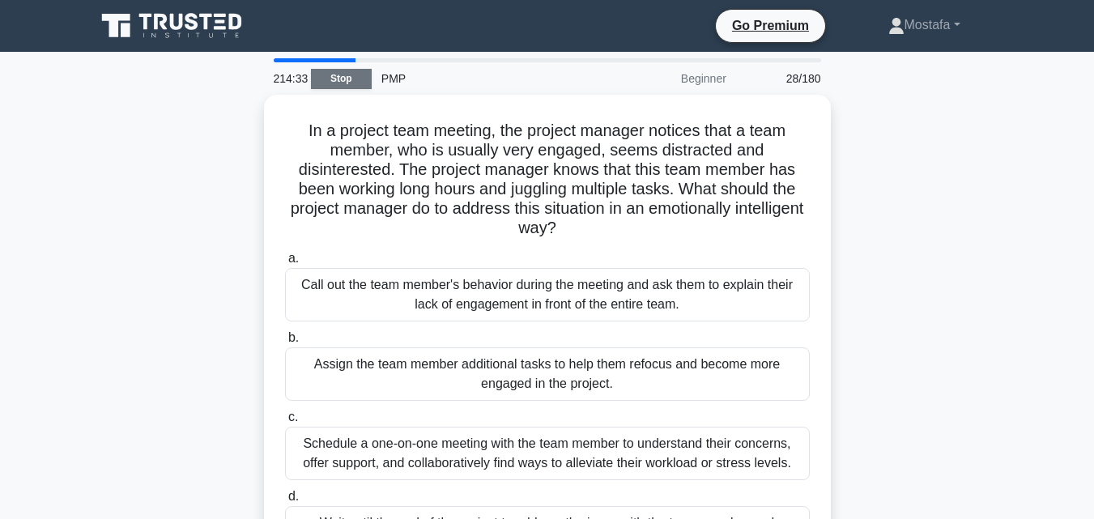
drag, startPoint x: 1062, startPoint y: 0, endPoint x: 324, endPoint y: 79, distance: 742.5
click at [324, 79] on link "Stop" at bounding box center [341, 79] width 61 height 20
click at [347, 86] on link "Stop" at bounding box center [341, 79] width 61 height 20
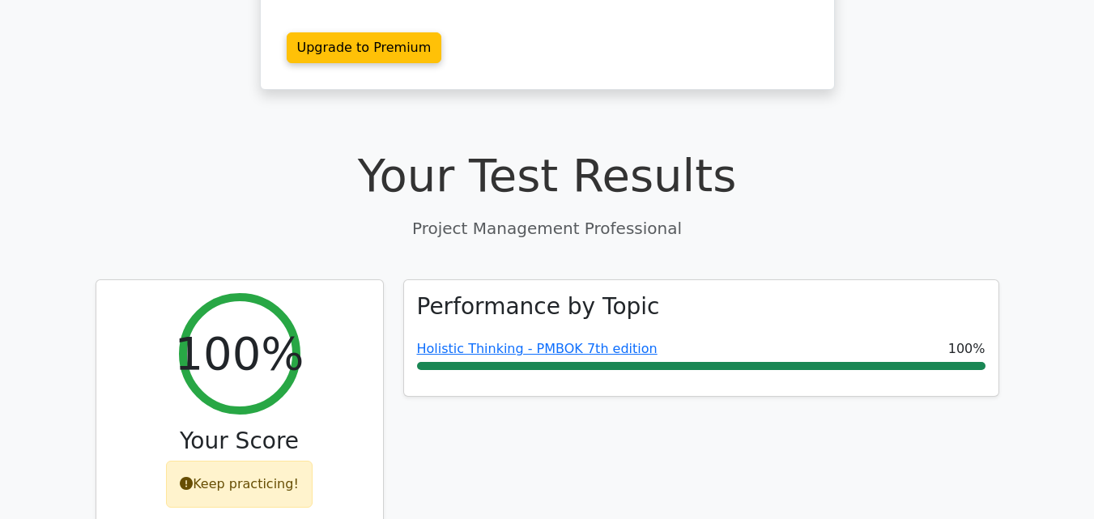
scroll to position [405, 0]
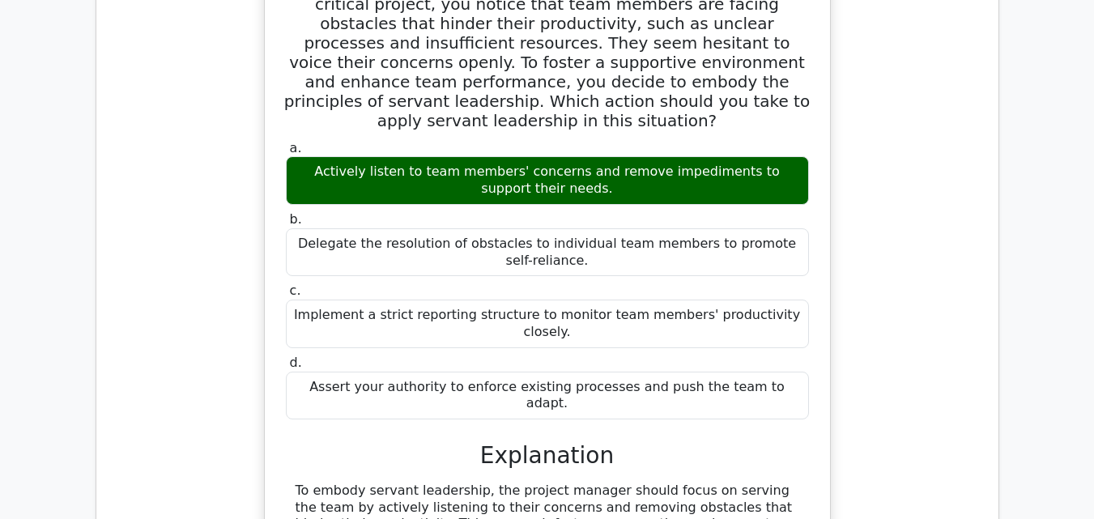
scroll to position [1781, 0]
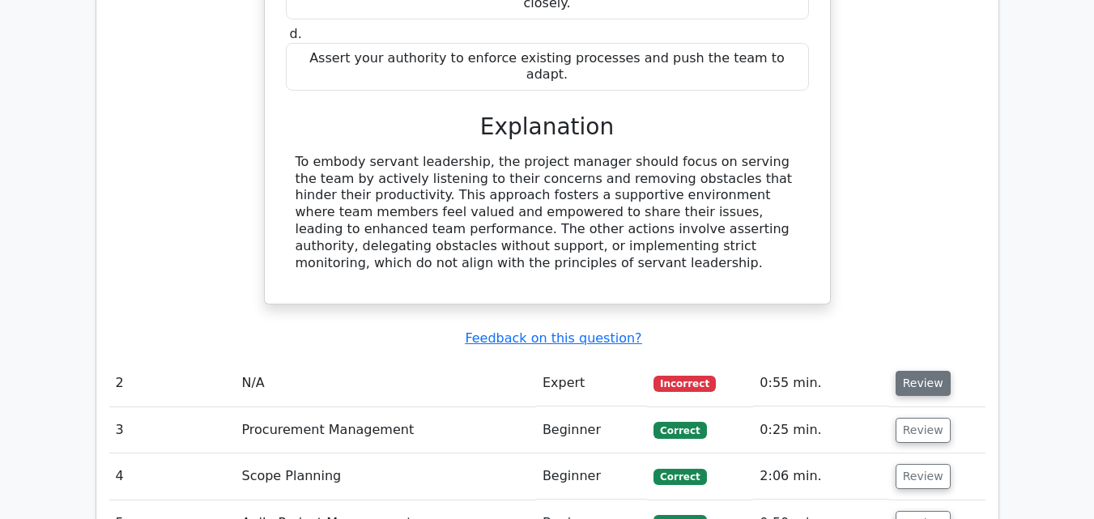
click at [915, 371] on button "Review" at bounding box center [922, 383] width 55 height 25
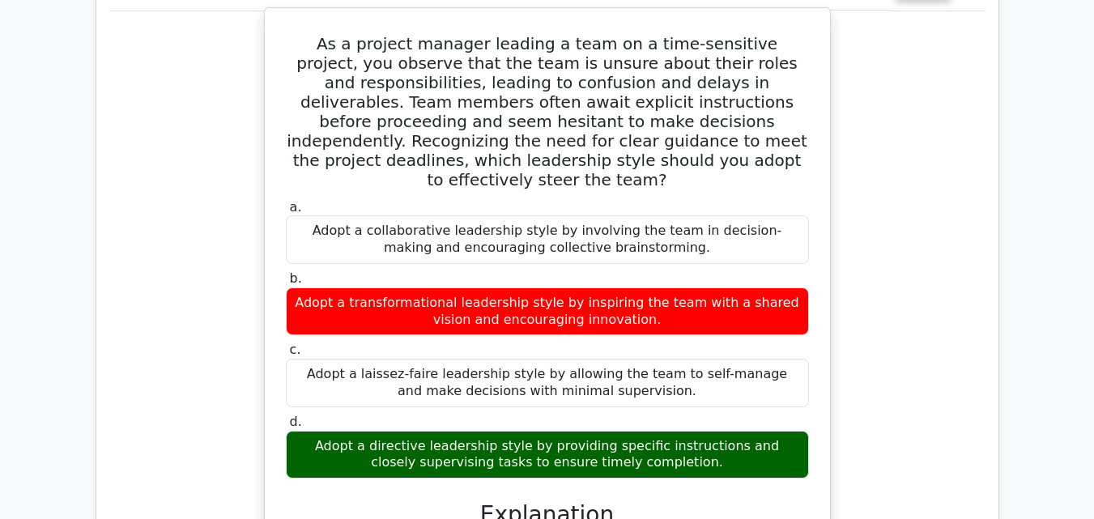
scroll to position [2186, 0]
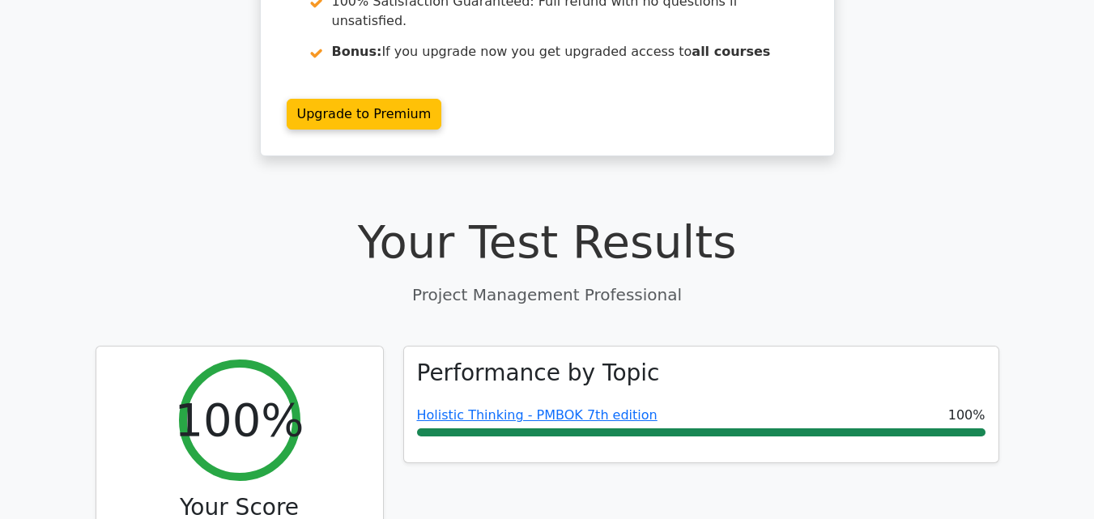
scroll to position [405, 0]
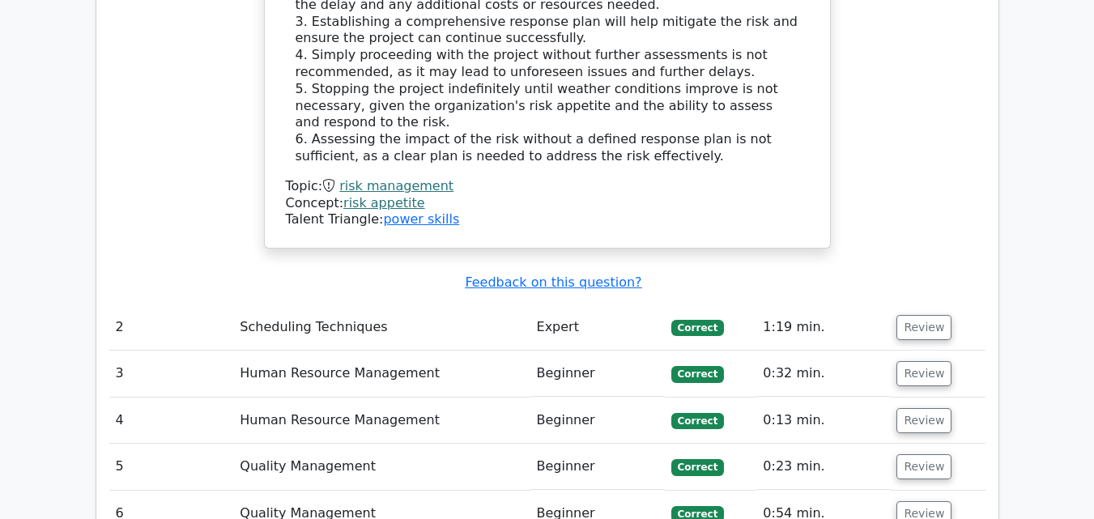
scroll to position [2186, 0]
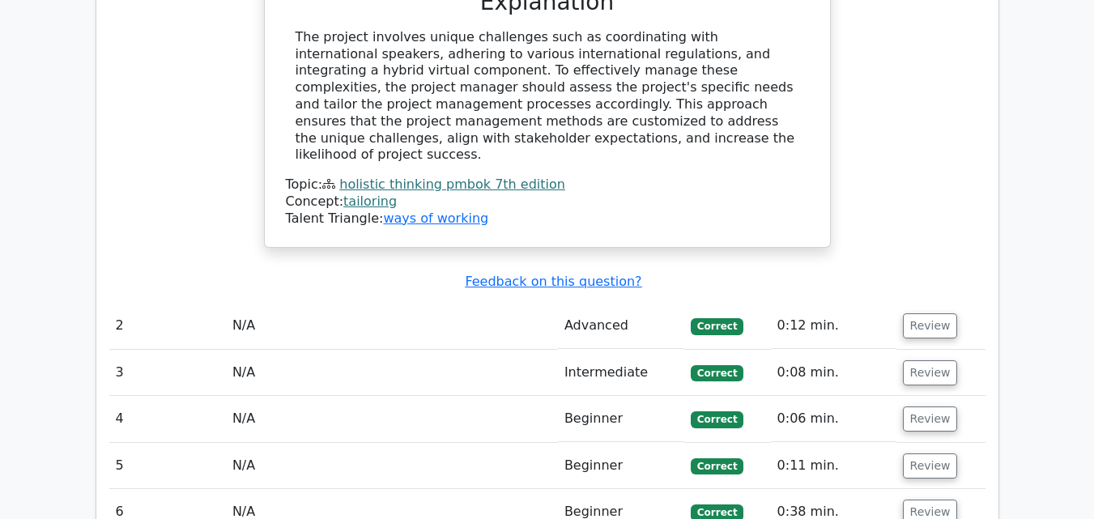
scroll to position [1860, 0]
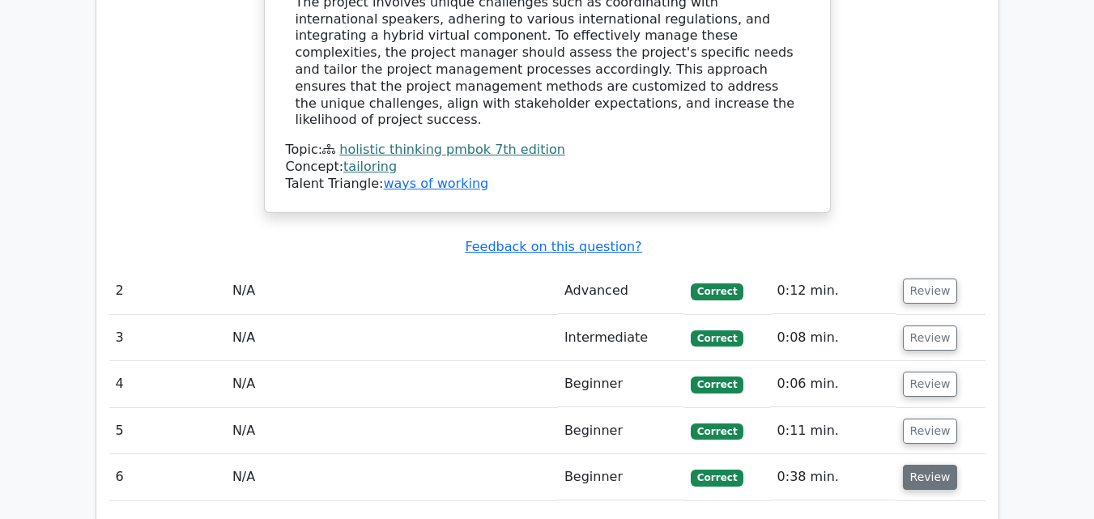
click at [932, 465] on button "Review" at bounding box center [930, 477] width 55 height 25
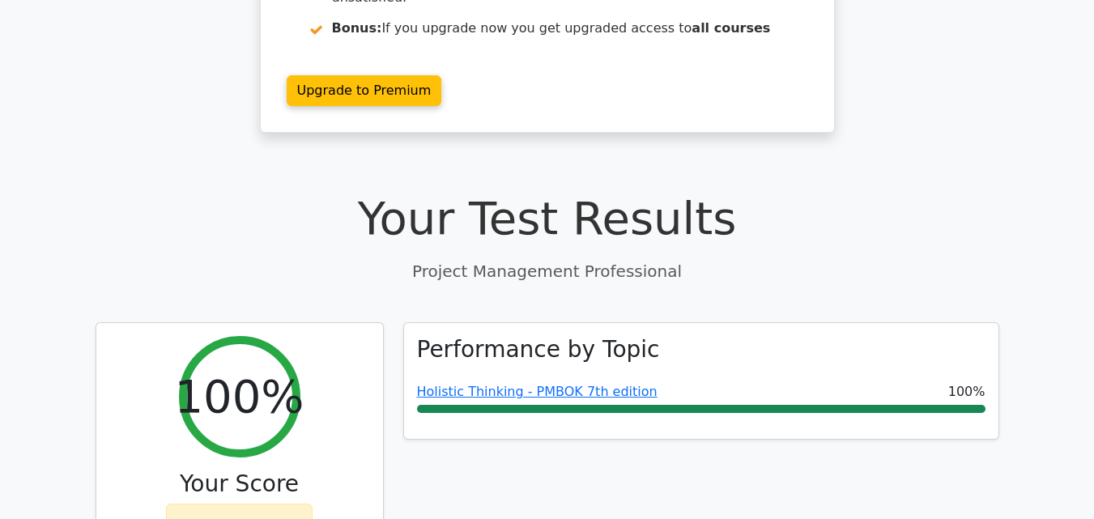
scroll to position [0, 0]
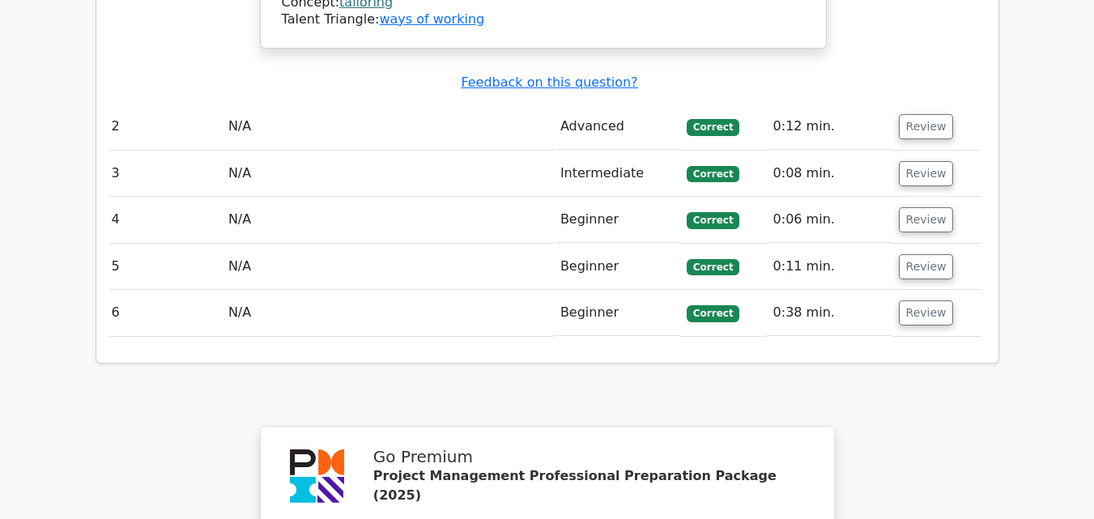
scroll to position [0, 10]
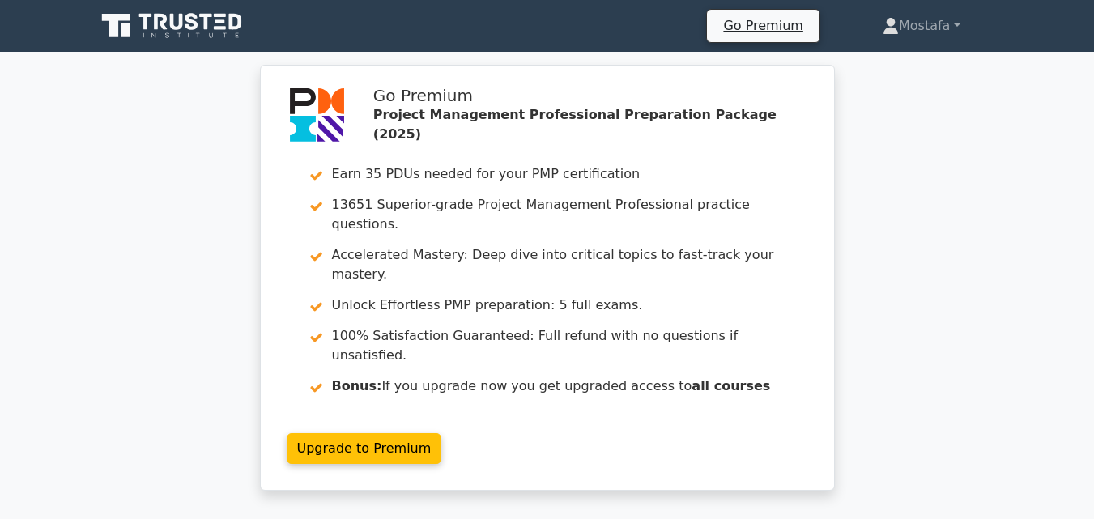
click at [125, 24] on icon at bounding box center [126, 30] width 10 height 14
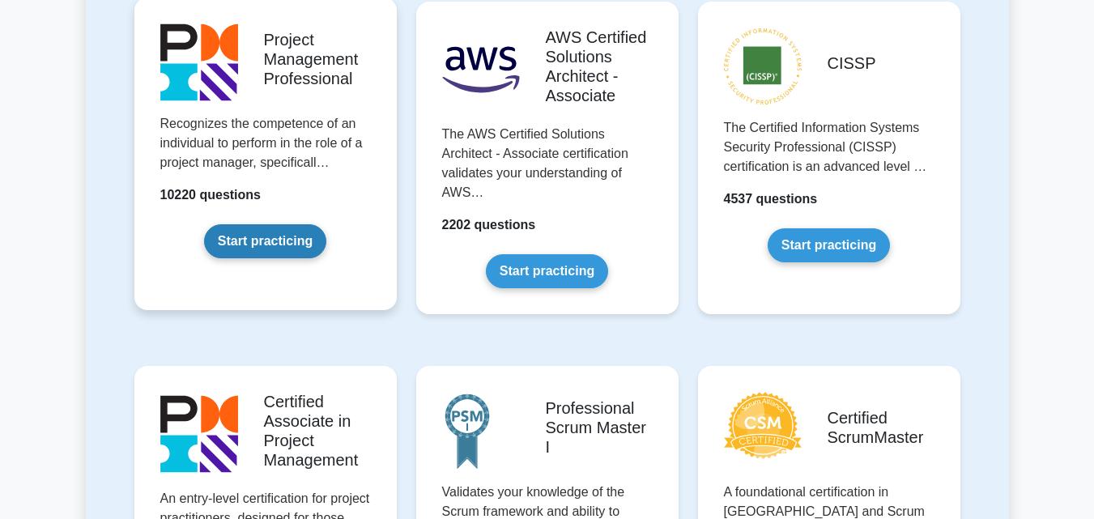
scroll to position [162, 0]
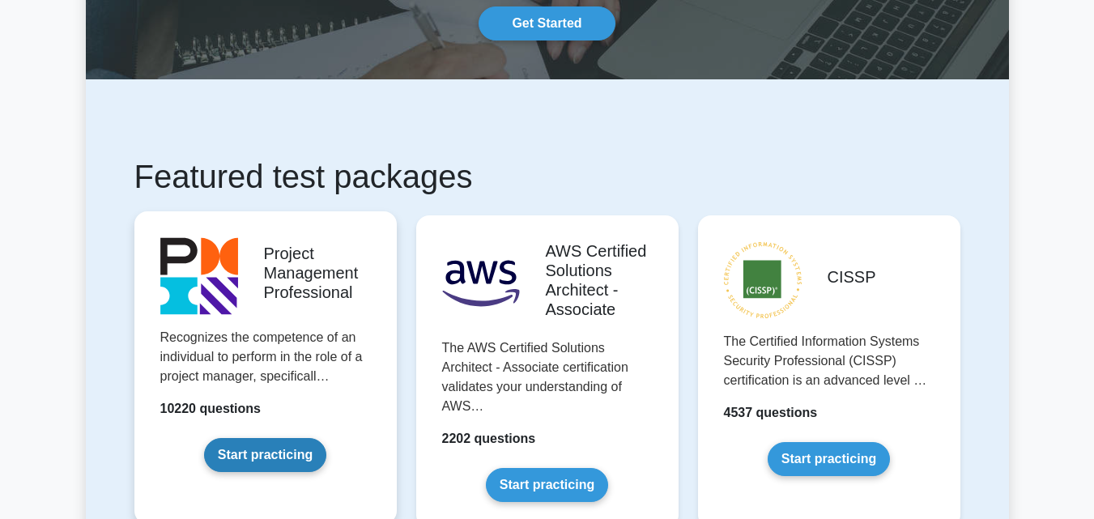
click at [284, 472] on link "Start practicing" at bounding box center [265, 455] width 122 height 34
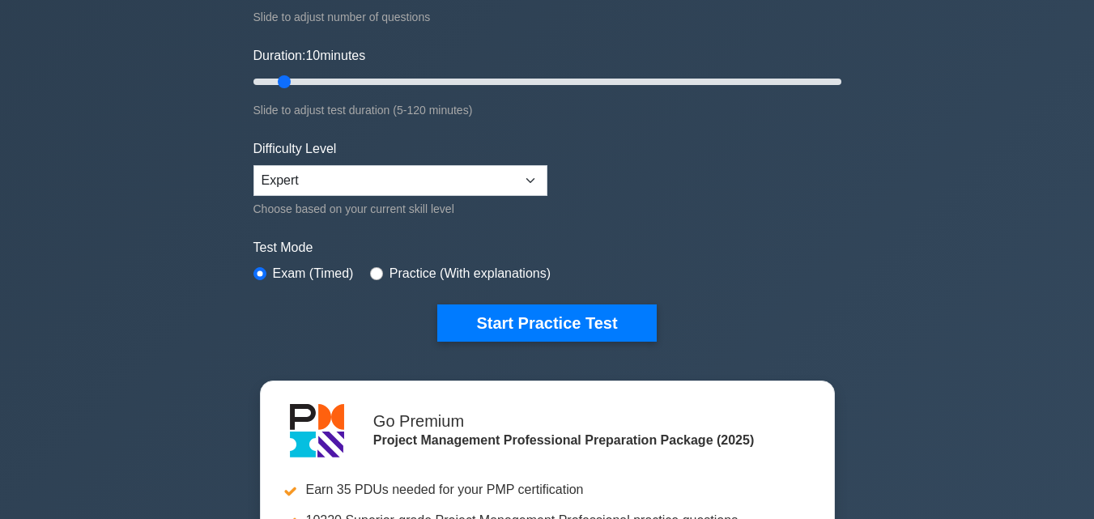
scroll to position [243, 0]
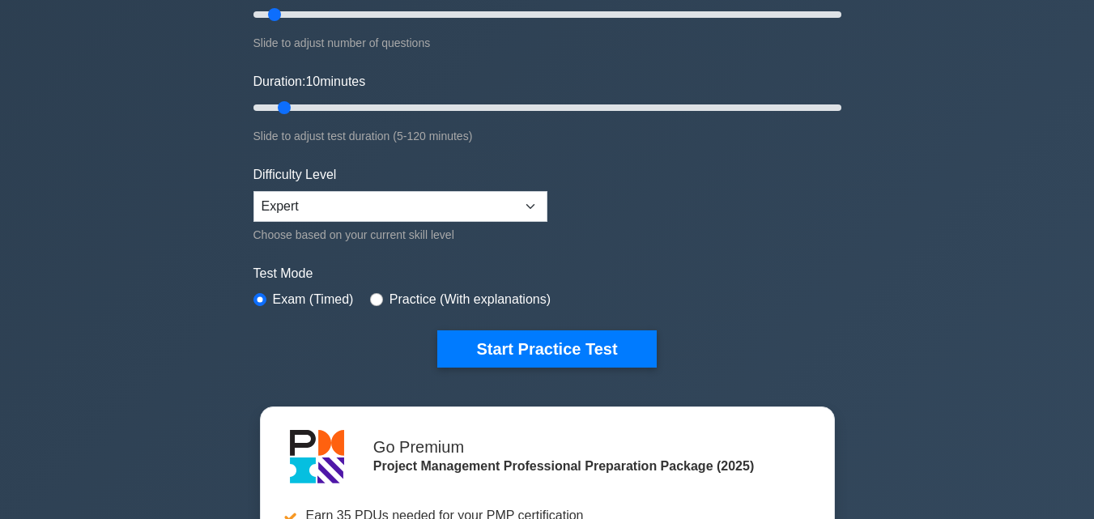
click at [389, 298] on label "Practice (With explanations)" at bounding box center [469, 299] width 161 height 19
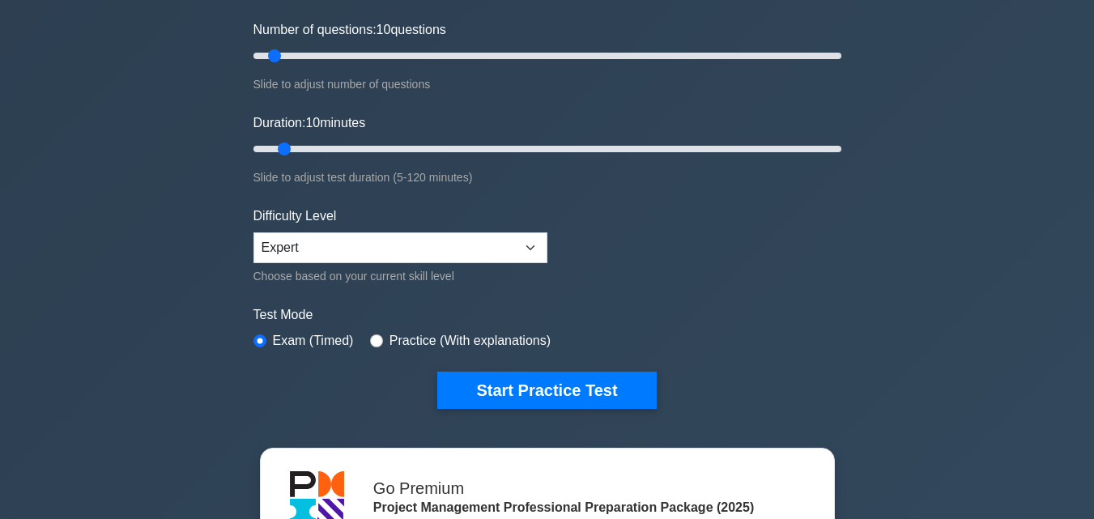
scroll to position [162, 0]
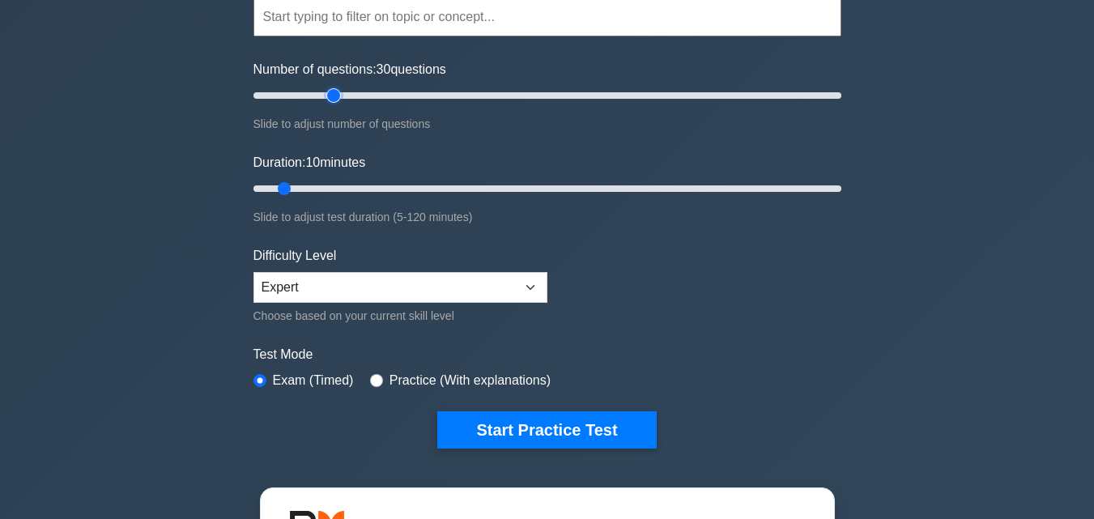
drag, startPoint x: 274, startPoint y: 99, endPoint x: 338, endPoint y: 105, distance: 64.3
type input "30"
click at [338, 105] on input "Number of questions: 30 questions" at bounding box center [547, 95] width 588 height 19
drag, startPoint x: 279, startPoint y: 190, endPoint x: 313, endPoint y: 190, distance: 34.0
click at [317, 191] on input "Duration: 15 minutes" at bounding box center [547, 188] width 588 height 19
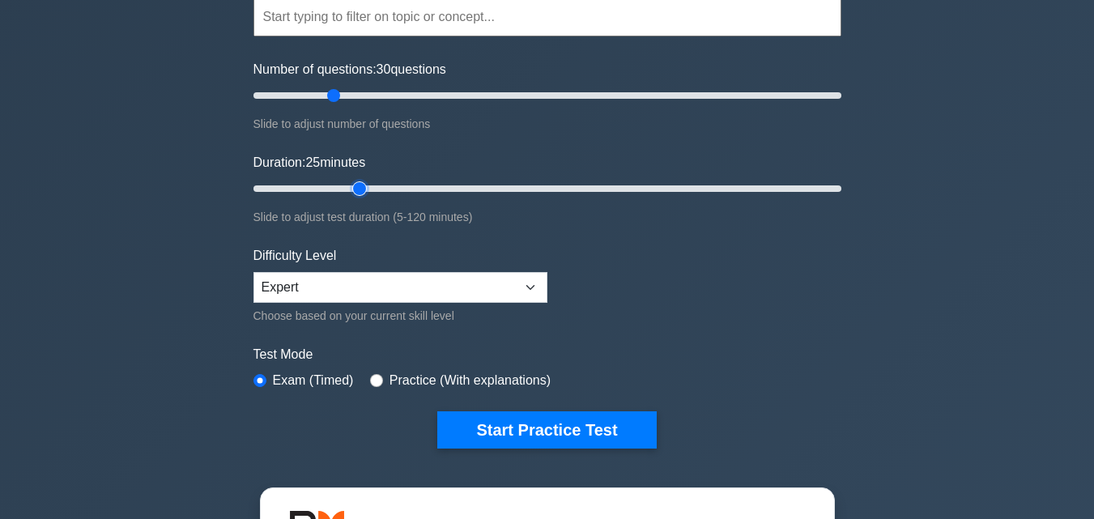
drag, startPoint x: 315, startPoint y: 189, endPoint x: 348, endPoint y: 192, distance: 33.3
type input "25"
click at [348, 192] on input "Duration: 25 minutes" at bounding box center [547, 188] width 588 height 19
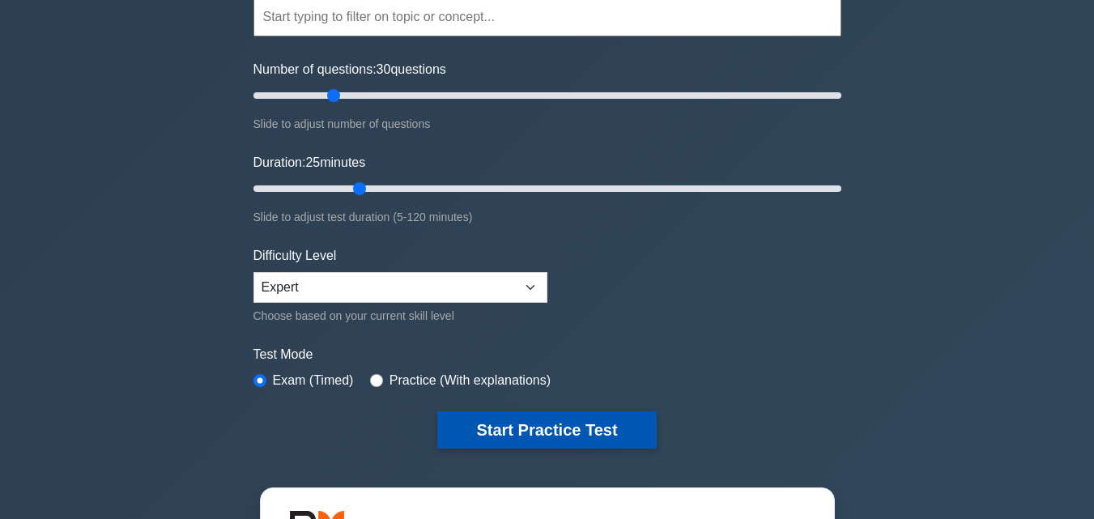
click at [528, 419] on button "Start Practice Test" at bounding box center [546, 429] width 219 height 37
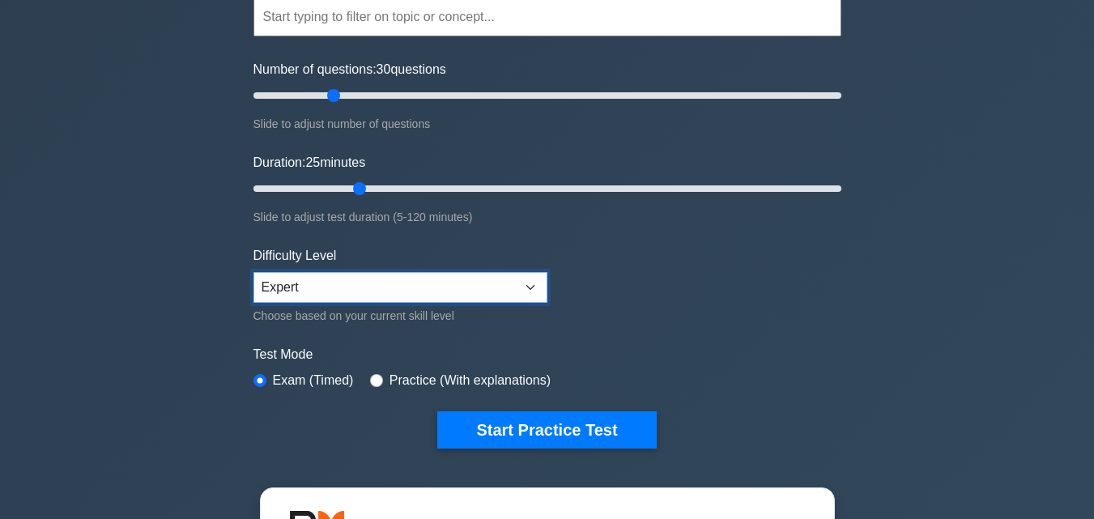
click at [363, 278] on select "Beginner Intermediate Expert" at bounding box center [400, 287] width 294 height 31
click at [253, 272] on select "Beginner Intermediate Expert" at bounding box center [400, 287] width 294 height 31
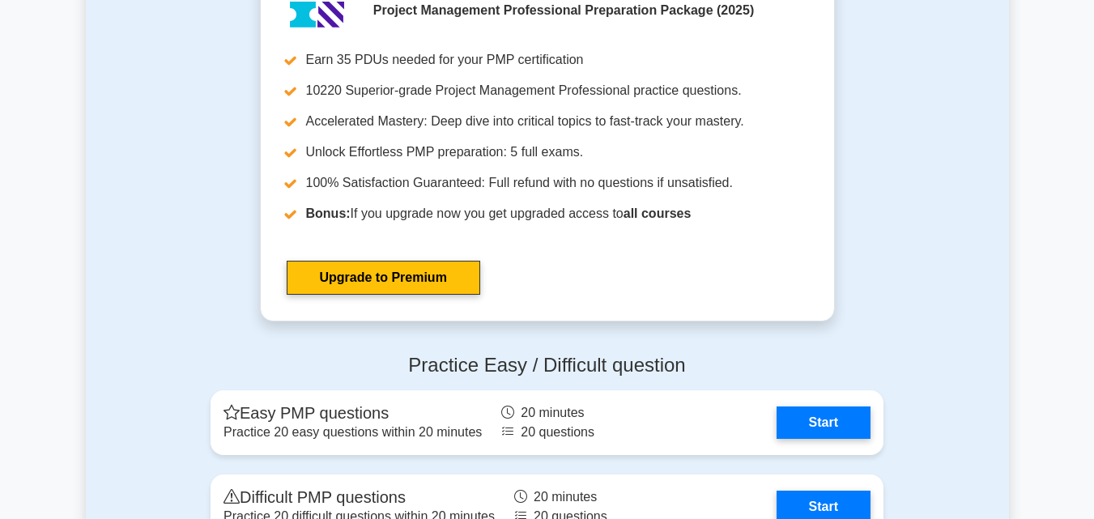
scroll to position [6034, 0]
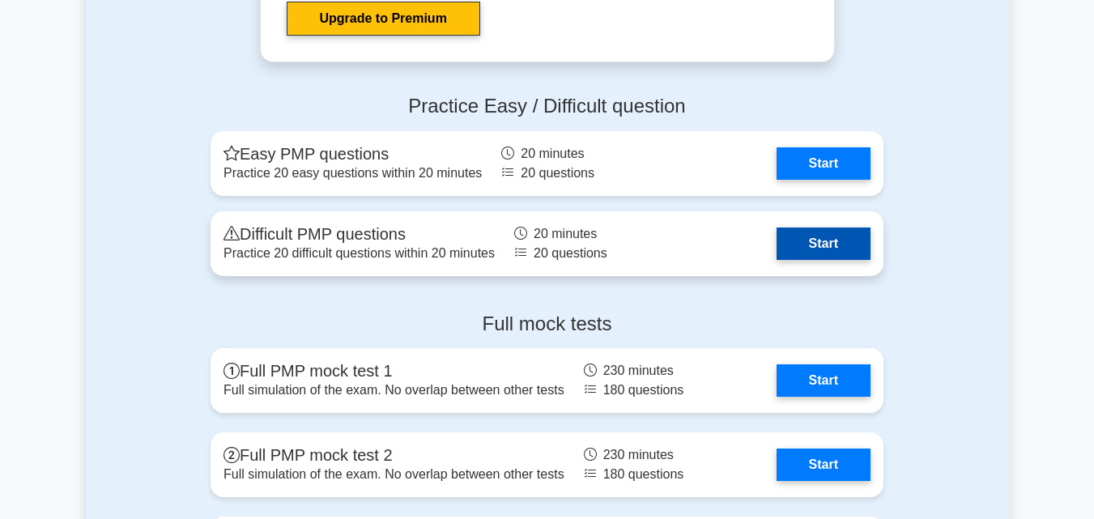
click at [819, 246] on link "Start" at bounding box center [823, 243] width 94 height 32
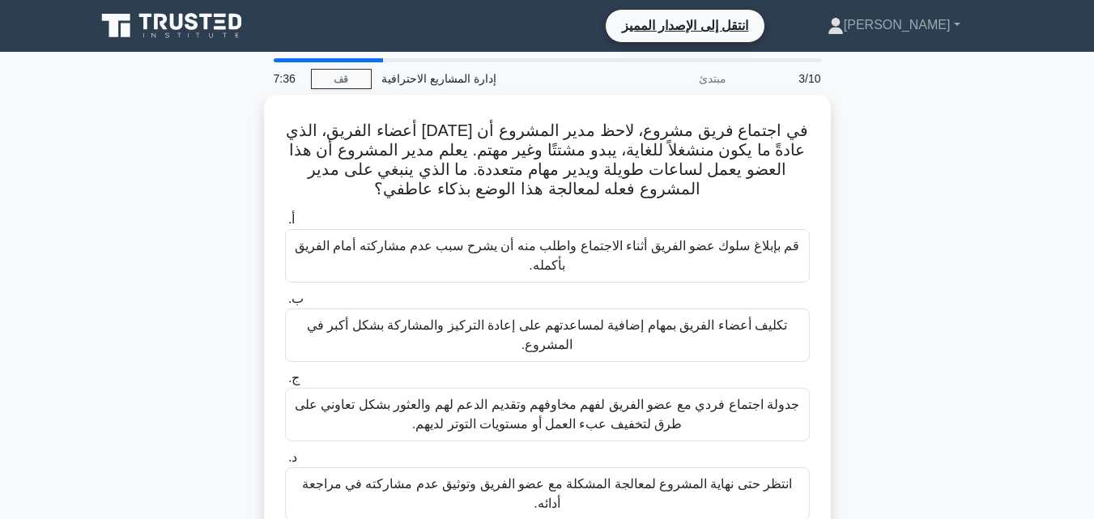
click at [892, 242] on div "في اجتماع فريق مشروع، لاحظ مدير المشروع أن [DATE] أعضاء الفريق، الذي عادةً ما ي…" at bounding box center [547, 329] width 923 height 468
click at [906, 203] on div "في اجتماع فريق مشروع، لاحظ مدير المشروع أن أحد أعضاء الفريق، الذي عادةً ما يكون…" at bounding box center [547, 329] width 923 height 468
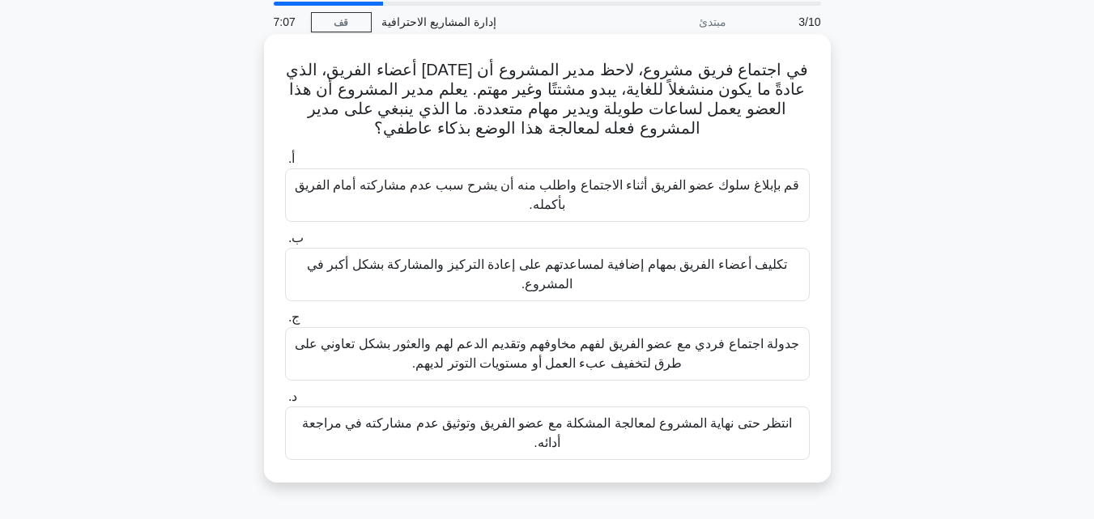
scroll to position [162, 0]
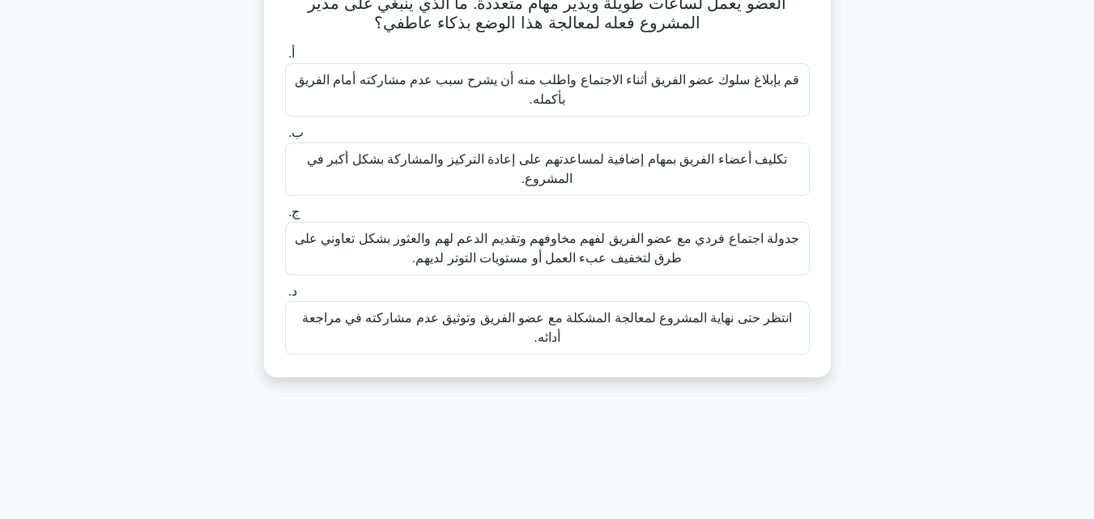
click at [684, 262] on font "جدولة اجتماع فردي مع عضو الفريق لفهم مخاوفهم وتقديم الدعم لهم والعثور بشكل تعاو…" at bounding box center [547, 248] width 510 height 39
click at [285, 218] on input "ج. جدولة اجتماع فردي مع عضو الفريق لفهم مخاوفهم وتقديم الدعم لهم والعثور بشكل ت…" at bounding box center [285, 212] width 0 height 11
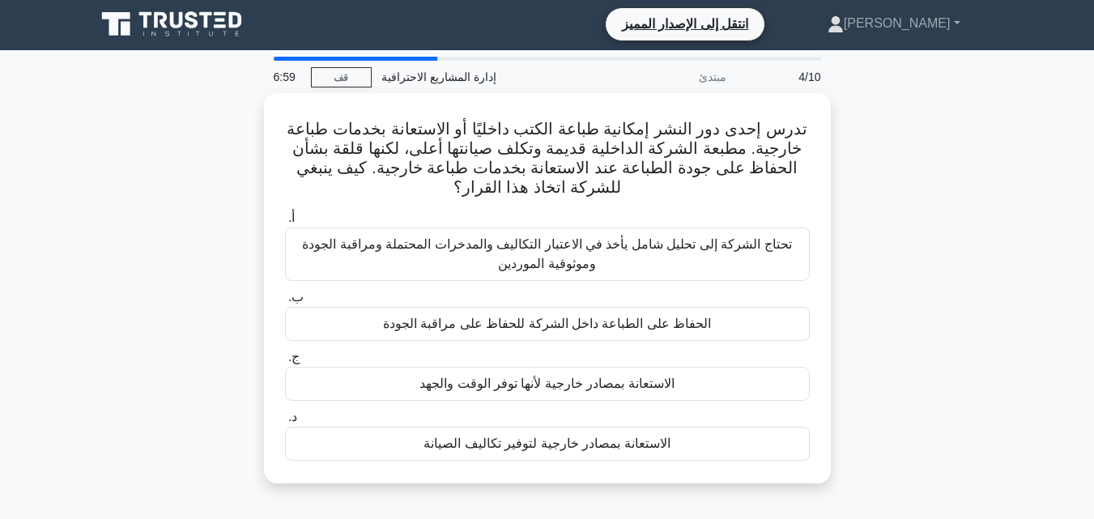
scroll to position [0, 0]
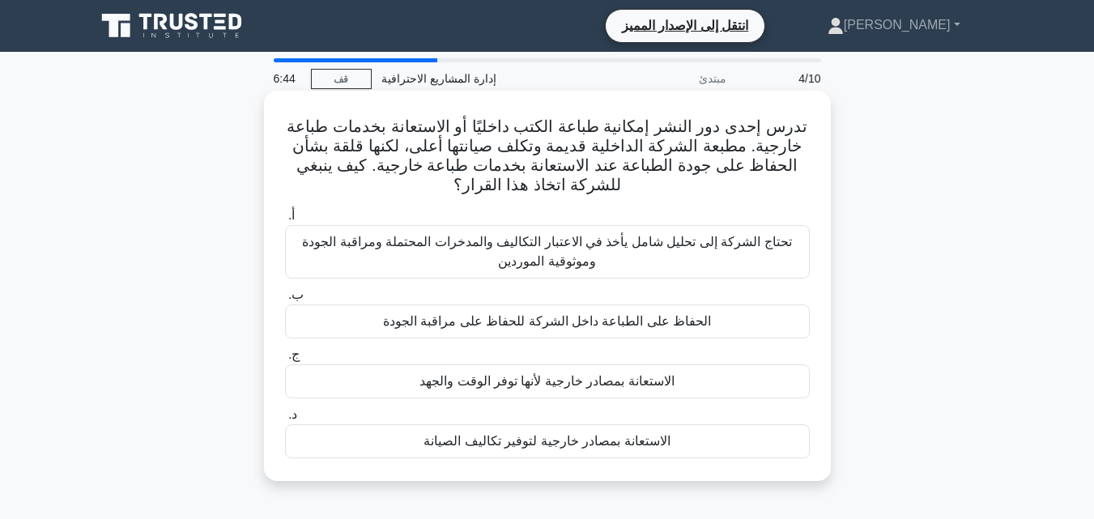
click at [592, 253] on font "تحتاج الشركة إلى تحليل شامل يأخذ في الاعتبار التكاليف والمدخرات المحتملة ومراقب…" at bounding box center [546, 251] width 489 height 33
click at [285, 221] on input "أ. تحتاج الشركة إلى تحليل شامل يأخذ في الاعتبار التكاليف والمدخرات المحتملة ومر…" at bounding box center [285, 215] width 0 height 11
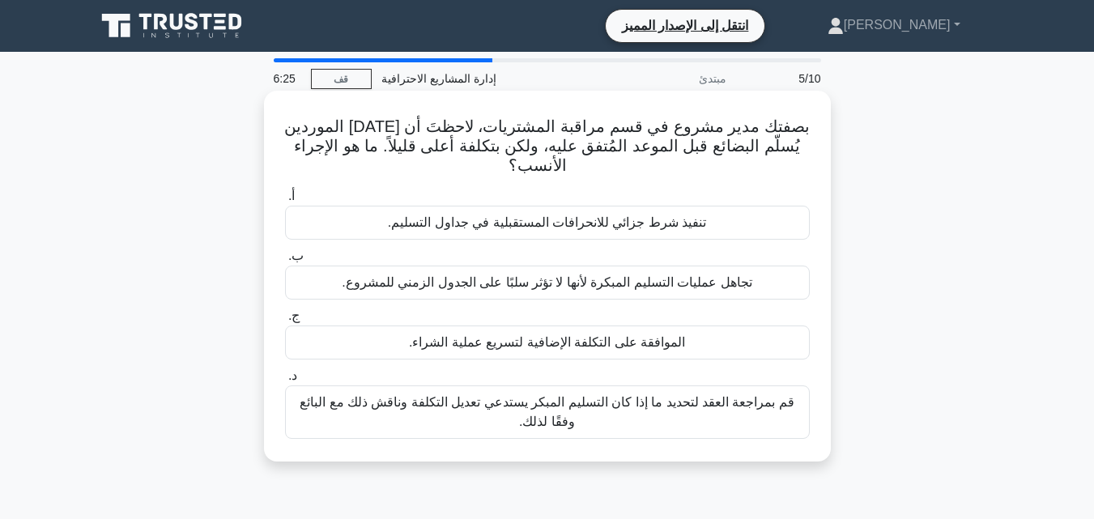
click at [660, 414] on font "قم بمراجعة العقد لتحديد ما إذا كان التسليم المبكر يستدعي تعديل التكلفة وناقش ذل…" at bounding box center [547, 412] width 510 height 39
click at [285, 381] on input "د. قم بمراجعة العقد لتحديد ما إذا كان التسليم المبكر يستدعي تعديل التكلفة وناقش…" at bounding box center [285, 376] width 0 height 11
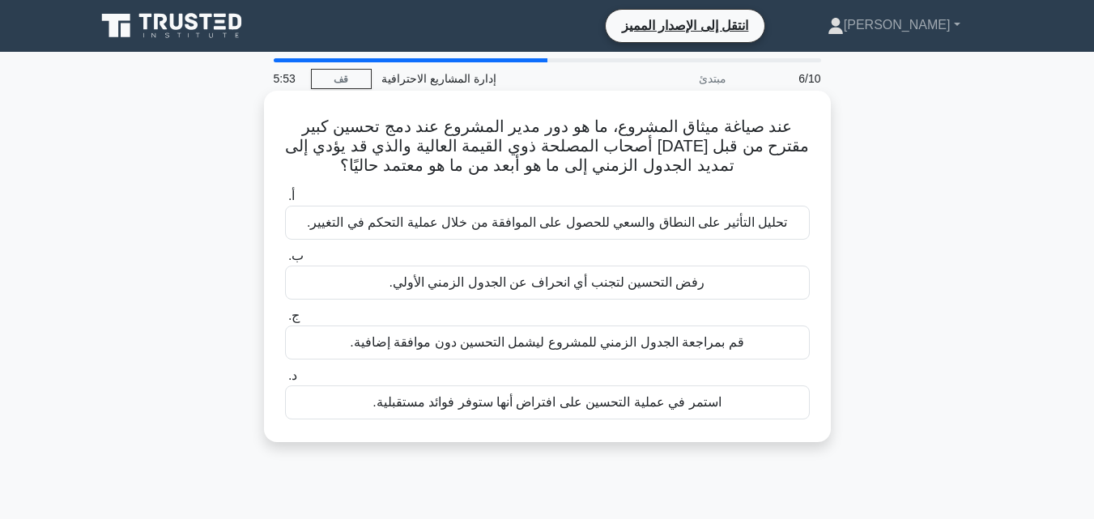
click at [601, 227] on font "تحليل التأثير على النطاق والسعي للحصول على الموافقة من خلال عملية التحكم في الت…" at bounding box center [547, 222] width 480 height 14
click at [285, 202] on input "أ. تحليل التأثير على النطاق والسعي للحصول على الموافقة من خلال عملية التحكم في …" at bounding box center [285, 196] width 0 height 11
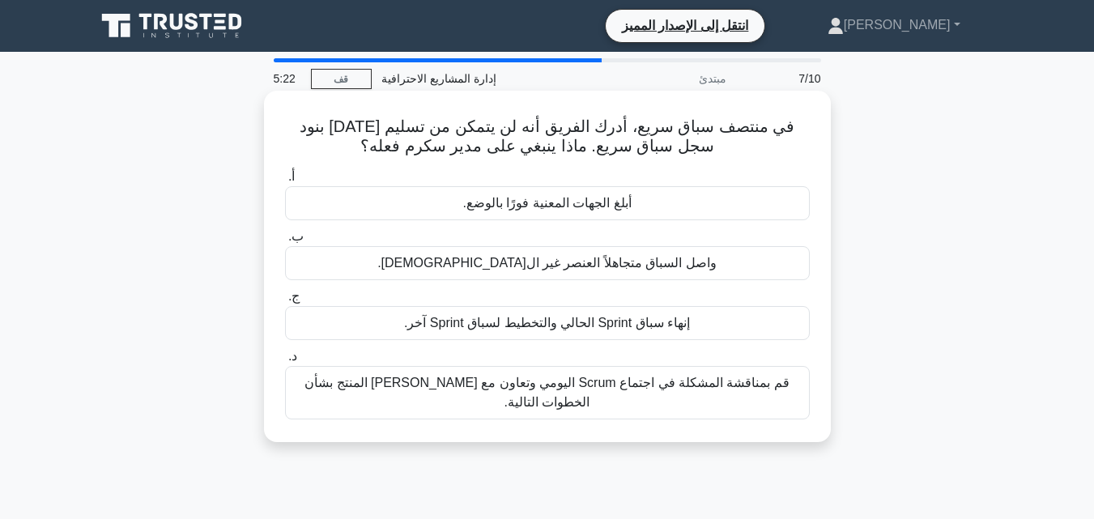
click at [690, 198] on div "أبلغ الجهات المعنية فورًا بالوضع." at bounding box center [547, 203] width 525 height 34
click at [285, 182] on input "أ. أبلغ الجهات المعنية فورًا بالوضع." at bounding box center [285, 177] width 0 height 11
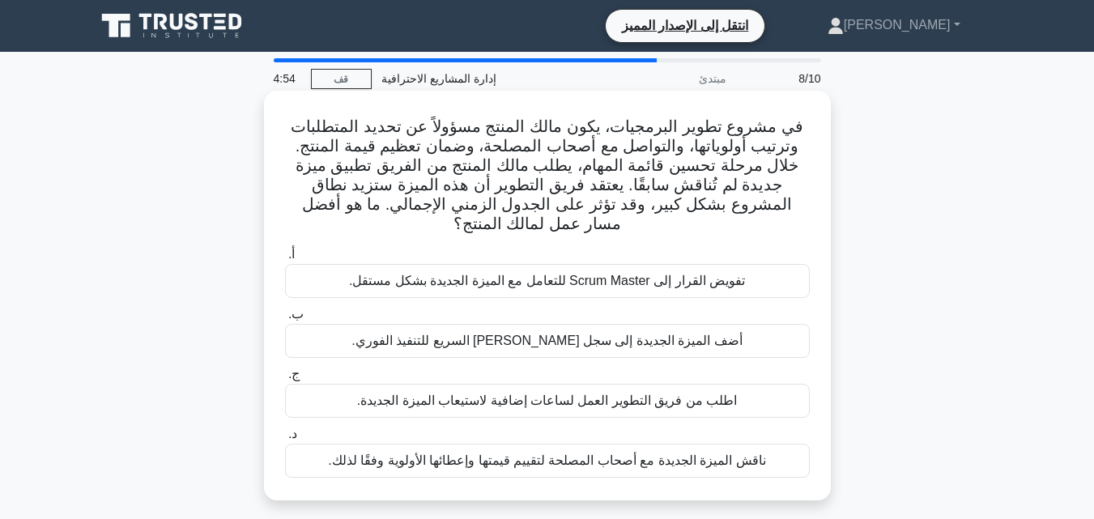
scroll to position [81, 0]
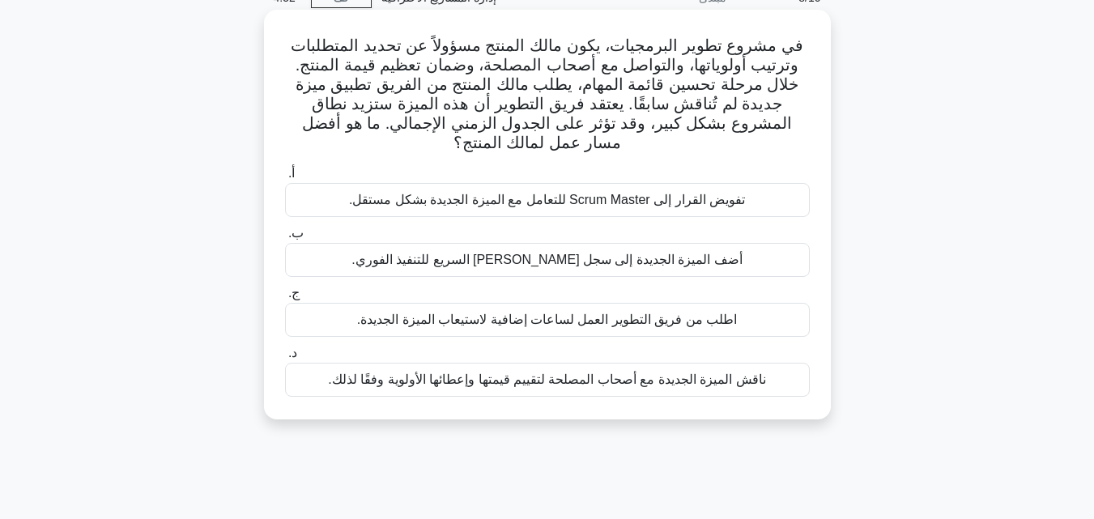
click at [708, 381] on font "ناقش الميزة الجديدة مع أصحاب المصلحة لتقييم قيمتها وإعطائها الأولوية وفقًا لذلك." at bounding box center [546, 379] width 437 height 14
click at [285, 359] on input "د. ناقش الميزة الجديدة مع أصحاب المصلحة لتقييم قيمتها وإعطائها الأولوية وفقًا ل…" at bounding box center [285, 353] width 0 height 11
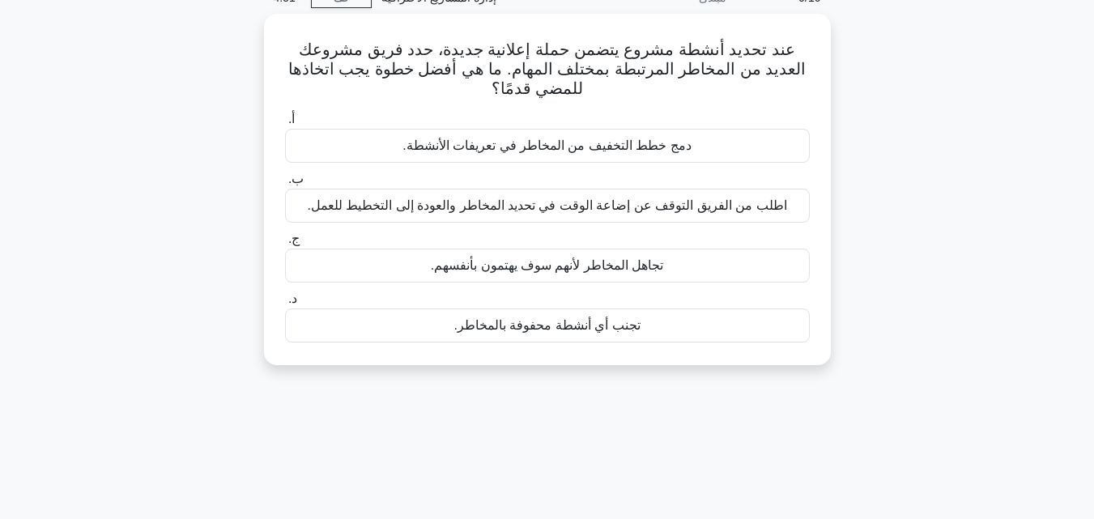
scroll to position [0, 0]
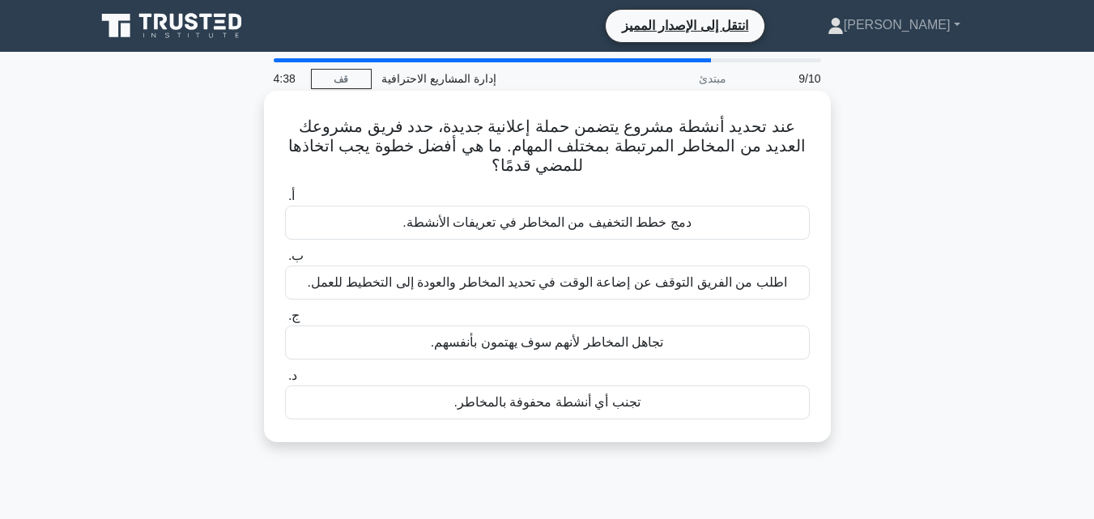
click at [636, 220] on font "دمج خطط التخفيف من المخاطر في تعريفات الأنشطة." at bounding box center [546, 222] width 289 height 14
click at [285, 202] on input "أ. دمج خطط التخفيف من المخاطر في تعريفات الأنشطة." at bounding box center [285, 196] width 0 height 11
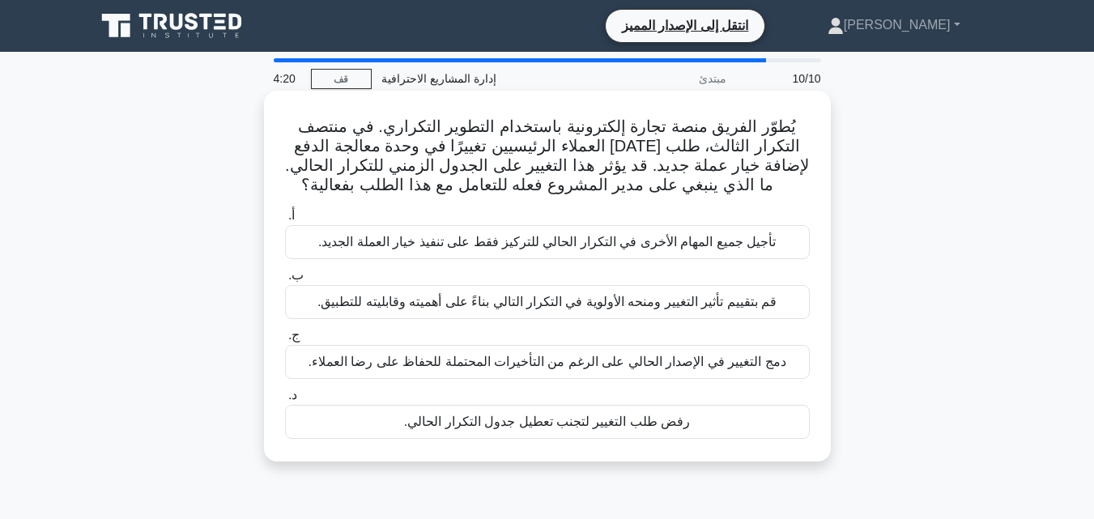
click at [585, 303] on font "قم بتقييم تأثير التغيير ومنحه الأولوية في التكرار التالي بناءً على أهميته وقابل…" at bounding box center [546, 302] width 459 height 14
click at [285, 281] on input "ب. قم بتقييم تأثير التغيير ومنحه الأولوية في التكرار التالي بناءً على أهميته وق…" at bounding box center [285, 275] width 0 height 11
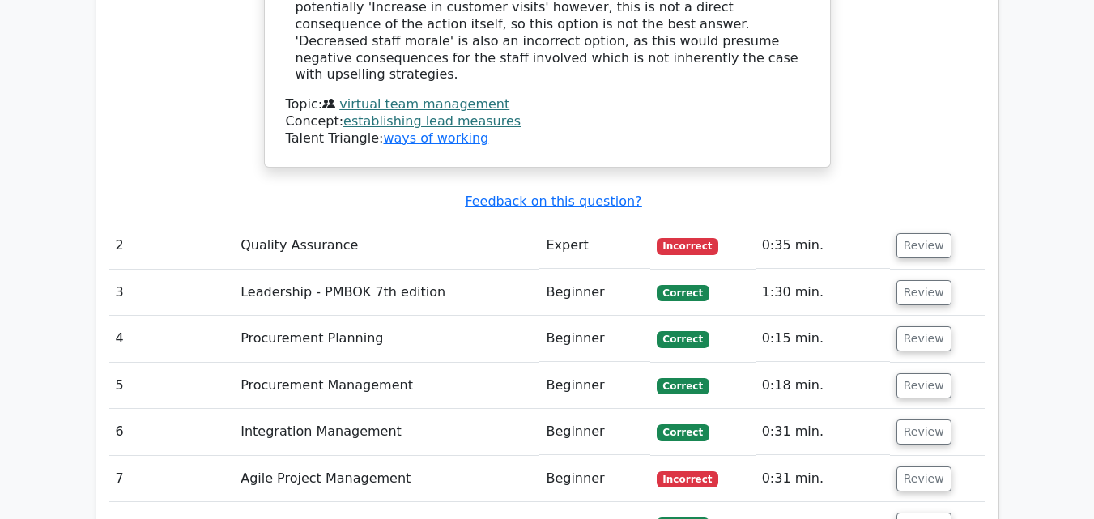
scroll to position [2024, 0]
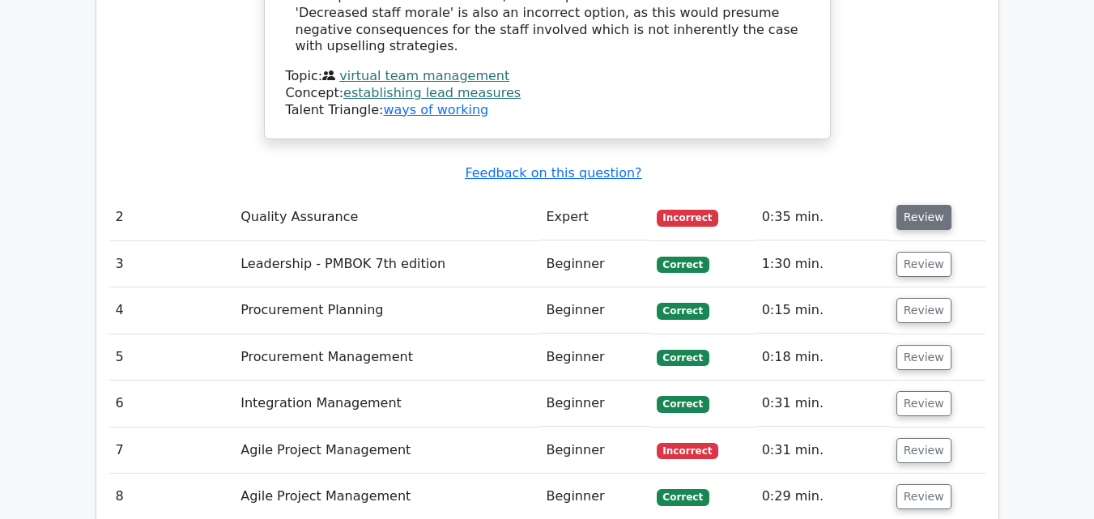
click at [920, 205] on button "Review" at bounding box center [923, 217] width 55 height 25
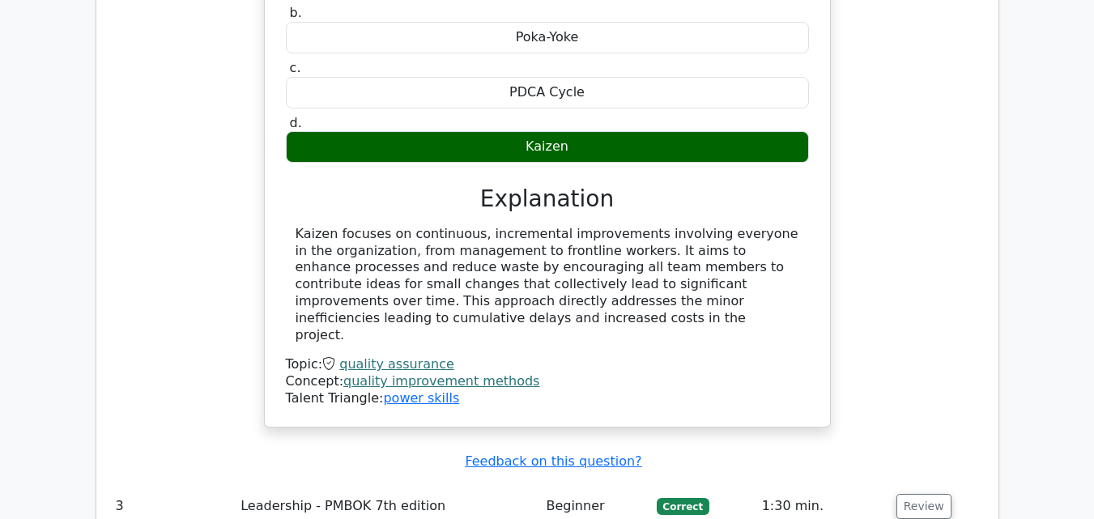
scroll to position [2510, 0]
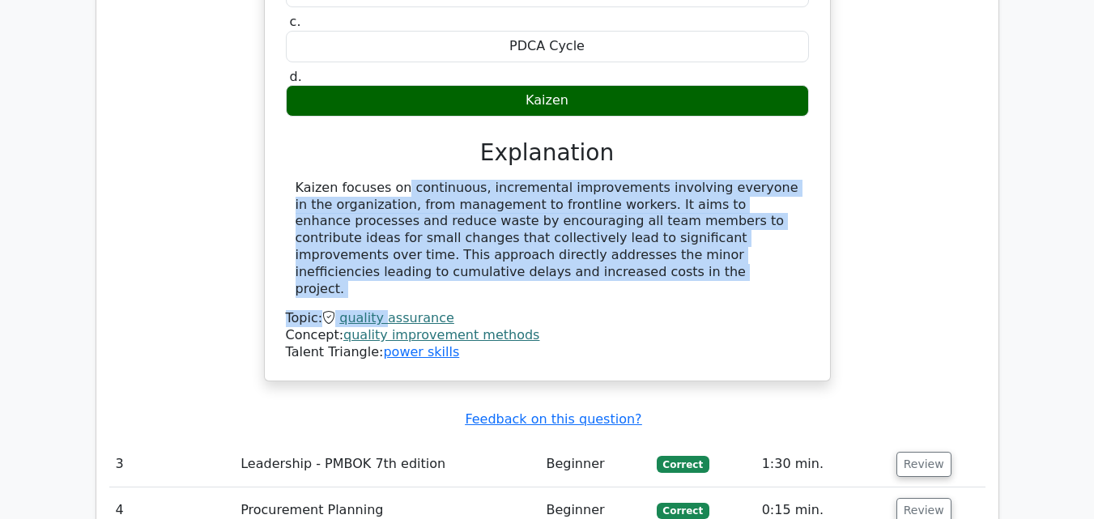
drag, startPoint x: 291, startPoint y: 59, endPoint x: 381, endPoint y: 152, distance: 130.0
click at [381, 180] on div "Kaizen focuses on continuous, incremental improvements involving everyone in th…" at bounding box center [547, 270] width 523 height 181
click at [379, 180] on div "Kaizen focuses on continuous, incremental improvements involving everyone in th…" at bounding box center [547, 239] width 504 height 118
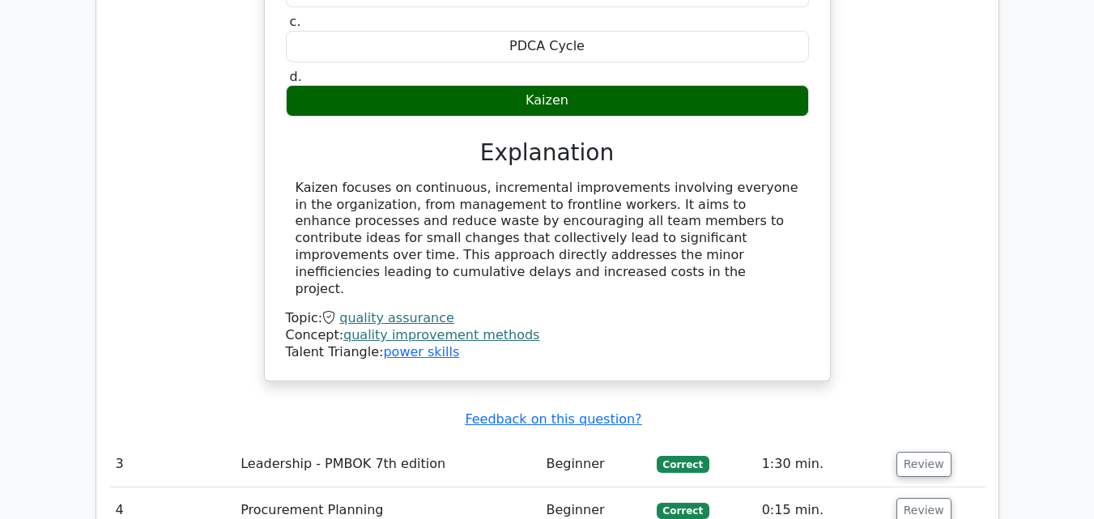
drag, startPoint x: 295, startPoint y: 54, endPoint x: 376, endPoint y: 142, distance: 120.3
click at [376, 180] on div "Kaizen focuses on continuous, incremental improvements involving everyone in th…" at bounding box center [547, 239] width 504 height 118
copy div "Kaizen focuses on continuous, incremental improvements involving everyone in th…"
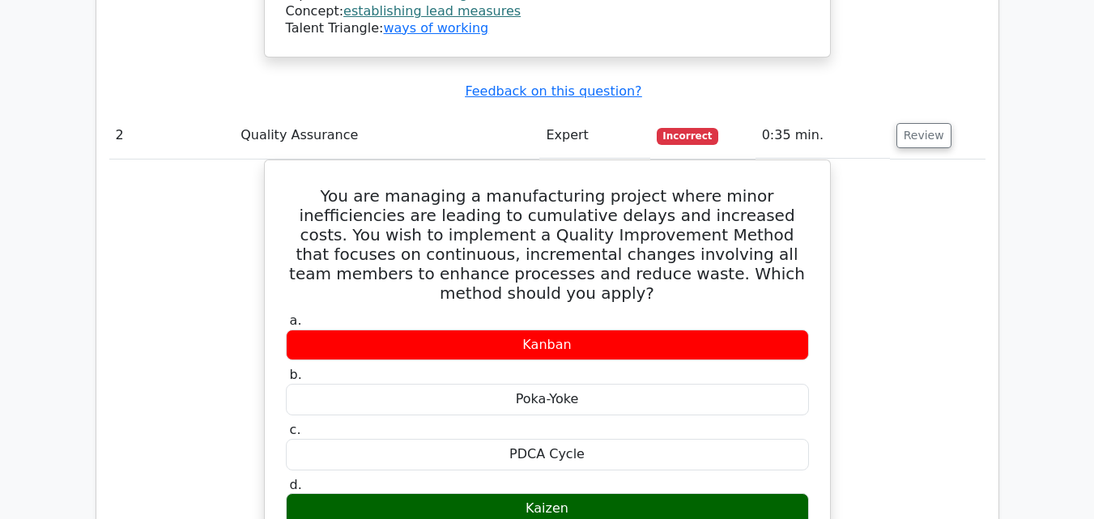
scroll to position [2105, 0]
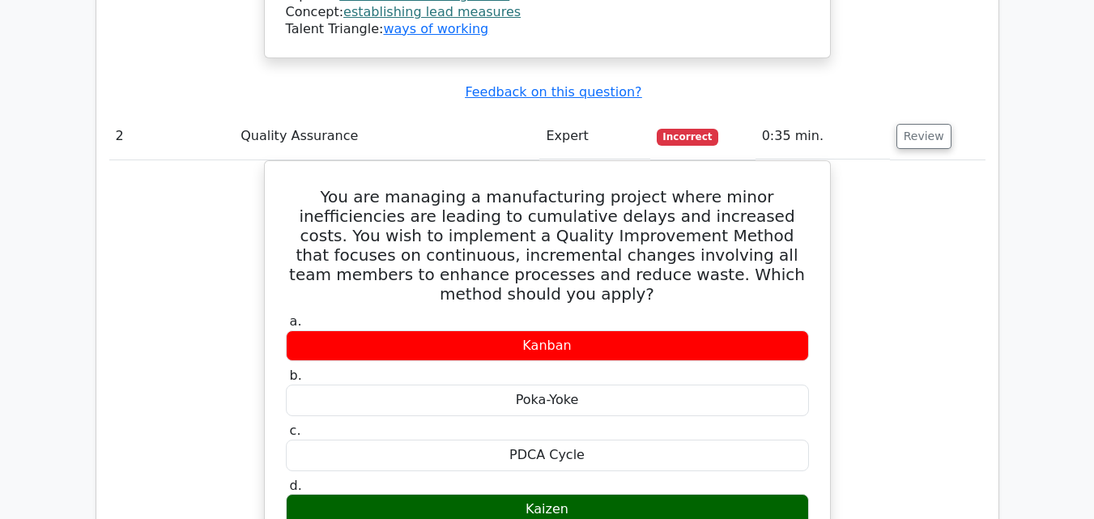
click at [890, 212] on div "You are managing a manufacturing project where minor inefficiencies are leading…" at bounding box center [547, 484] width 876 height 649
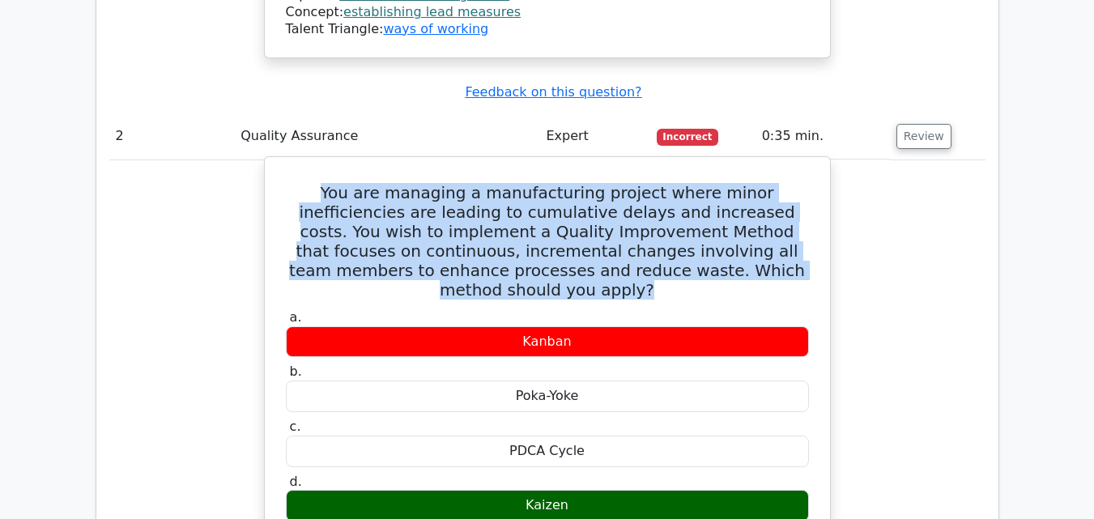
drag, startPoint x: 288, startPoint y: 76, endPoint x: 744, endPoint y: 164, distance: 464.2
click at [744, 183] on h5 "You are managing a manufacturing project where minor inefficiencies are leading…" at bounding box center [547, 241] width 526 height 117
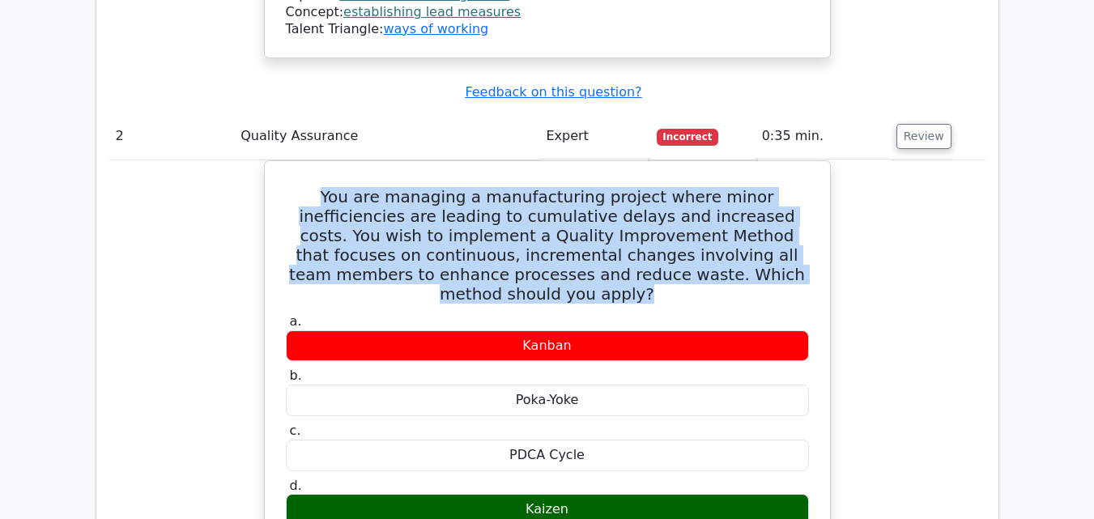
copy h5 "You are managing a manufacturing project where minor inefficiencies are leading…"
click at [984, 167] on div "You are managing a manufacturing project where minor inefficiencies are leading…" at bounding box center [547, 484] width 876 height 649
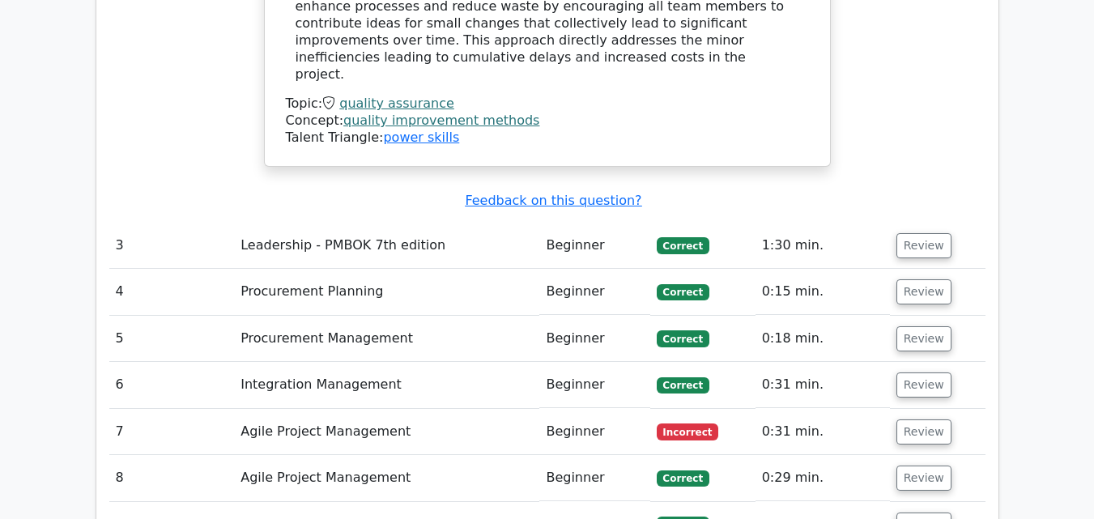
scroll to position [2914, 0]
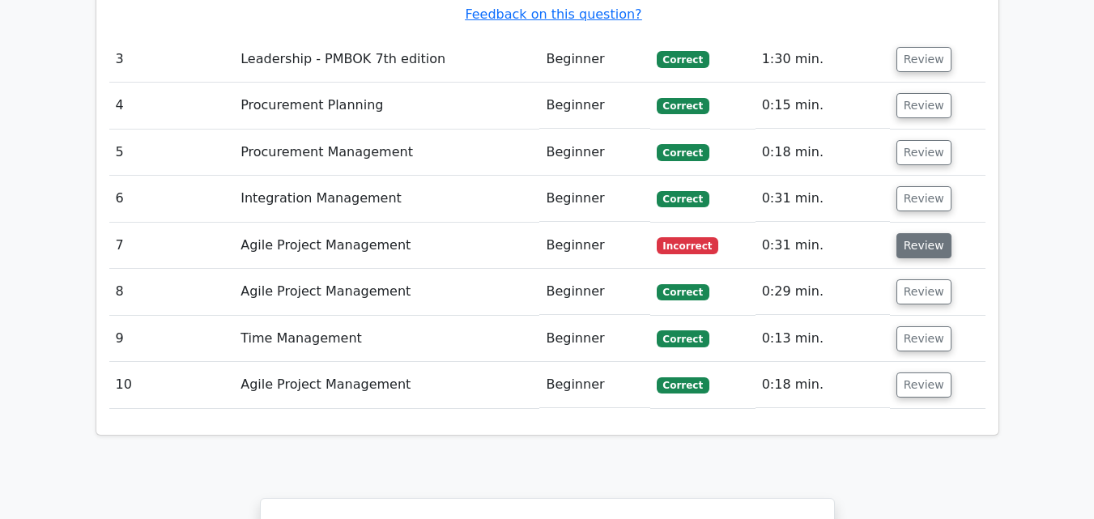
click at [924, 233] on button "Review" at bounding box center [923, 245] width 55 height 25
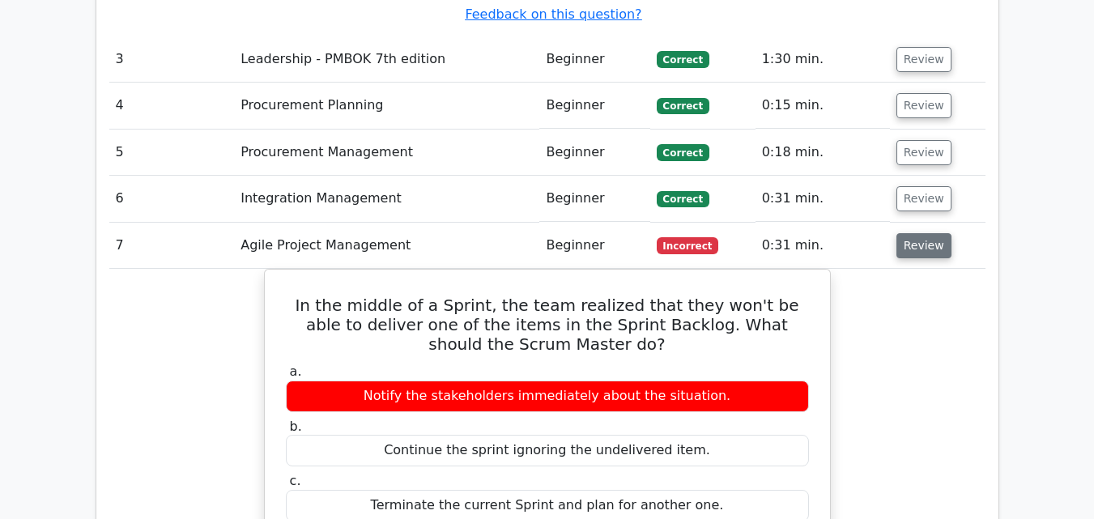
scroll to position [2995, 0]
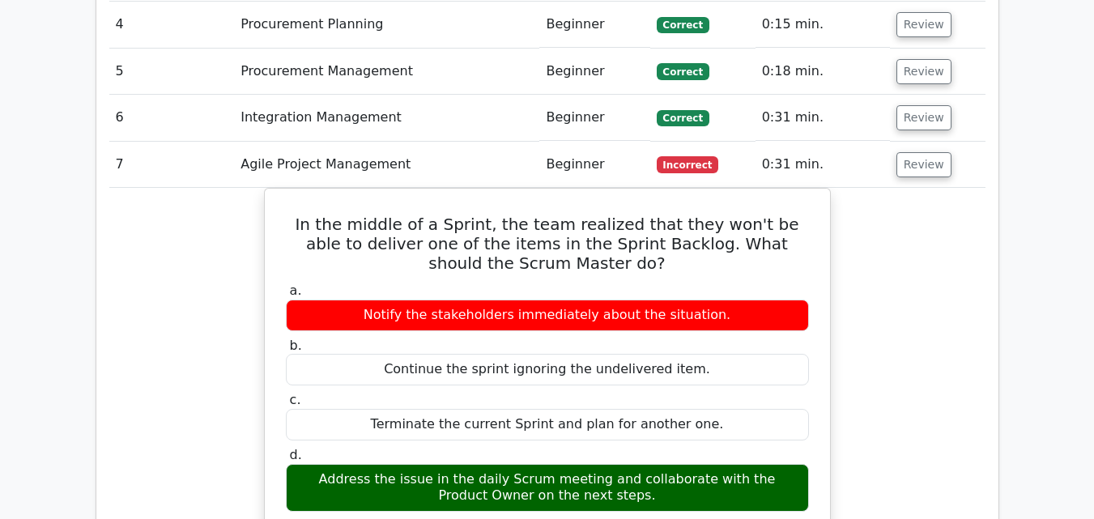
drag, startPoint x: 294, startPoint y: 74, endPoint x: 922, endPoint y: 343, distance: 683.6
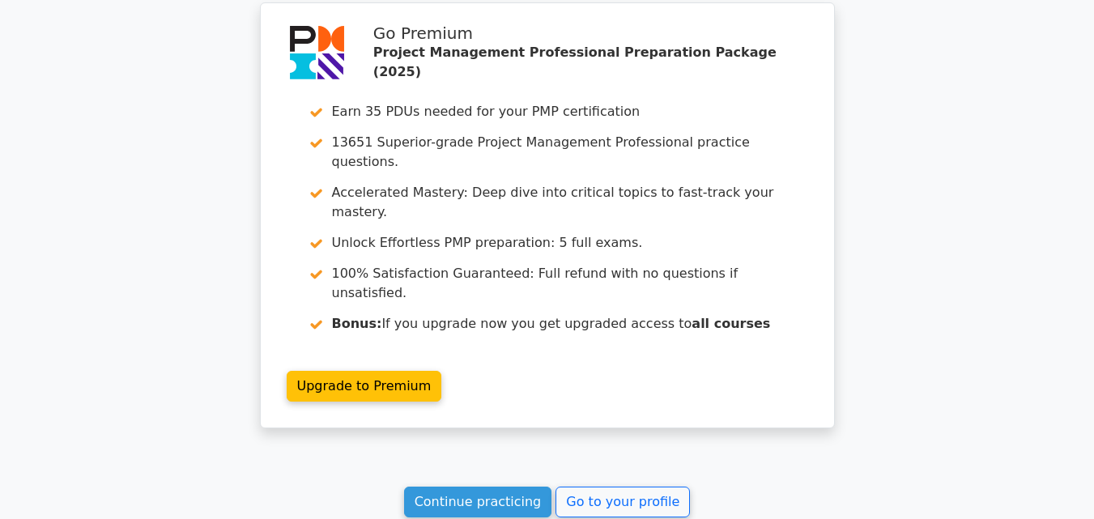
scroll to position [4172, 0]
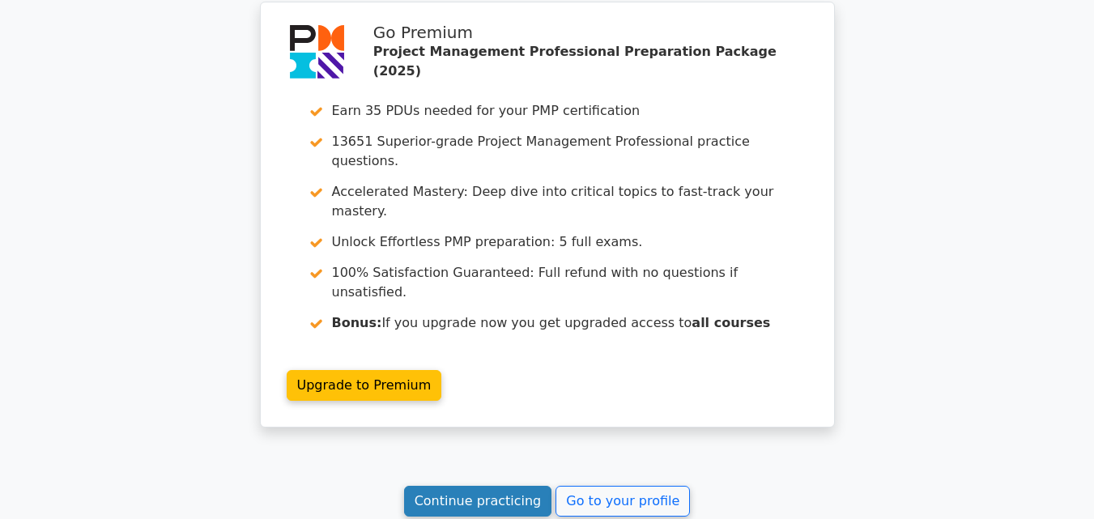
click at [509, 486] on link "Continue practicing" at bounding box center [478, 501] width 148 height 31
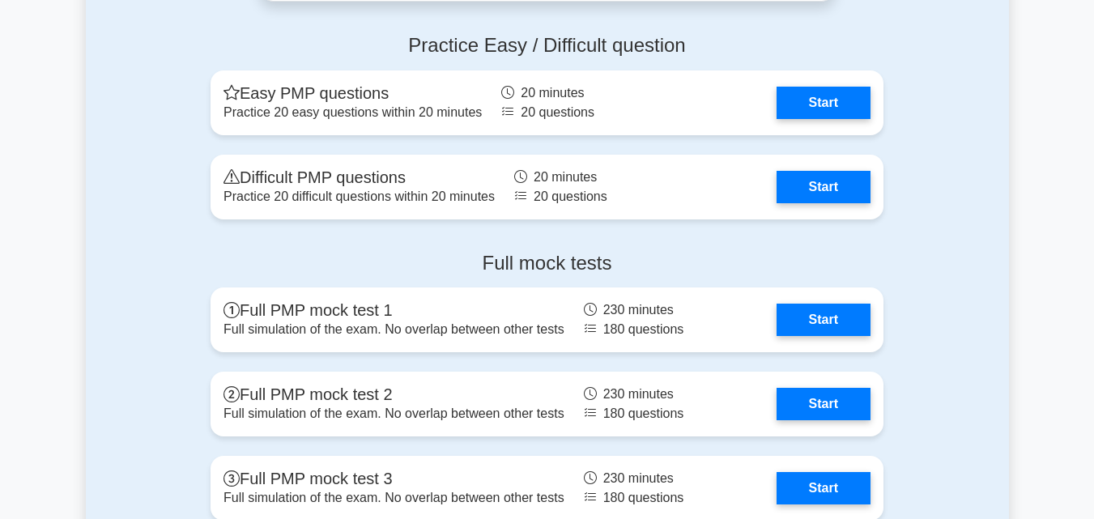
scroll to position [6082, 0]
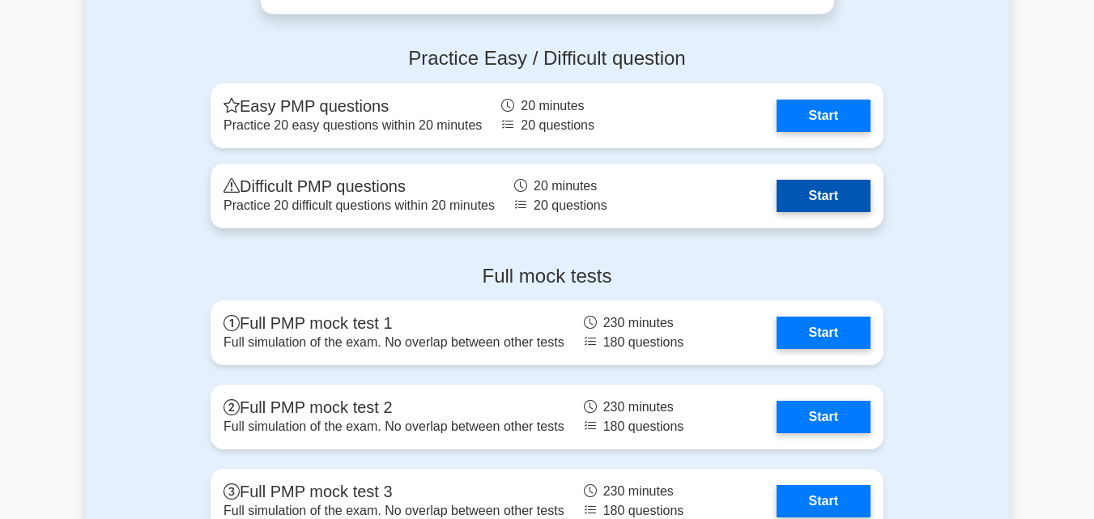
click at [826, 198] on link "Start" at bounding box center [823, 196] width 94 height 32
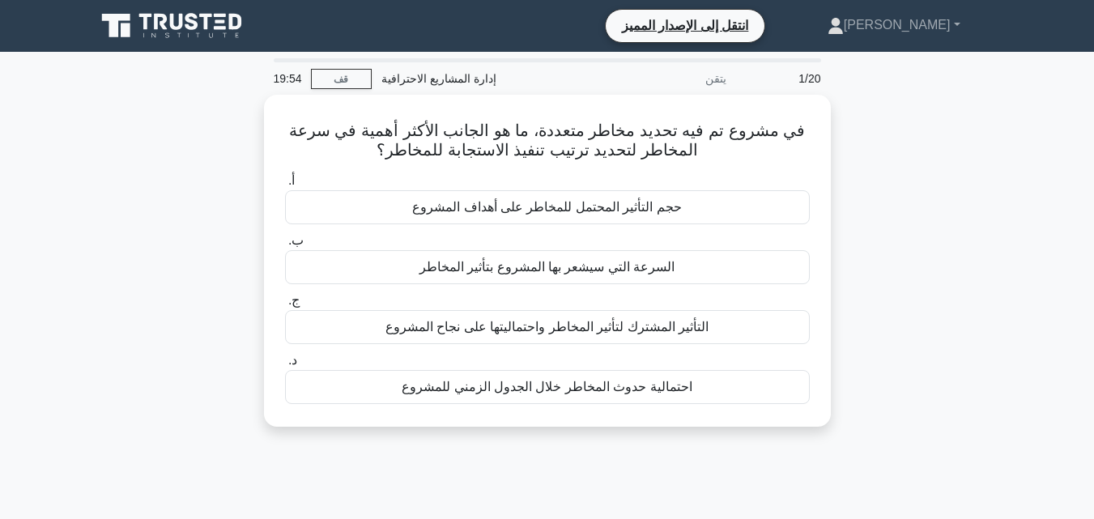
click at [887, 240] on div "في مشروع تم فيه تحديد مخاطر متعددة، ما هو الجانب الأكثر أهمية في سرعة المخاطر ل…" at bounding box center [547, 270] width 923 height 351
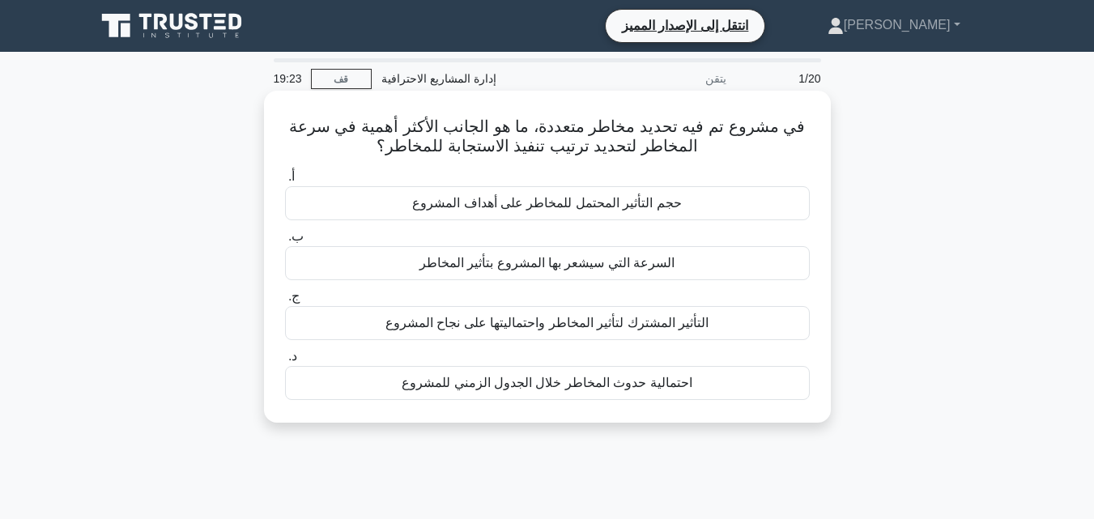
click at [725, 261] on div "السرعة التي سيشعر بها المشروع بتأثير المخاطر" at bounding box center [547, 263] width 525 height 34
click at [285, 242] on input "ب. السرعة التي سيشعر بها المشروع بتأثير المخاطر" at bounding box center [285, 237] width 0 height 11
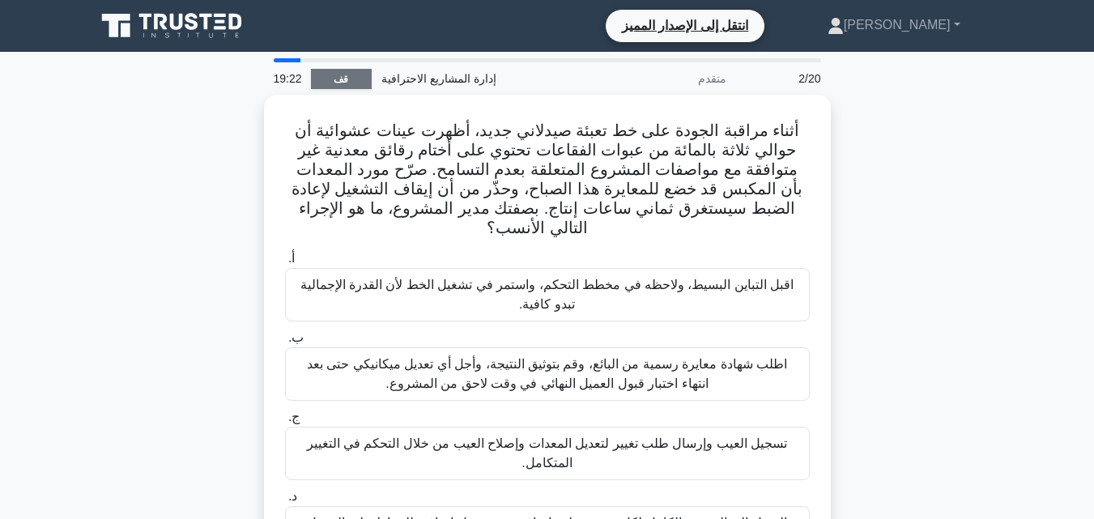
click at [334, 78] on link "قف" at bounding box center [341, 79] width 61 height 20
click at [859, 194] on div "أثناء مراقبة الجودة على خط تعبئة صيدلاني جديد، أظهرت عينات عشوائية أن حوالي ثلا…" at bounding box center [547, 348] width 923 height 507
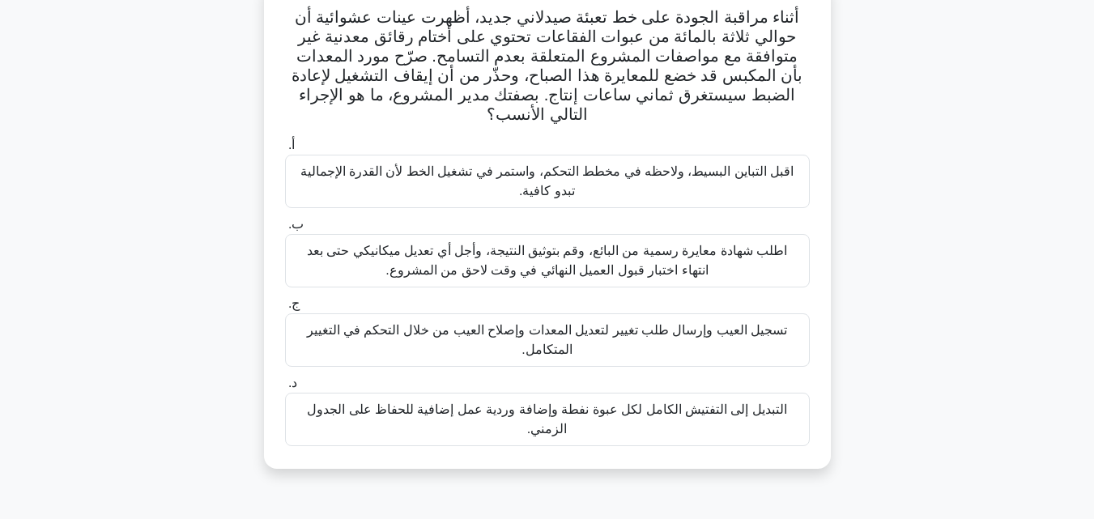
scroll to position [81, 0]
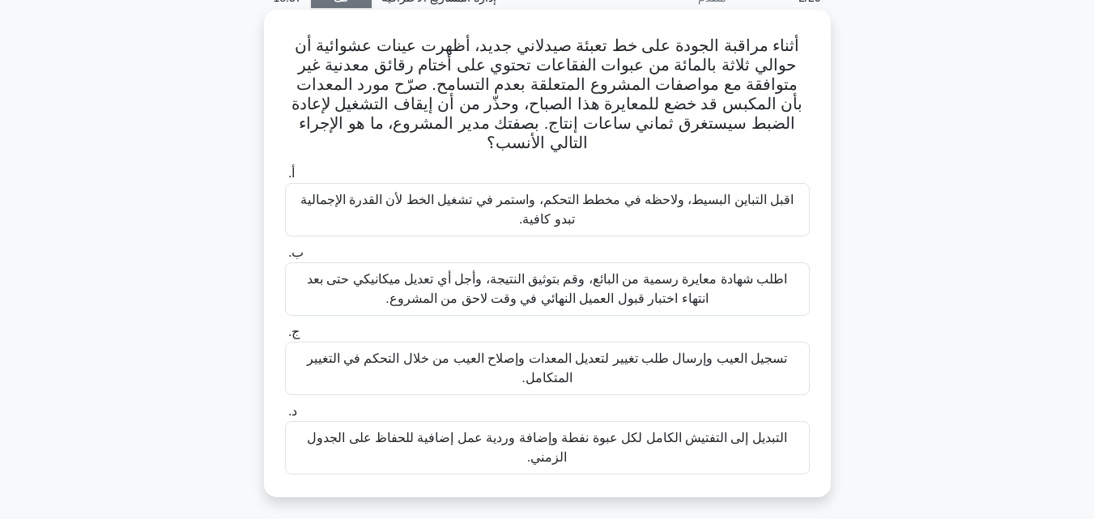
click at [653, 207] on font "اقبل التباين البسيط، ولاحظه في مخطط التحكم، واستمر في تشغيل الخط لأن القدرة الإ…" at bounding box center [547, 209] width 494 height 33
click at [285, 179] on input "أ. اقبل التباين البسيط، ولاحظه في مخطط التحكم، واستمر في تشغيل الخط لأن القدرة …" at bounding box center [285, 173] width 0 height 11
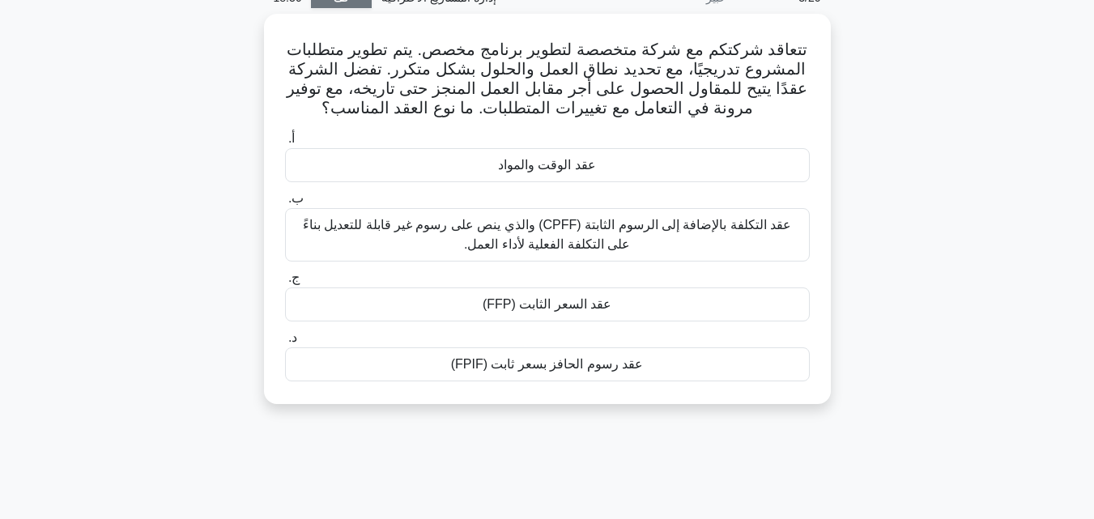
scroll to position [0, 0]
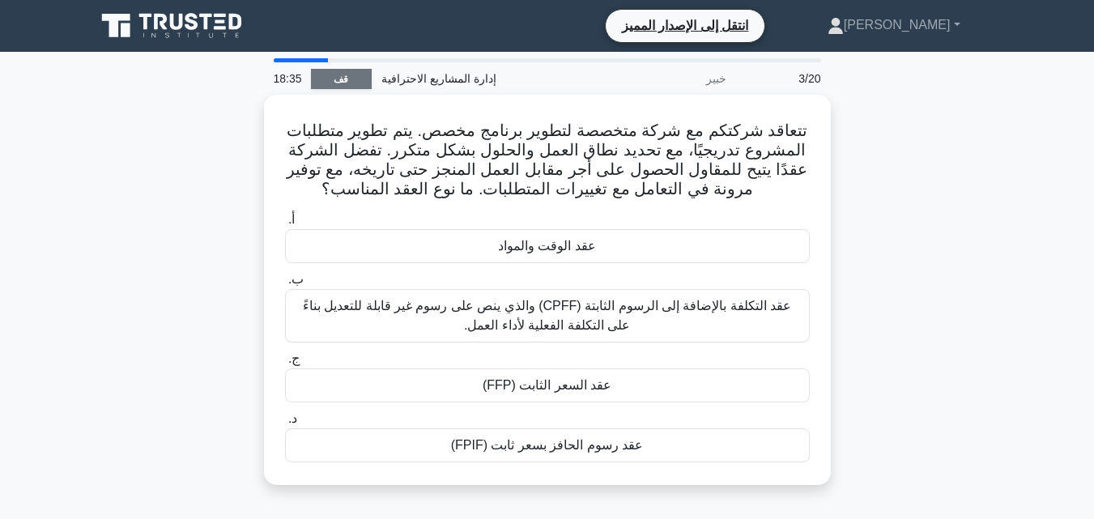
click at [346, 81] on font "قف" at bounding box center [341, 79] width 15 height 11
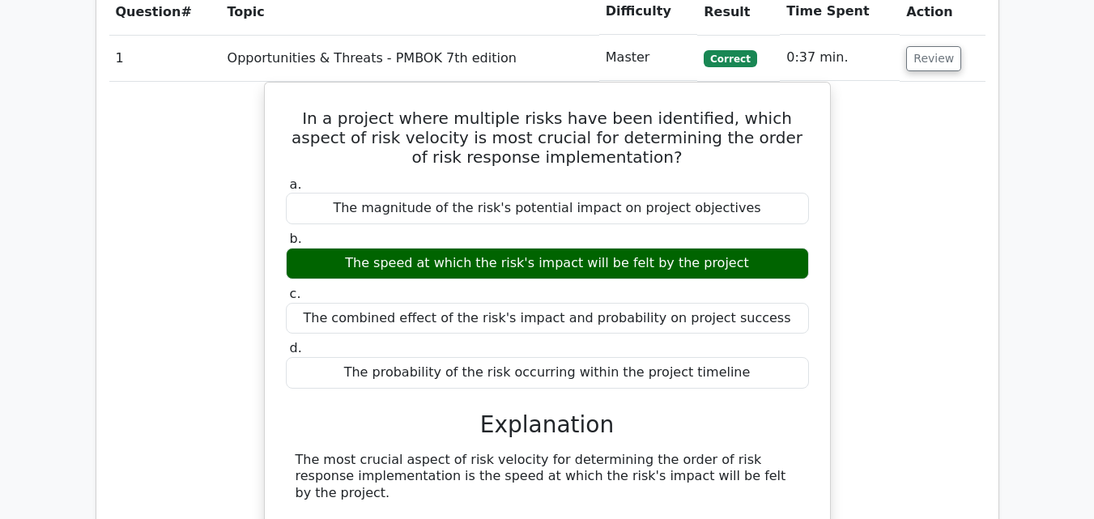
scroll to position [1295, 0]
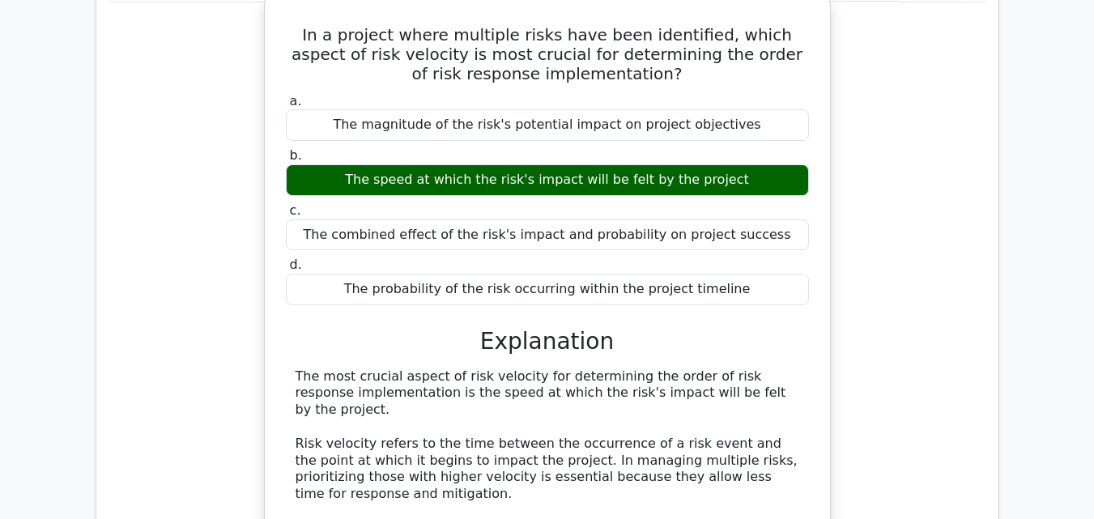
scroll to position [1295, 0]
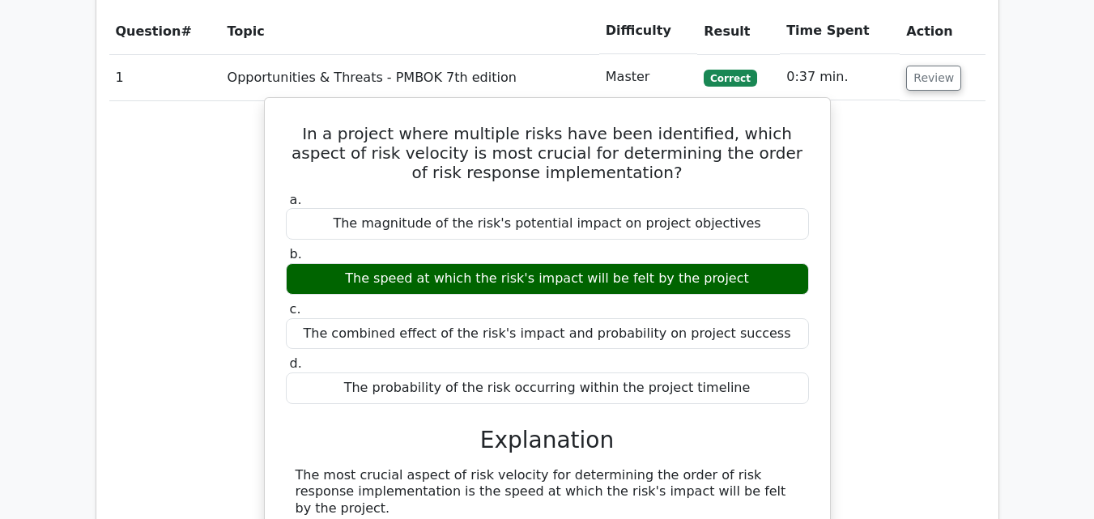
scroll to position [1295, 0]
